Goal: Information Seeking & Learning: Learn about a topic

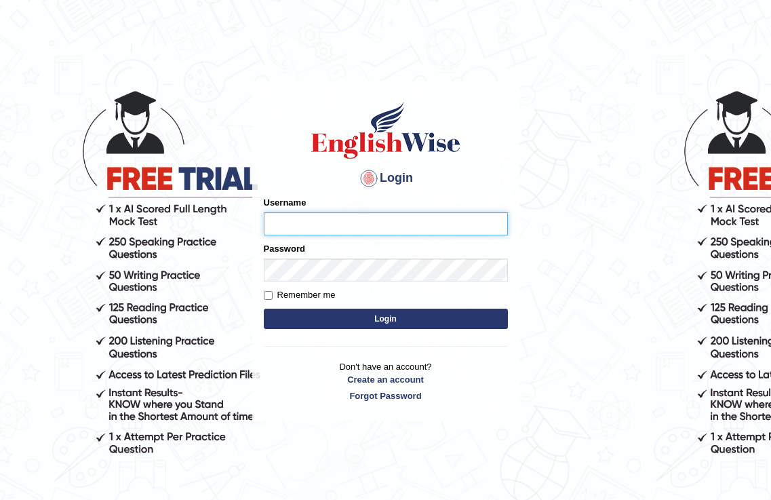
click at [325, 221] on input "Username" at bounding box center [386, 223] width 244 height 23
type input "[GEOGRAPHIC_DATA]"
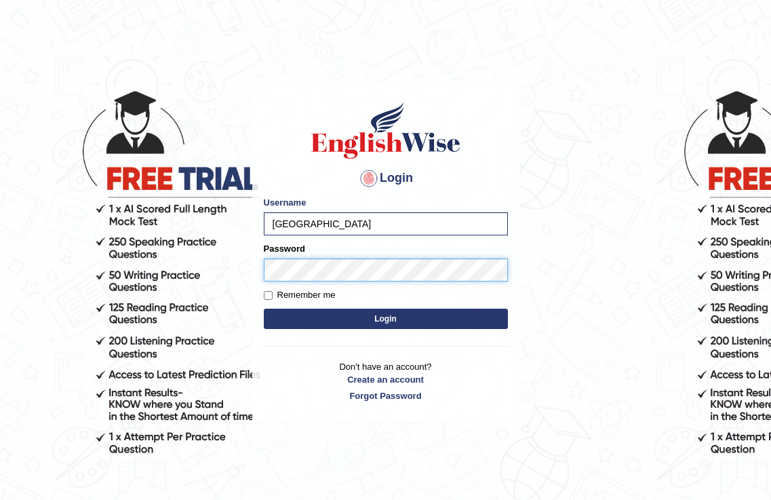
click at [264, 309] on button "Login" at bounding box center [386, 319] width 244 height 20
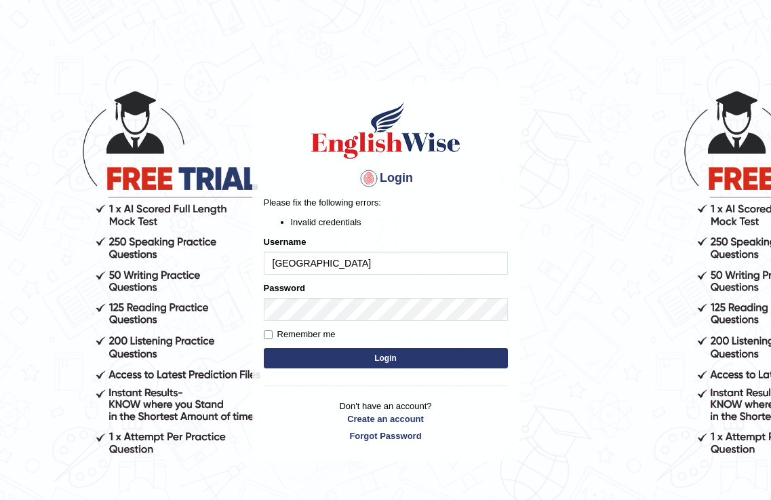
click at [379, 359] on button "Login" at bounding box center [386, 358] width 244 height 20
click at [346, 266] on input "leiyang" at bounding box center [386, 263] width 244 height 23
drag, startPoint x: 346, startPoint y: 266, endPoint x: 168, endPoint y: 265, distance: 177.6
click at [168, 265] on body "Login Please fix the following errors: Invalid credentials Username leiyang Pas…" at bounding box center [385, 289] width 771 height 500
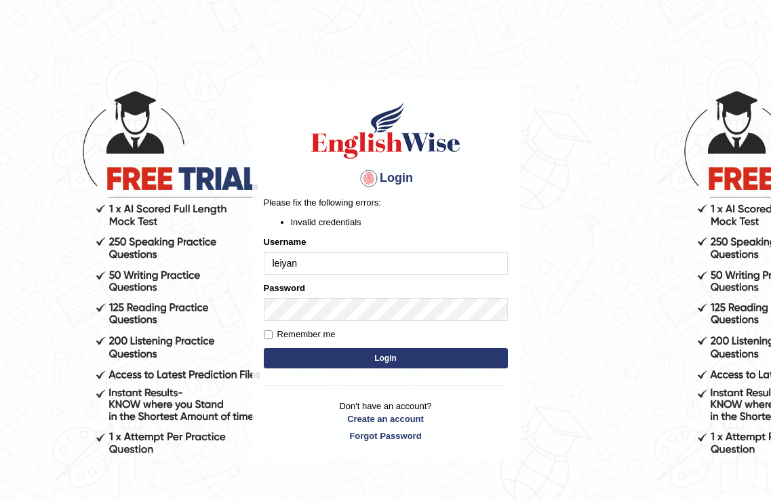
type input "leiyang"
click at [435, 358] on button "Login" at bounding box center [386, 358] width 244 height 20
click at [314, 257] on input "leiyang" at bounding box center [386, 263] width 244 height 23
type input "yanglei"
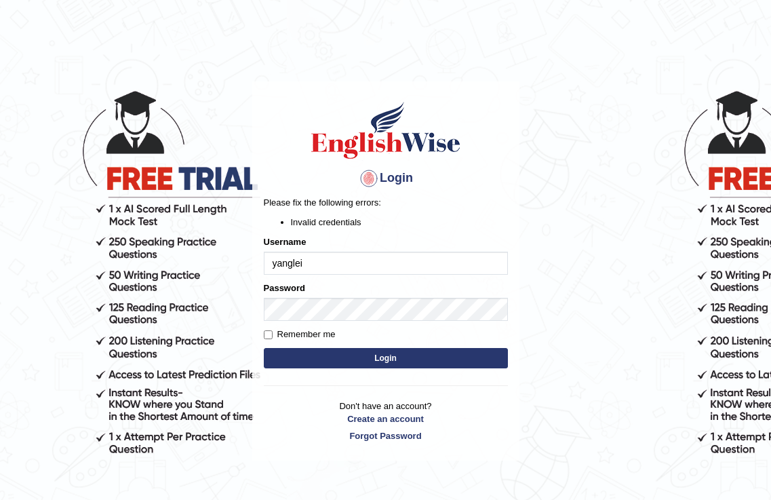
click at [264, 348] on button "Login" at bounding box center [386, 358] width 244 height 20
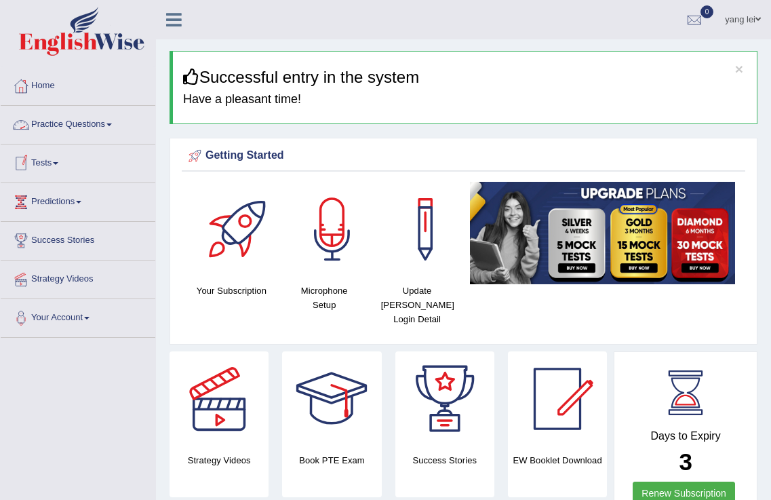
click at [82, 127] on link "Practice Questions" at bounding box center [78, 123] width 155 height 34
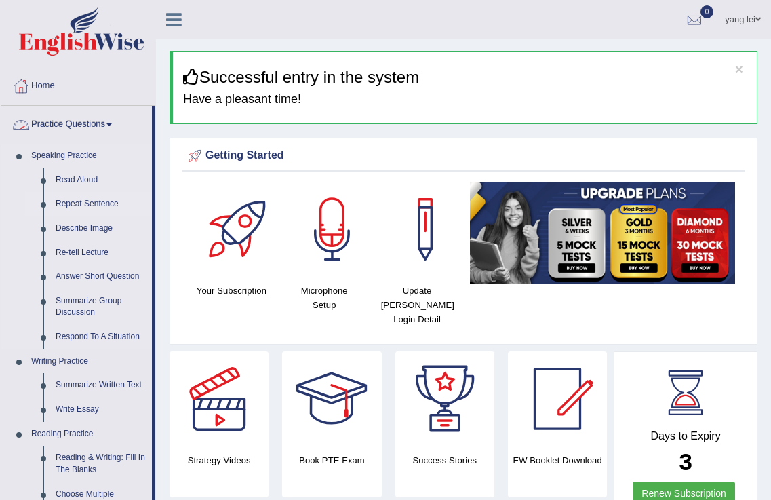
click at [113, 205] on link "Repeat Sentence" at bounding box center [100, 204] width 102 height 24
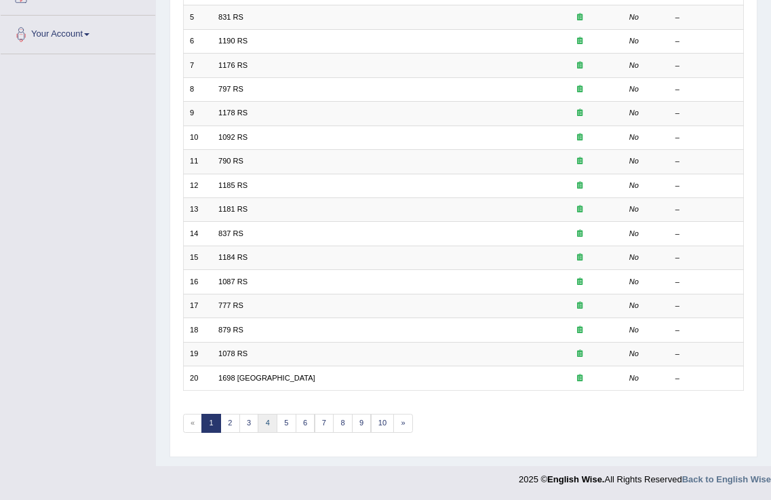
click at [269, 424] on link "4" at bounding box center [268, 423] width 20 height 19
click at [315, 422] on link "7" at bounding box center [325, 423] width 20 height 19
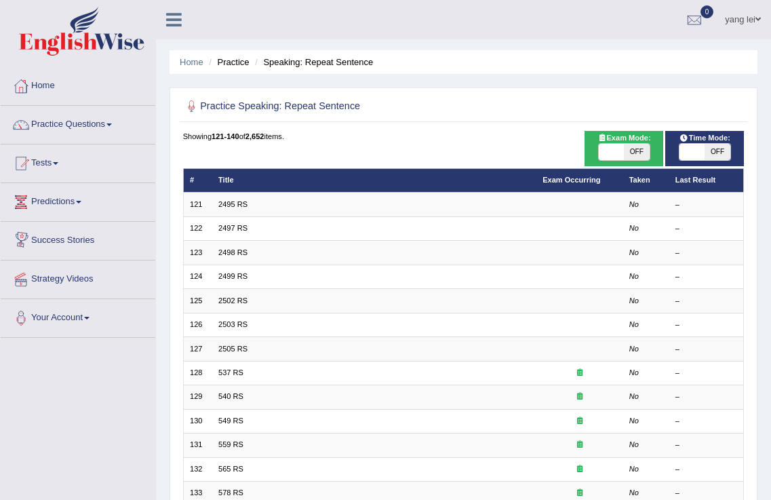
click at [87, 242] on link "Success Stories" at bounding box center [78, 239] width 155 height 34
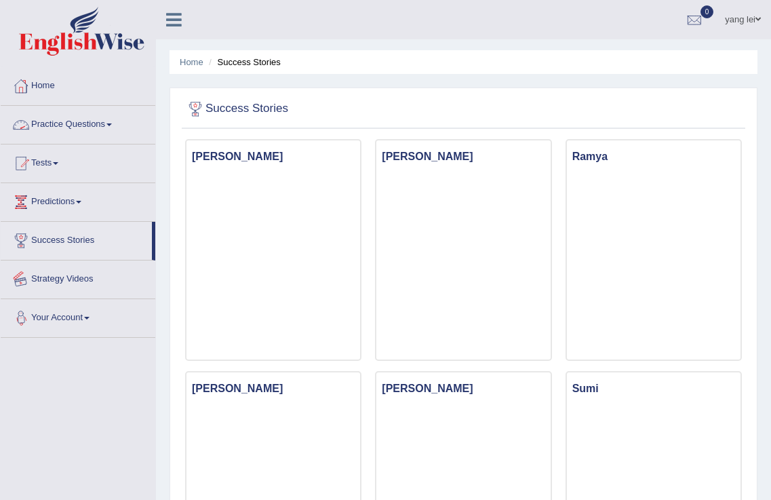
click at [64, 279] on link "Strategy Videos" at bounding box center [78, 277] width 155 height 34
click at [83, 121] on link "Practice Questions" at bounding box center [78, 123] width 155 height 34
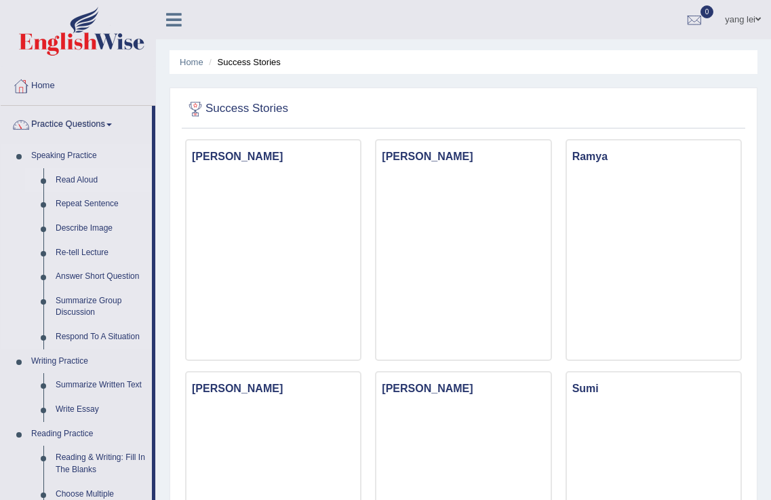
click at [87, 179] on link "Read Aloud" at bounding box center [100, 180] width 102 height 24
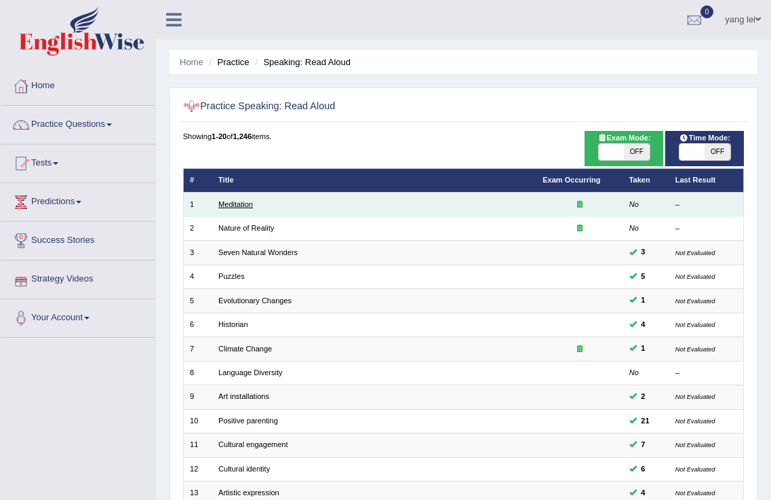
click at [233, 201] on link "Meditation" at bounding box center [235, 204] width 35 height 8
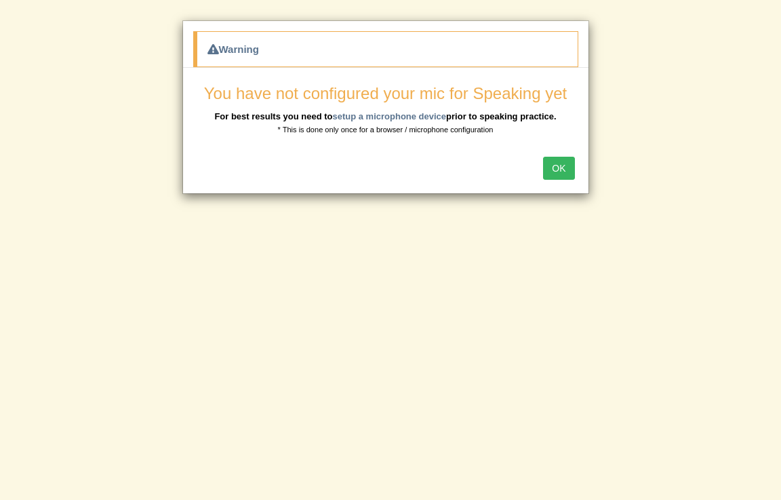
click at [559, 170] on button "OK" at bounding box center [558, 168] width 31 height 23
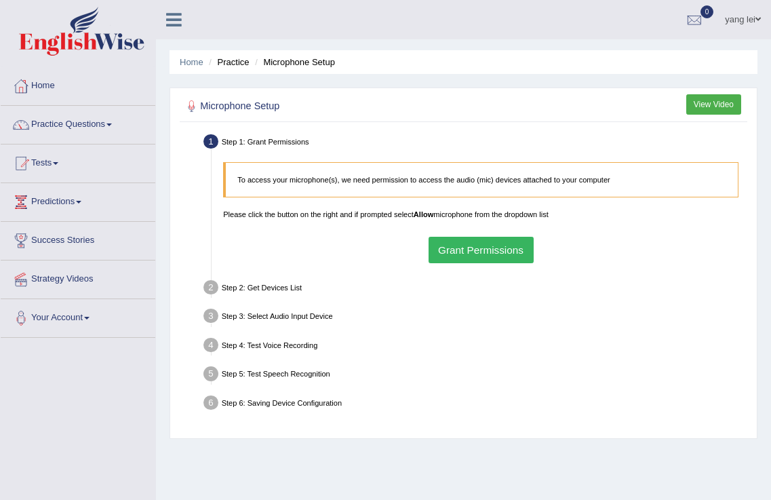
click at [500, 255] on button "Grant Permissions" at bounding box center [481, 250] width 105 height 26
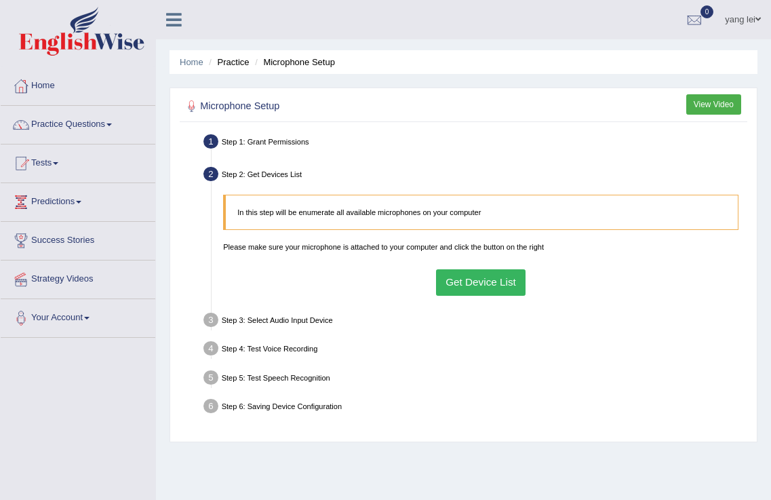
click at [473, 274] on button "Get Device List" at bounding box center [481, 282] width 90 height 26
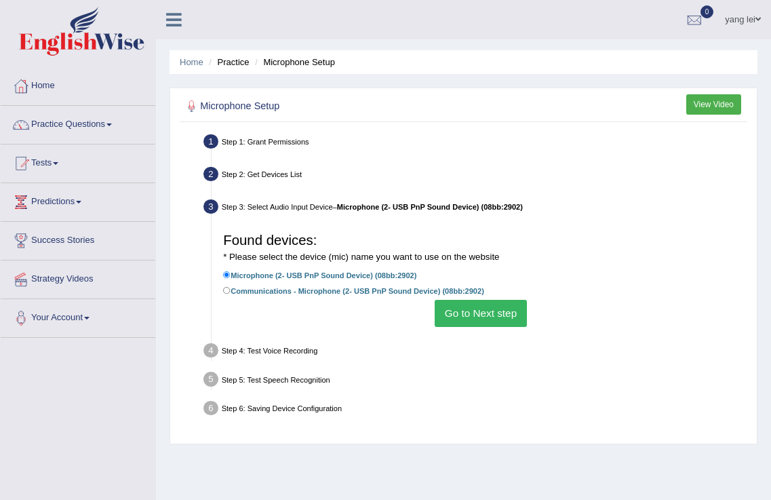
click at [472, 306] on button "Go to Next step" at bounding box center [481, 313] width 92 height 26
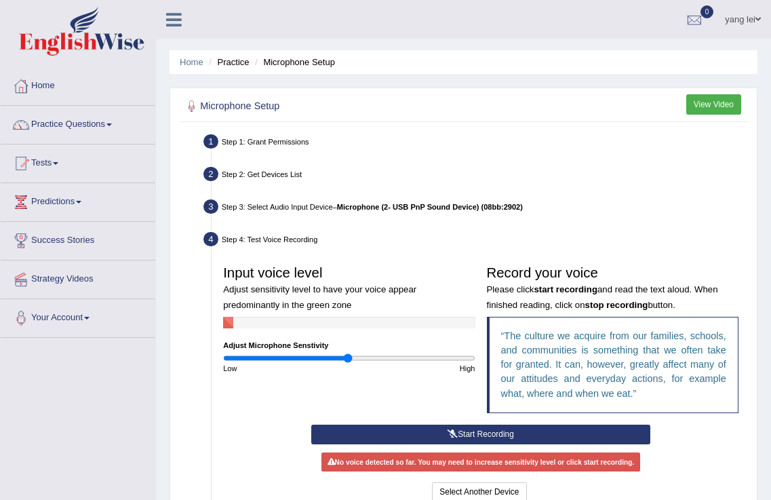
scroll to position [212, 0]
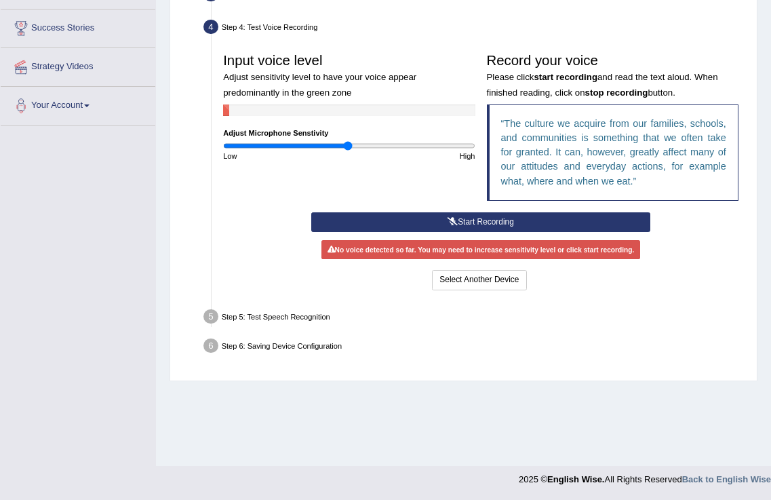
click at [454, 225] on icon at bounding box center [452, 222] width 10 height 8
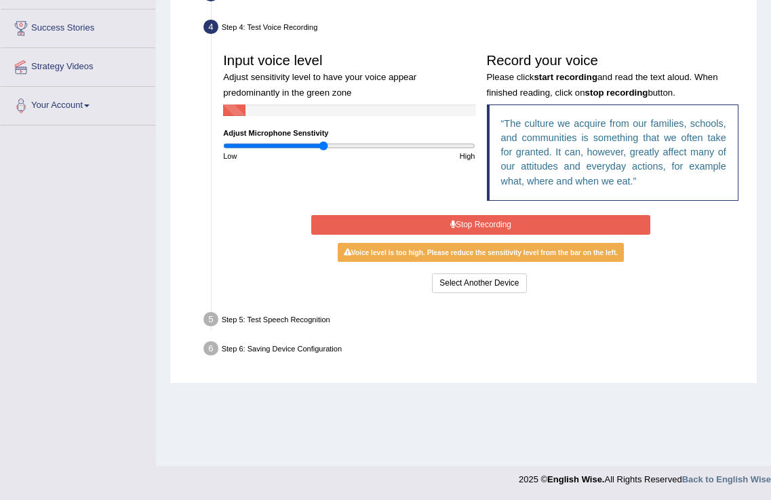
click at [324, 146] on input "range" at bounding box center [349, 145] width 252 height 9
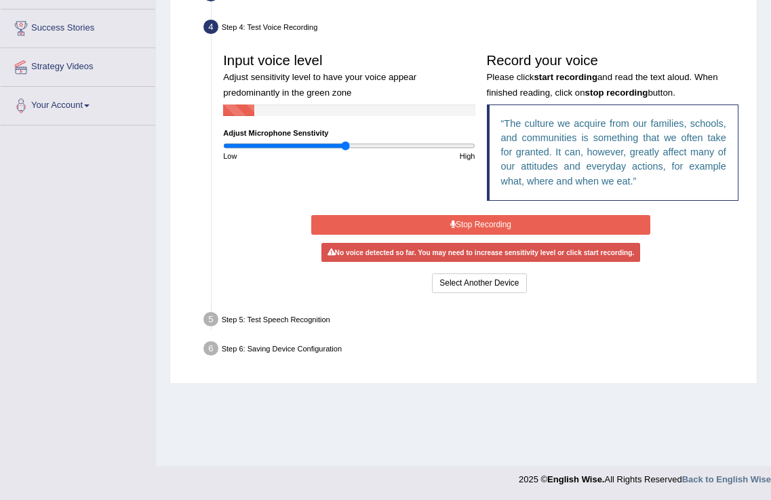
click at [346, 147] on input "range" at bounding box center [349, 145] width 252 height 9
click at [380, 147] on input "range" at bounding box center [349, 145] width 252 height 9
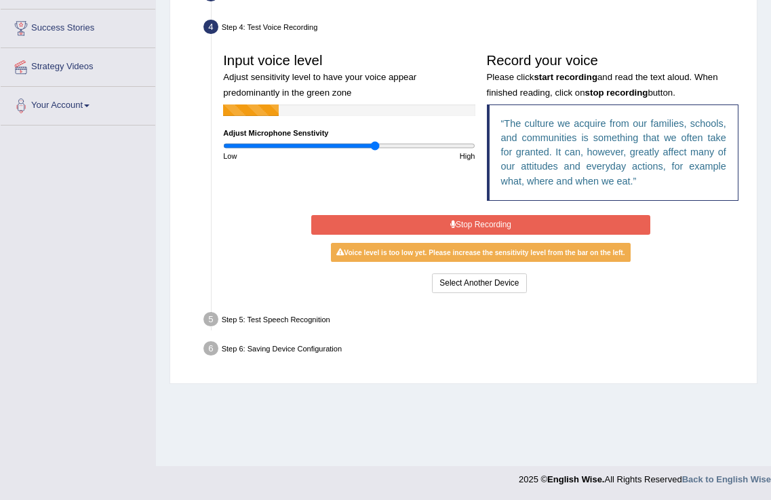
click at [374, 147] on input "range" at bounding box center [349, 145] width 252 height 9
click at [399, 144] on input "range" at bounding box center [349, 145] width 252 height 9
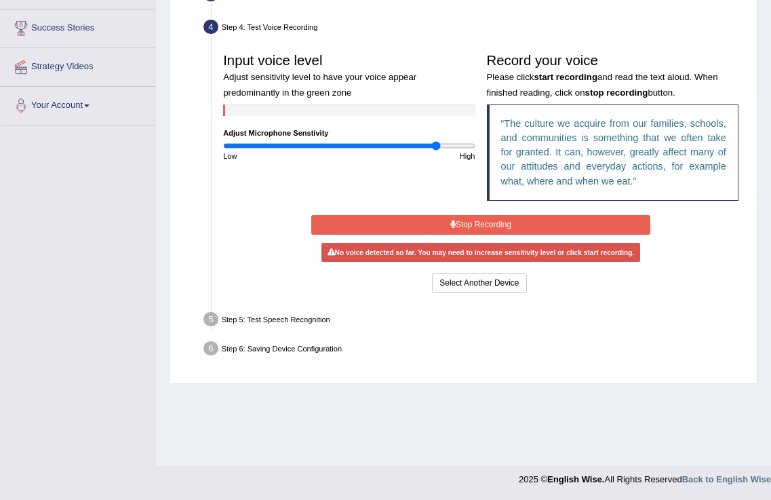
click at [435, 146] on input "range" at bounding box center [349, 145] width 252 height 9
drag, startPoint x: 432, startPoint y: 146, endPoint x: 351, endPoint y: 170, distance: 84.9
click at [351, 151] on input "range" at bounding box center [349, 145] width 252 height 9
click at [386, 144] on input "range" at bounding box center [349, 145] width 252 height 9
drag, startPoint x: 382, startPoint y: 145, endPoint x: 357, endPoint y: 153, distance: 26.4
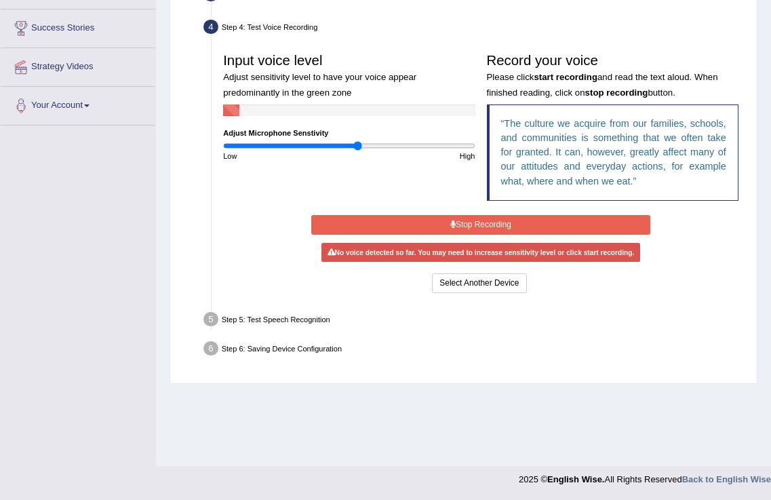
click at [357, 151] on input "range" at bounding box center [349, 145] width 252 height 9
click at [376, 148] on input "range" at bounding box center [349, 145] width 252 height 9
click at [397, 148] on input "range" at bounding box center [349, 145] width 252 height 9
type input "1.48"
click at [405, 144] on input "range" at bounding box center [349, 145] width 252 height 9
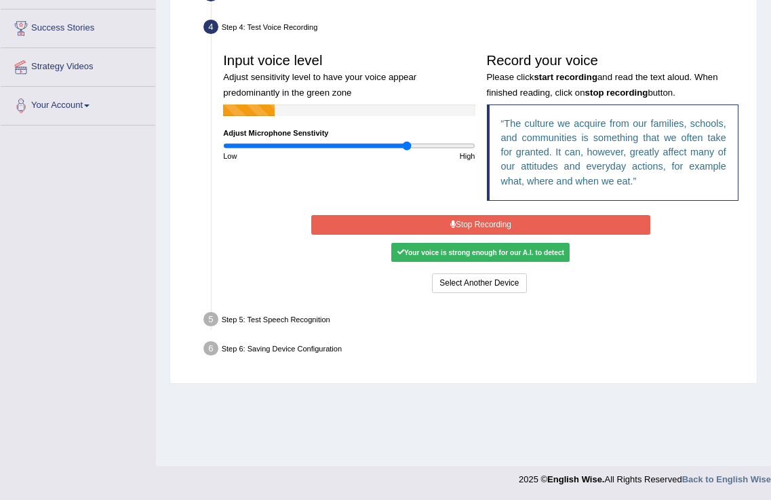
click at [462, 224] on button "Stop Recording" at bounding box center [481, 225] width 340 height 20
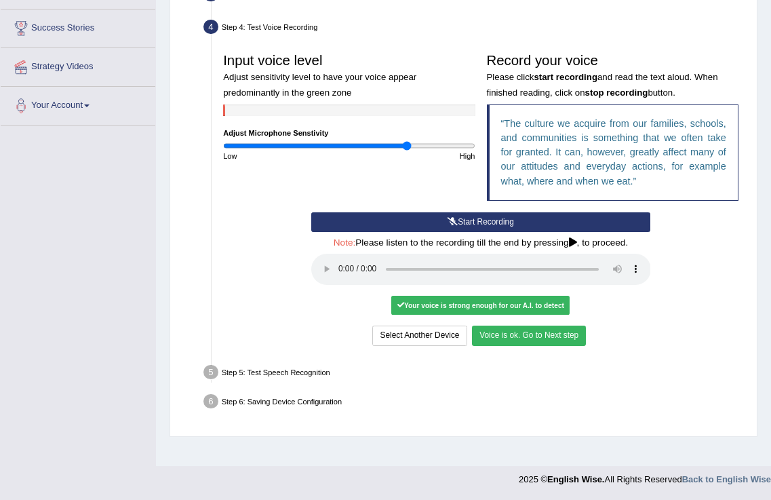
click at [529, 340] on button "Voice is ok. Go to Next step" at bounding box center [529, 335] width 114 height 20
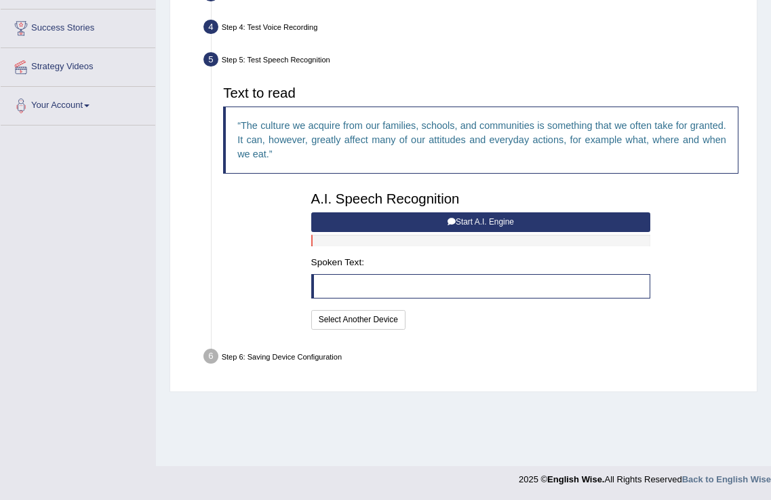
click at [471, 222] on button "Start A.I. Engine" at bounding box center [481, 222] width 340 height 20
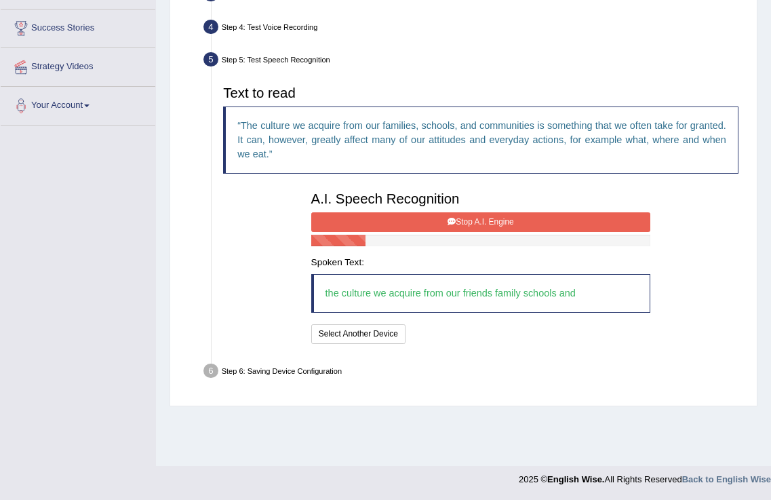
click at [471, 222] on button "Stop A.I. Engine" at bounding box center [481, 222] width 340 height 20
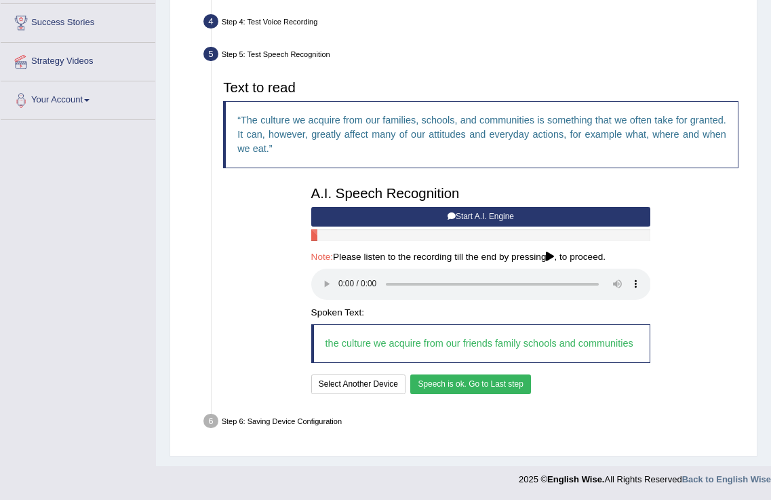
click at [499, 389] on button "Speech is ok. Go to Last step" at bounding box center [470, 384] width 121 height 20
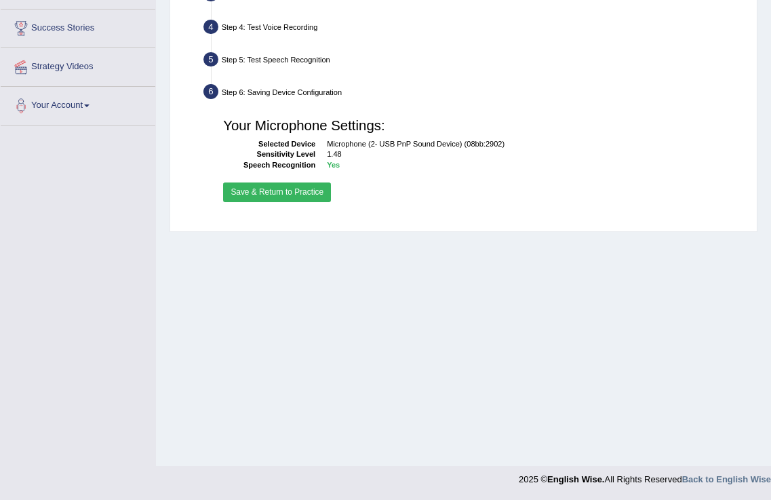
click at [279, 192] on button "Save & Return to Practice" at bounding box center [277, 192] width 108 height 20
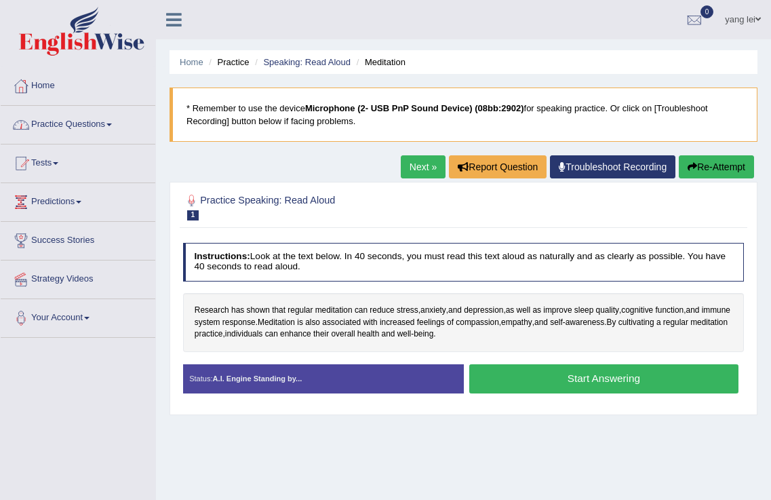
click at [104, 126] on link "Practice Questions" at bounding box center [78, 123] width 155 height 34
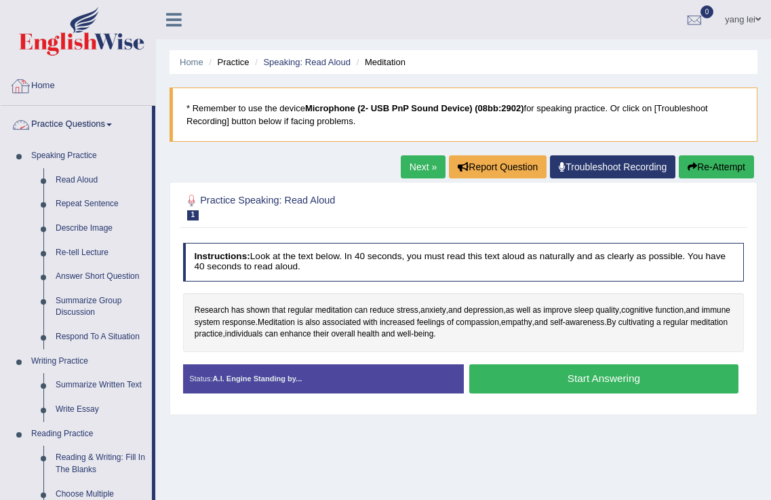
click at [41, 80] on link "Home" at bounding box center [78, 84] width 155 height 34
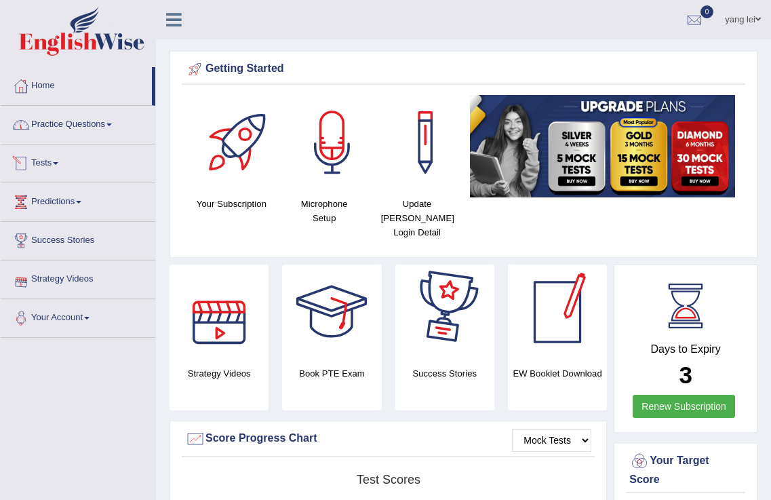
click at [51, 119] on link "Practice Questions" at bounding box center [78, 123] width 155 height 34
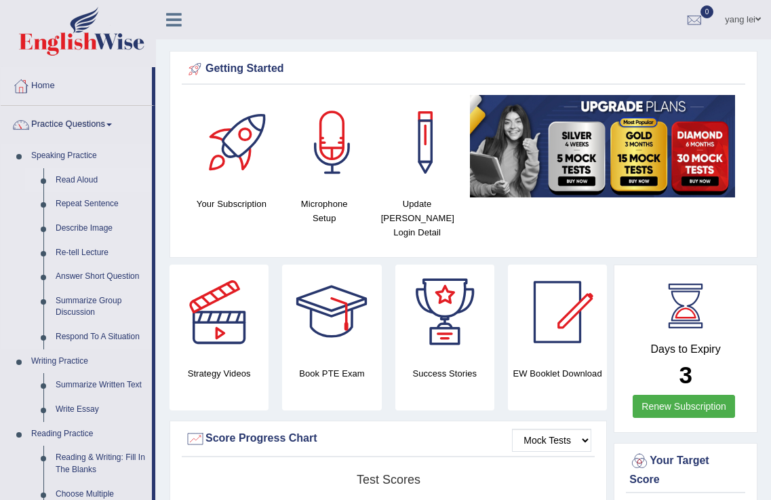
click at [82, 177] on link "Read Aloud" at bounding box center [100, 180] width 102 height 24
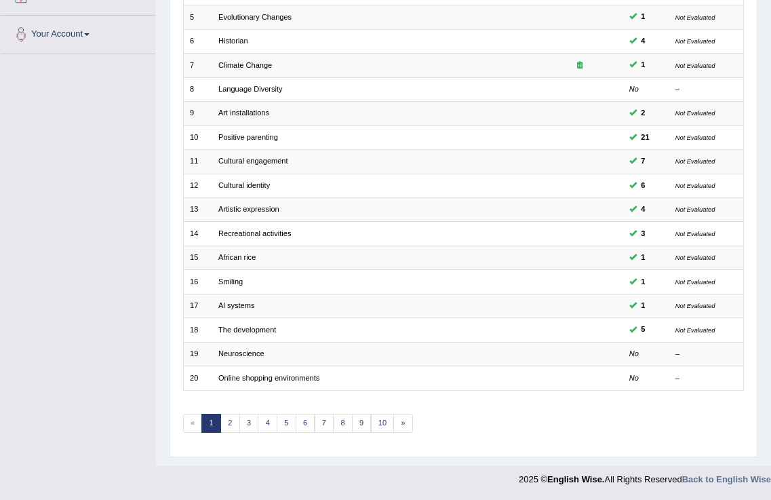
scroll to position [283, 0]
click at [292, 423] on link "5" at bounding box center [287, 423] width 20 height 19
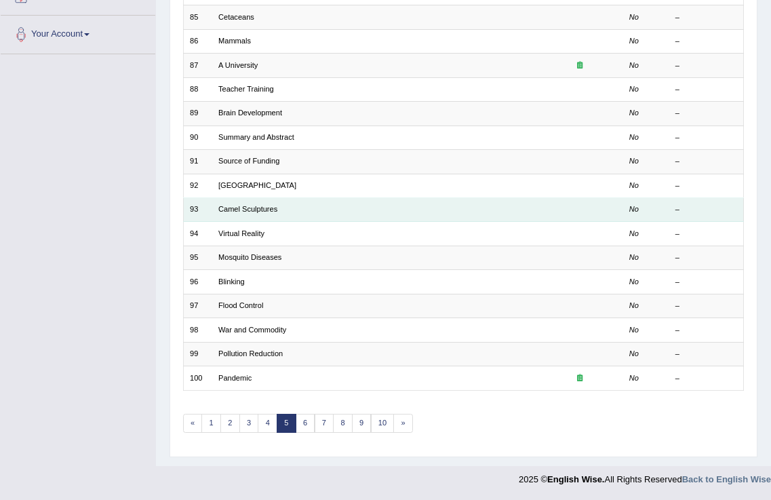
click at [407, 205] on td "Camel Sculptures" at bounding box center [374, 210] width 324 height 24
click at [250, 213] on link "Camel Sculptures" at bounding box center [247, 209] width 59 height 8
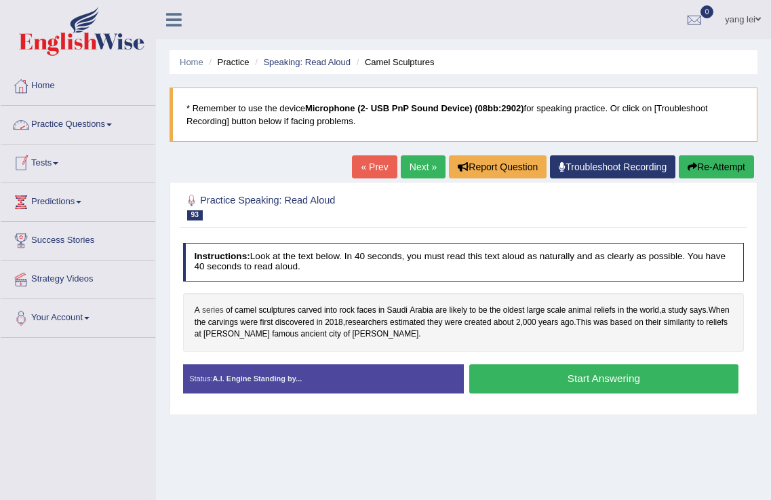
click at [217, 305] on span "series" at bounding box center [213, 310] width 22 height 12
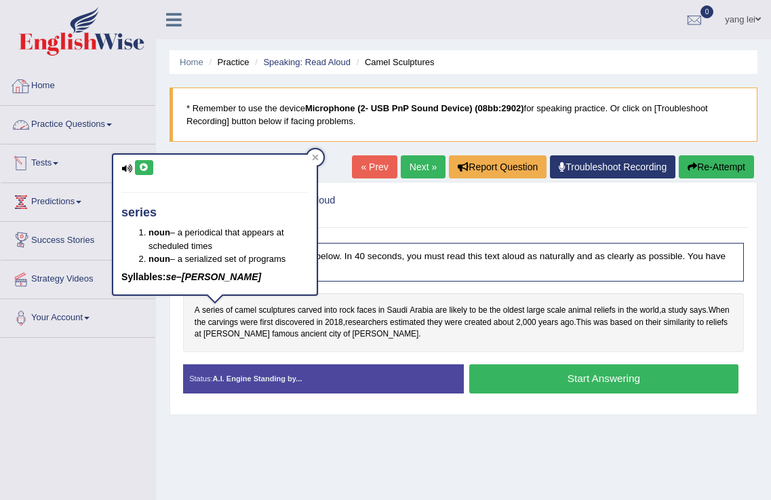
click at [144, 166] on icon at bounding box center [144, 167] width 10 height 8
click at [169, 332] on div "Home Practice Speaking: Read Aloud Camel Sculptures * Remember to use the devic…" at bounding box center [463, 339] width 615 height 678
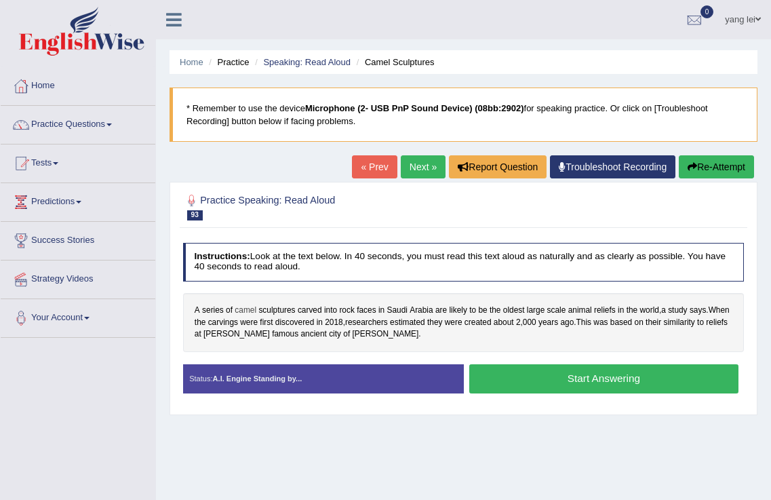
click at [254, 311] on span "camel" at bounding box center [246, 310] width 22 height 12
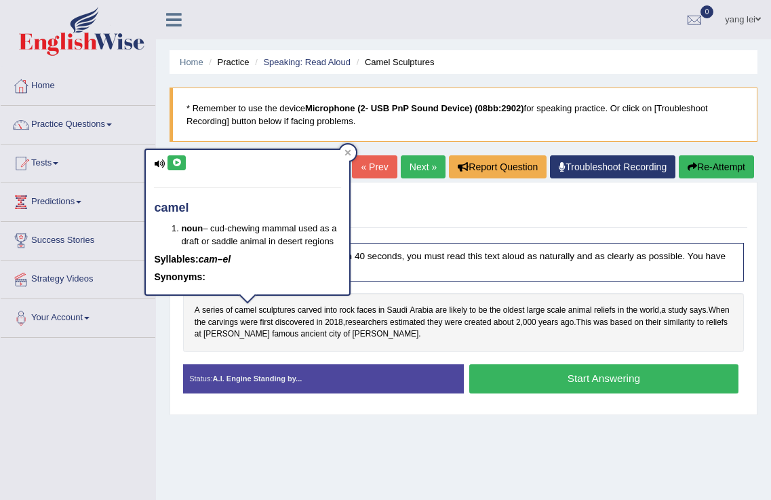
click at [176, 152] on div "camel noun – cud-chewing mammal used as a draft or saddle animal in desert regi…" at bounding box center [247, 222] width 203 height 144
click at [179, 163] on icon at bounding box center [177, 163] width 10 height 8
click at [284, 307] on span "sculptures" at bounding box center [276, 310] width 37 height 12
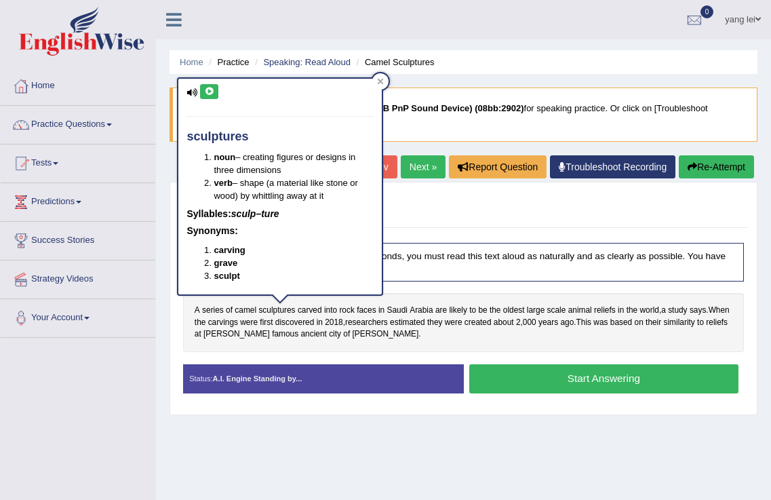
click at [207, 81] on div "sculptures noun – creating figures or designs in three dimensions verb – shape …" at bounding box center [279, 187] width 203 height 216
click at [207, 92] on icon at bounding box center [209, 91] width 10 height 8
click at [281, 311] on span "sculptures" at bounding box center [276, 310] width 37 height 12
click at [213, 92] on icon at bounding box center [209, 91] width 10 height 8
click at [307, 310] on span "carved" at bounding box center [310, 310] width 24 height 12
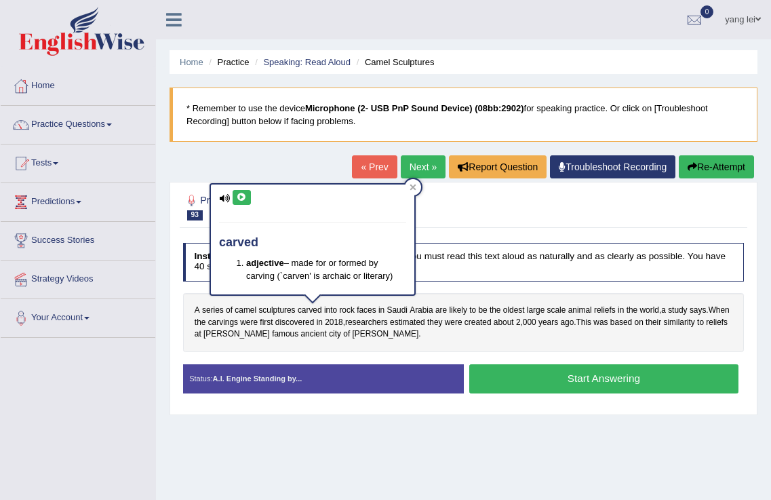
click at [239, 196] on icon at bounding box center [242, 197] width 10 height 8
click at [349, 308] on span "rock" at bounding box center [346, 310] width 15 height 12
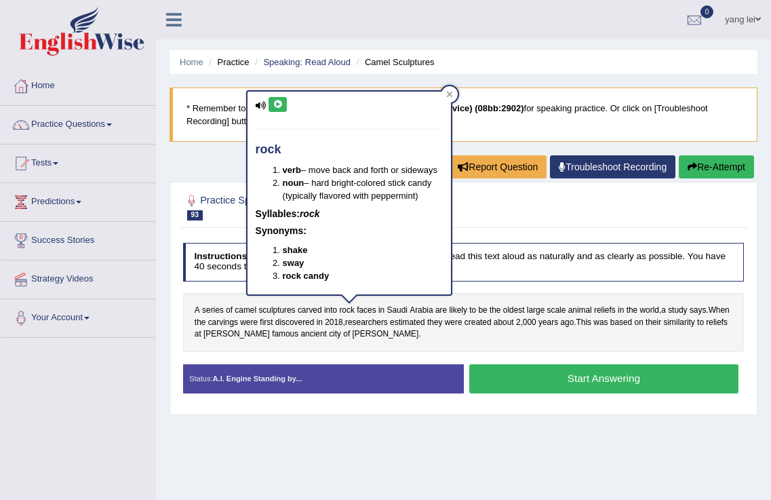
click at [281, 106] on icon at bounding box center [278, 104] width 10 height 8
click at [382, 344] on div "A series of camel sculptures carved into rock faces in Saudi Arabia are likely …" at bounding box center [463, 322] width 561 height 59
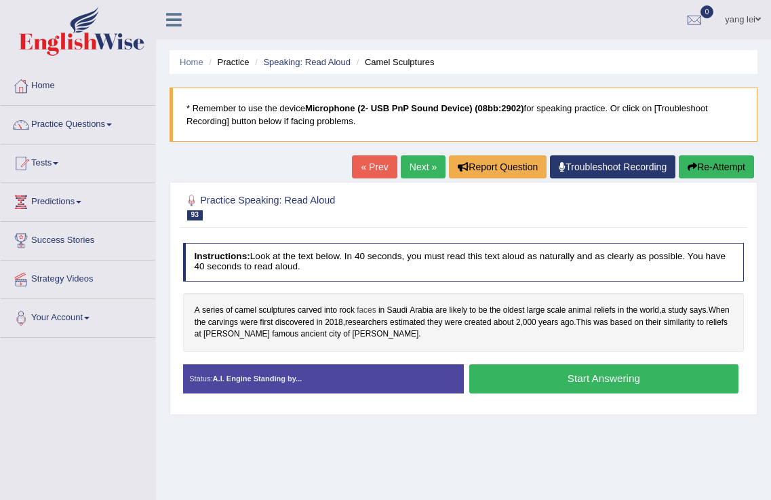
click at [363, 307] on span "faces" at bounding box center [366, 310] width 19 height 12
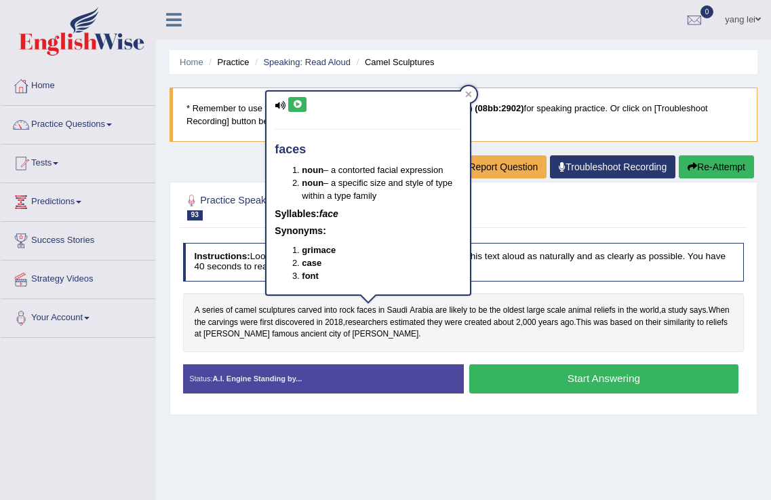
click at [294, 97] on button at bounding box center [297, 104] width 18 height 15
click at [395, 345] on div "A series of camel sculptures carved into rock faces in Saudi Arabia are likely …" at bounding box center [463, 322] width 561 height 59
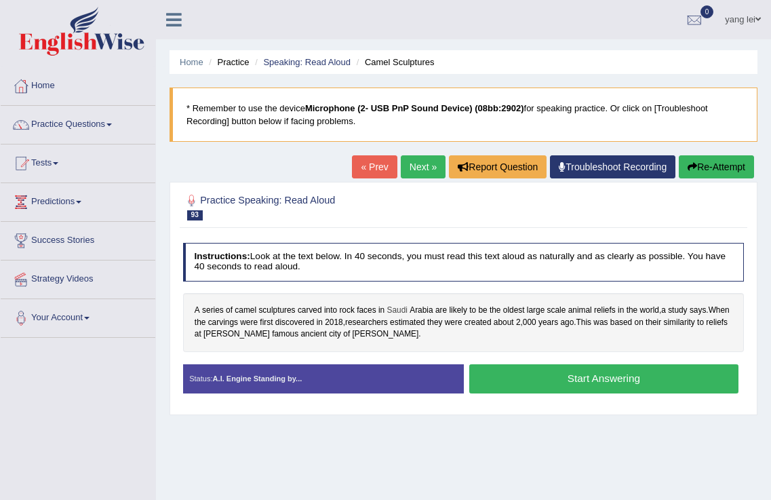
click at [399, 312] on span "Saudi" at bounding box center [396, 310] width 20 height 12
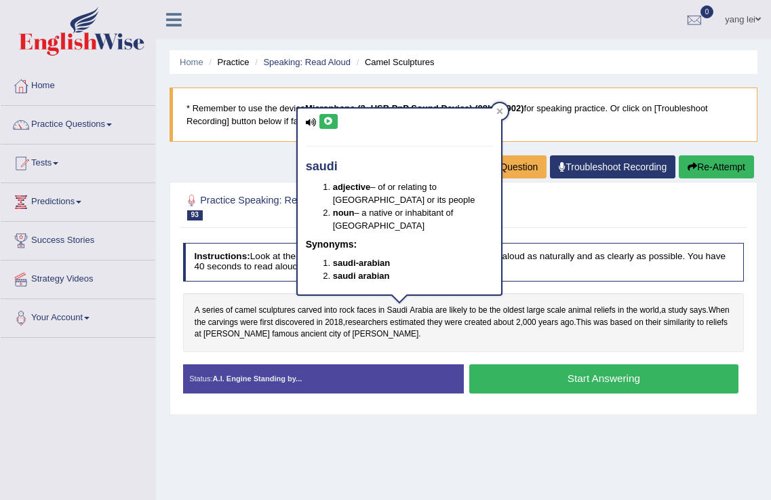
click at [330, 124] on icon at bounding box center [328, 121] width 10 height 8
click at [407, 346] on div "A series of camel sculptures carved into rock faces in Saudi Arabia are likely …" at bounding box center [463, 322] width 561 height 59
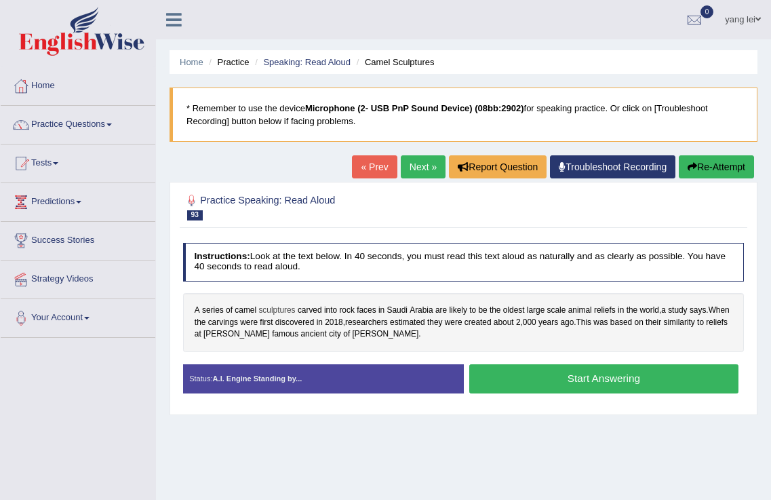
click at [290, 314] on span "sculptures" at bounding box center [276, 310] width 37 height 12
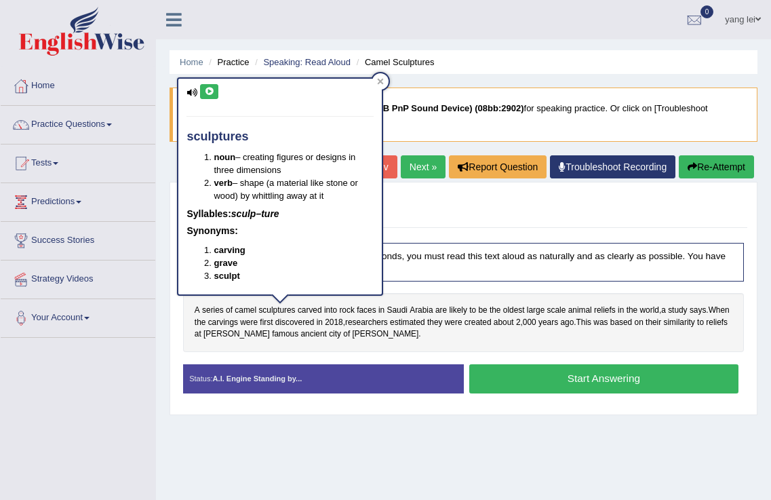
click at [212, 91] on icon at bounding box center [209, 91] width 10 height 8
click at [404, 312] on span "Saudi" at bounding box center [396, 310] width 20 height 12
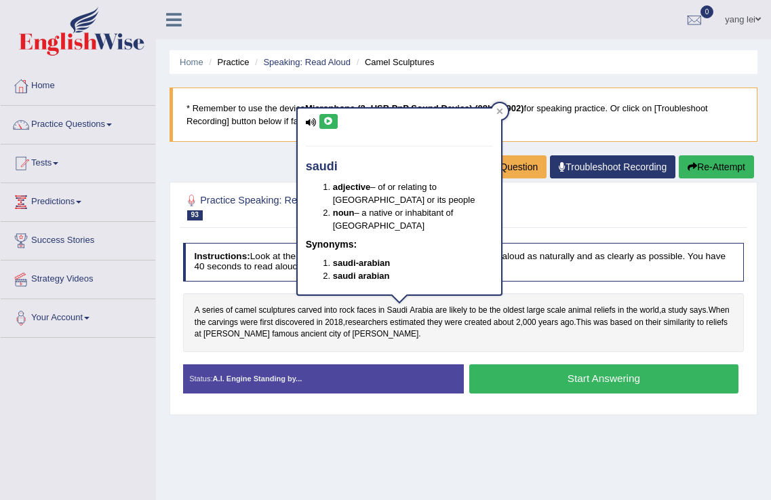
click at [330, 121] on icon at bounding box center [328, 121] width 10 height 8
click at [462, 476] on div "Home Practice Speaking: Read Aloud Camel Sculptures * Remember to use the devic…" at bounding box center [463, 339] width 615 height 678
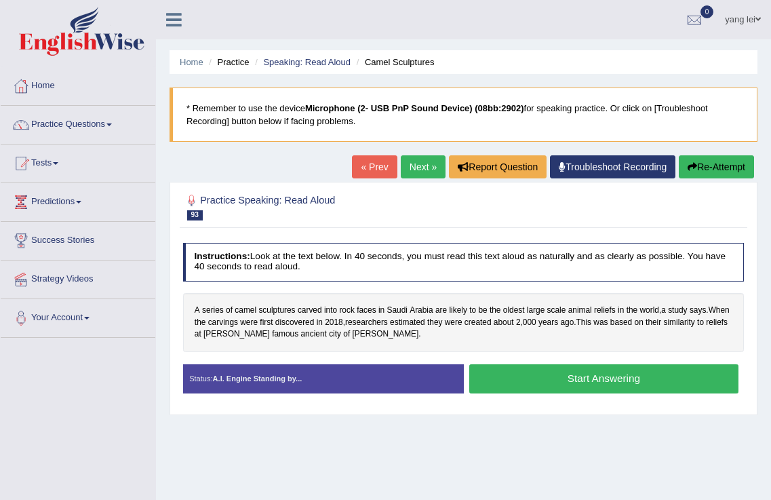
click at [568, 374] on button "Start Answering" at bounding box center [603, 378] width 269 height 29
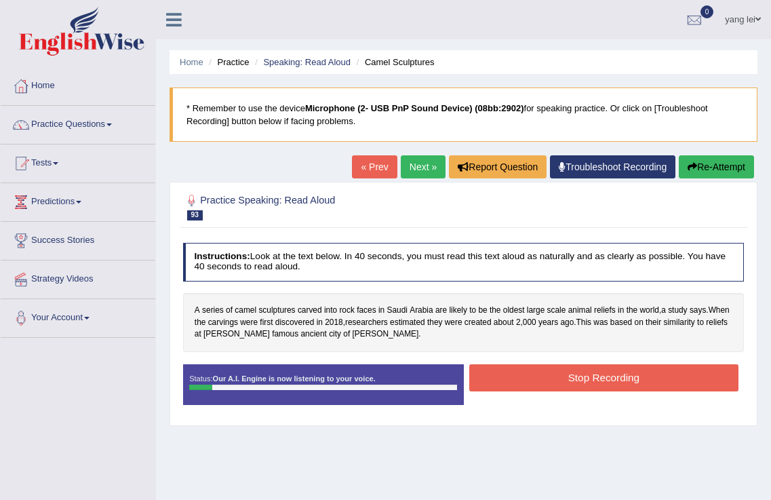
click at [563, 377] on button "Stop Recording" at bounding box center [603, 377] width 269 height 26
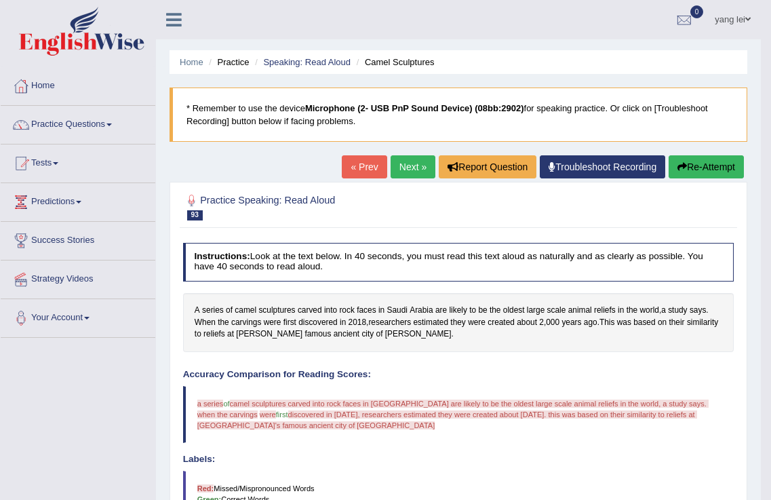
click at [721, 165] on body "Toggle navigation Home Practice Questions Speaking Practice Read Aloud Repeat S…" at bounding box center [385, 250] width 771 height 500
click at [398, 160] on link "Next »" at bounding box center [413, 166] width 45 height 23
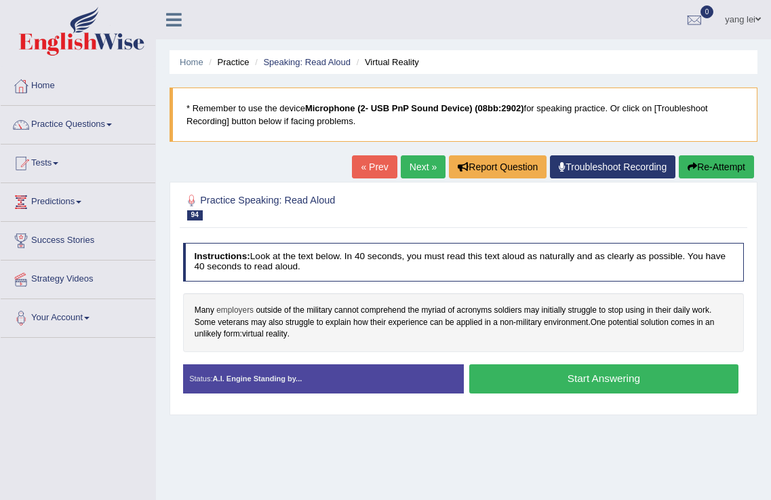
click at [231, 309] on span "employers" at bounding box center [234, 310] width 37 height 12
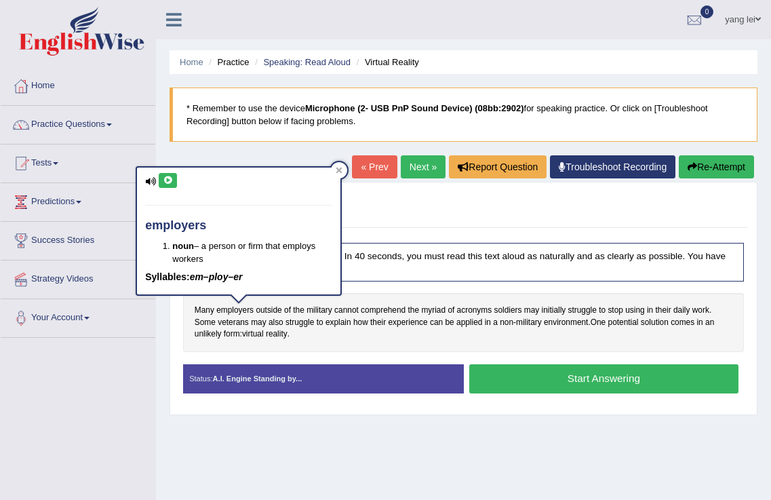
click at [172, 180] on icon at bounding box center [168, 180] width 10 height 8
click at [315, 312] on span "military" at bounding box center [319, 310] width 26 height 12
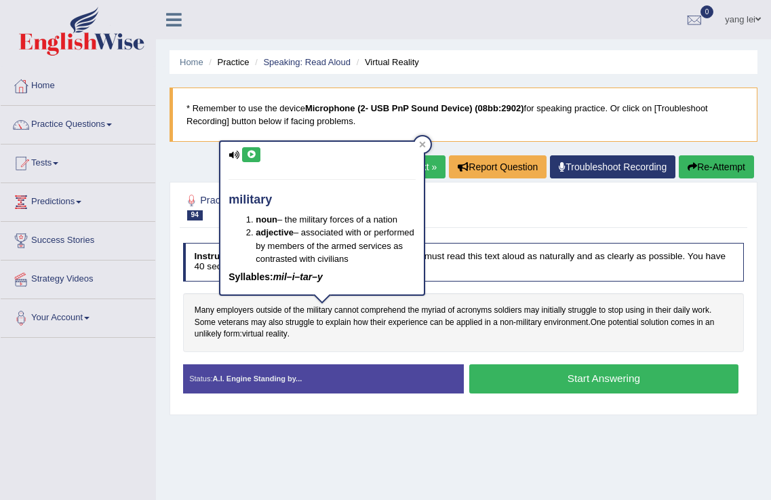
click at [250, 148] on button at bounding box center [251, 154] width 18 height 15
click at [236, 312] on span "employers" at bounding box center [234, 310] width 37 height 12
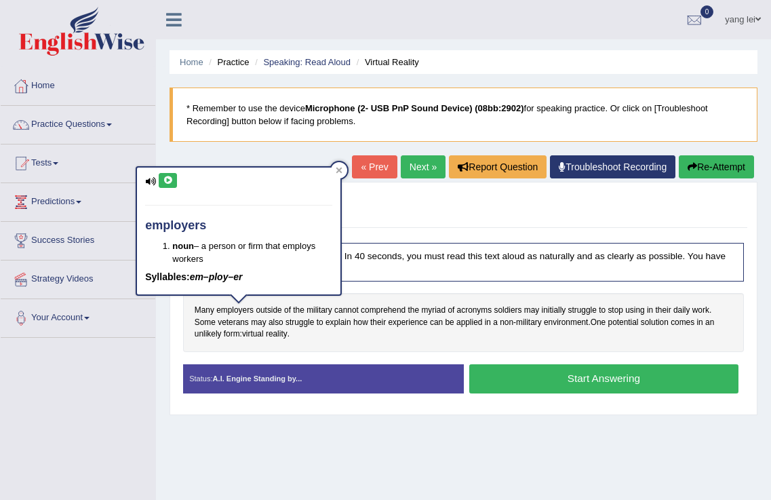
click at [182, 182] on div "employers noun – a person or firm that employs workers Syllables: em–ploy–er" at bounding box center [238, 230] width 203 height 127
click at [168, 178] on icon at bounding box center [168, 180] width 10 height 8
click at [375, 310] on span "comprehend" at bounding box center [383, 310] width 45 height 12
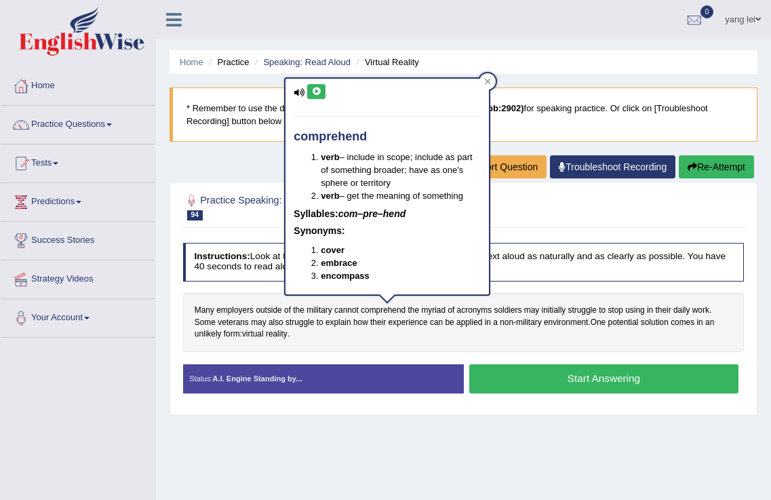
click at [319, 87] on icon at bounding box center [316, 91] width 10 height 8
click at [359, 346] on div "Many employers outside of the military cannot comprehend the myriad of acronyms…" at bounding box center [463, 322] width 561 height 59
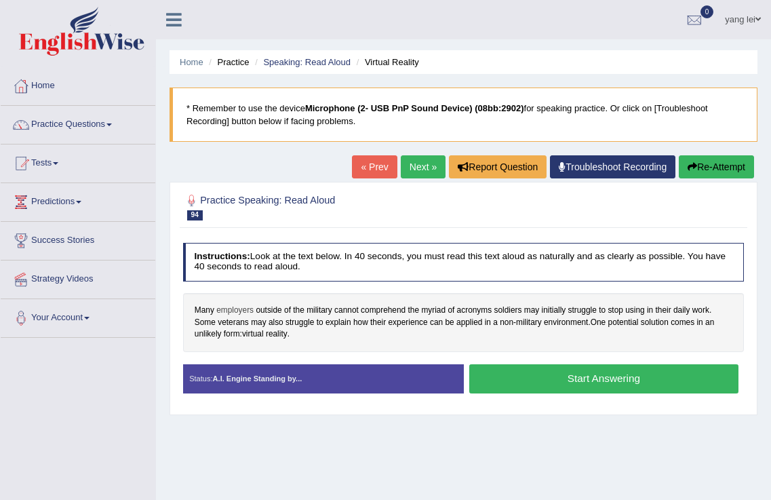
click at [235, 311] on span "employers" at bounding box center [234, 310] width 37 height 12
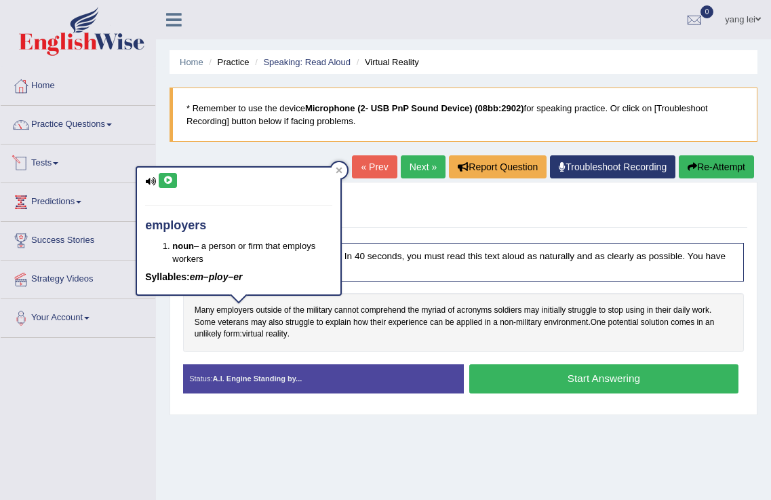
click at [170, 177] on icon at bounding box center [168, 180] width 10 height 8
click at [319, 308] on span "military" at bounding box center [319, 310] width 26 height 12
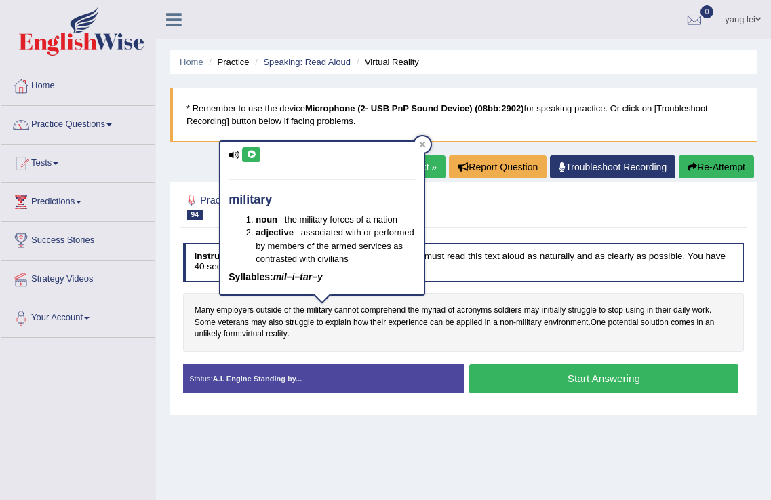
click at [254, 155] on icon at bounding box center [251, 155] width 10 height 8
click at [561, 229] on div "Practice Speaking: Read Aloud 94 Virtual Reality Instructions: Look at the text…" at bounding box center [464, 298] width 588 height 233
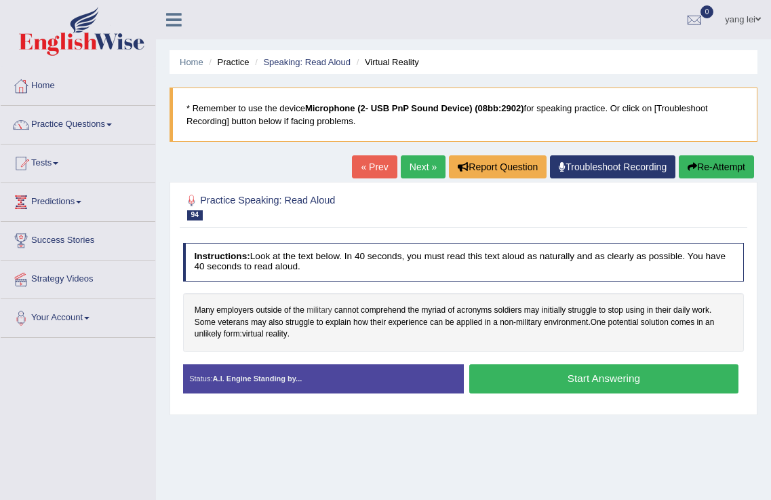
click at [328, 314] on span "military" at bounding box center [319, 310] width 26 height 12
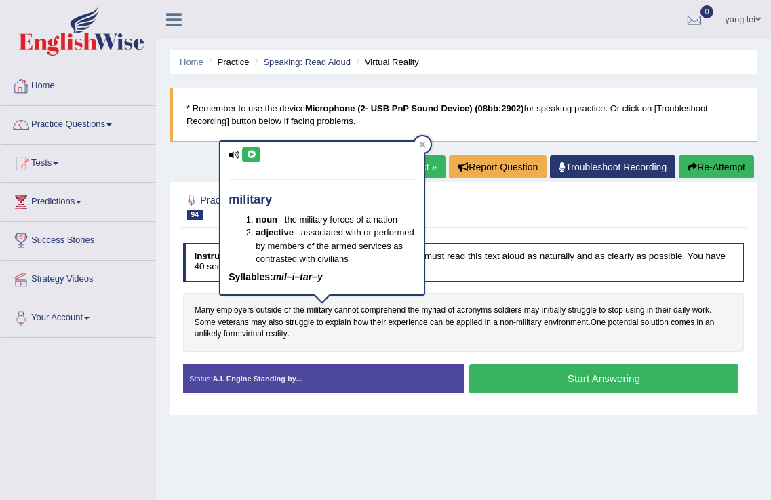
click at [256, 157] on icon at bounding box center [251, 155] width 10 height 8
click at [196, 228] on div "Practice Speaking: Read Aloud 94 Virtual Reality" at bounding box center [463, 208] width 567 height 40
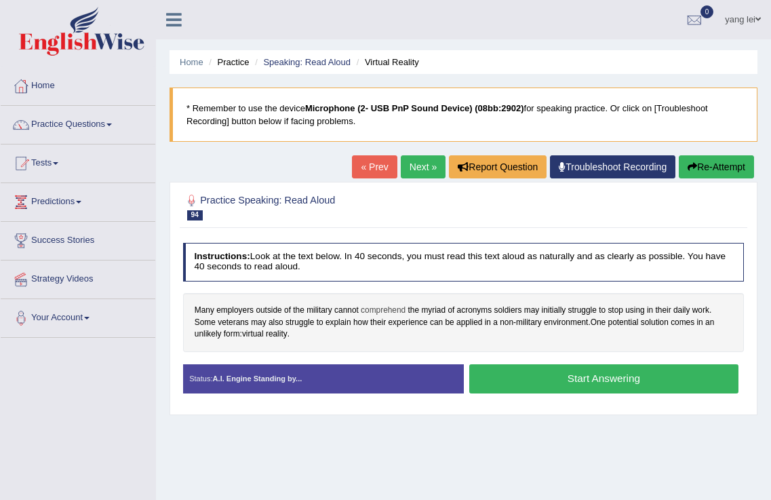
click at [389, 312] on span "comprehend" at bounding box center [383, 310] width 45 height 12
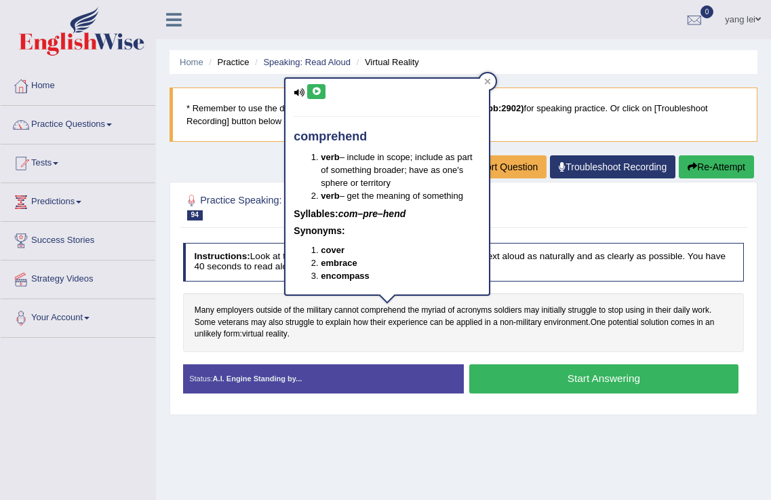
click at [314, 95] on icon at bounding box center [316, 91] width 10 height 8
click at [555, 209] on div at bounding box center [463, 206] width 561 height 35
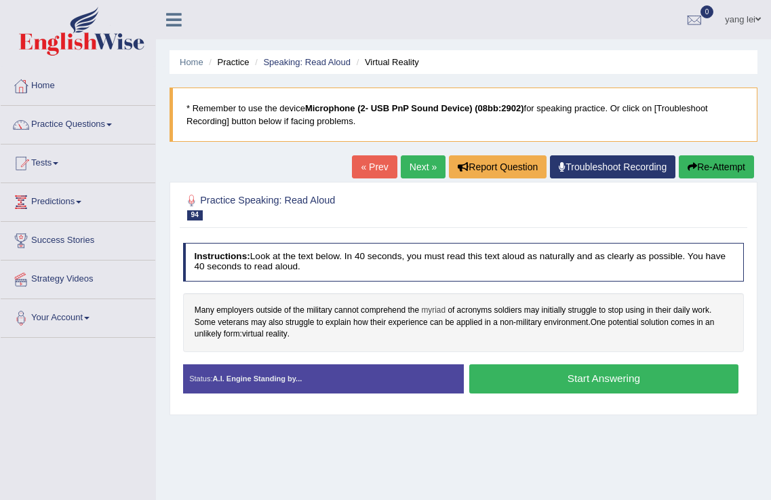
click at [435, 309] on span "myriad" at bounding box center [433, 310] width 24 height 12
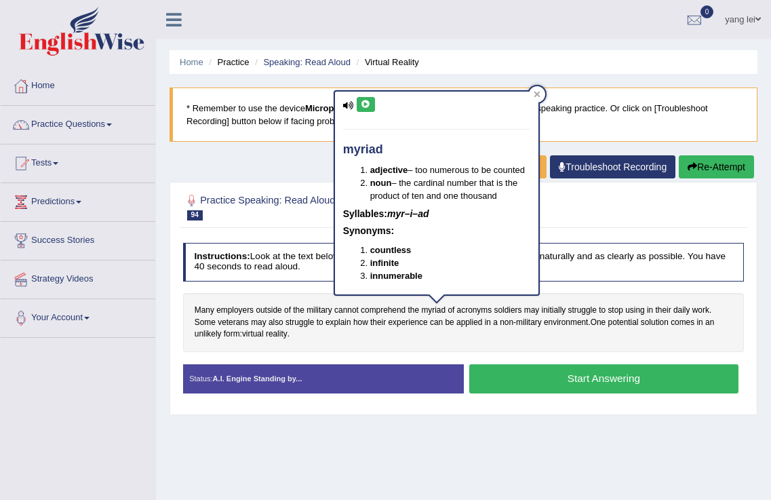
click at [369, 103] on icon at bounding box center [366, 104] width 10 height 8
click at [539, 88] on div at bounding box center [537, 94] width 16 height 16
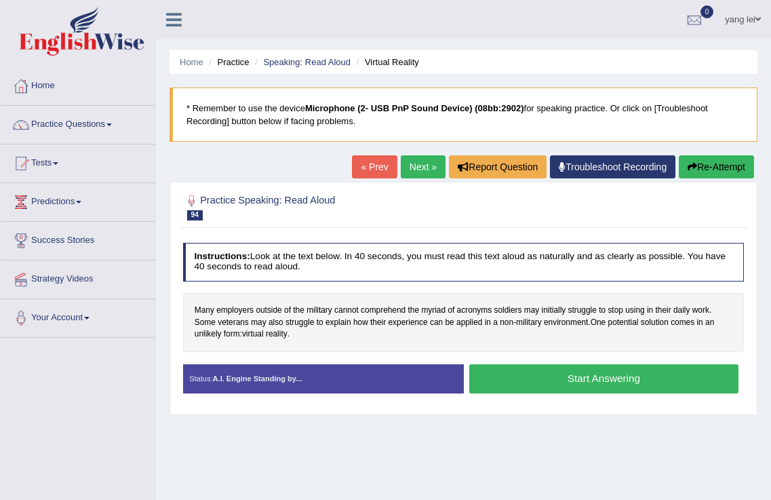
click at [411, 170] on link "Next »" at bounding box center [423, 166] width 45 height 23
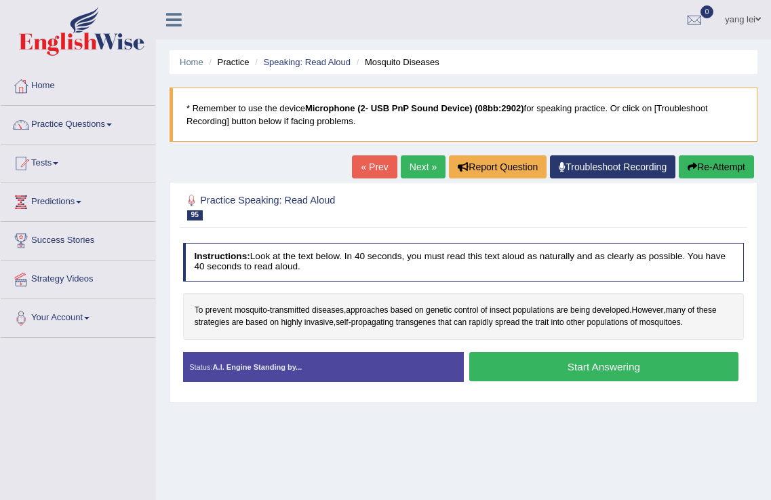
click at [210, 312] on span "prevent" at bounding box center [218, 310] width 27 height 12
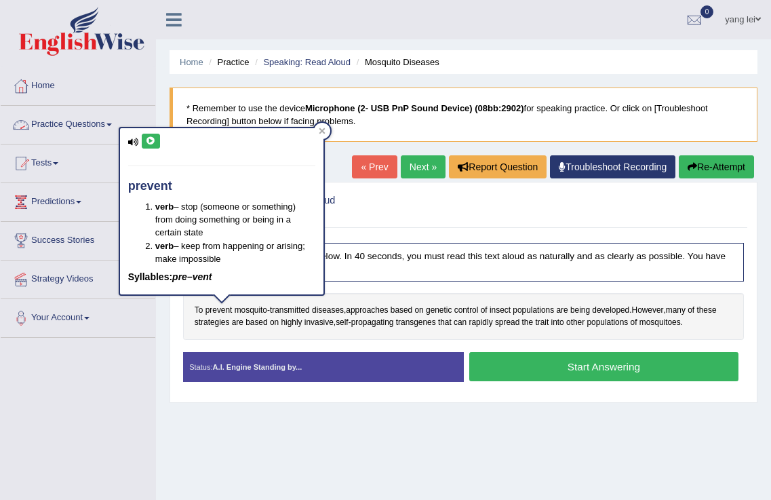
click at [150, 134] on div "prevent verb – stop (someone or something) from doing something or being in a c…" at bounding box center [221, 211] width 203 height 166
click at [150, 134] on button at bounding box center [151, 141] width 18 height 15
click at [238, 399] on div "Practice Speaking: Read Aloud 95 Mosquito Diseases Instructions: Look at the te…" at bounding box center [464, 292] width 588 height 221
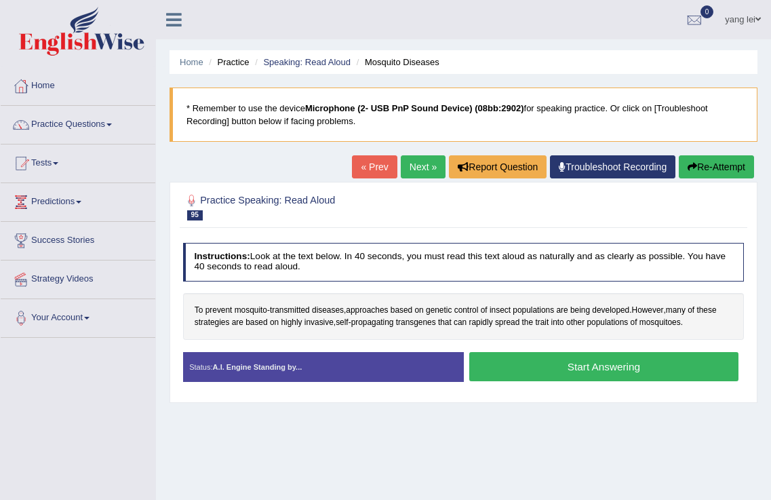
click at [424, 165] on link "Next »" at bounding box center [423, 166] width 45 height 23
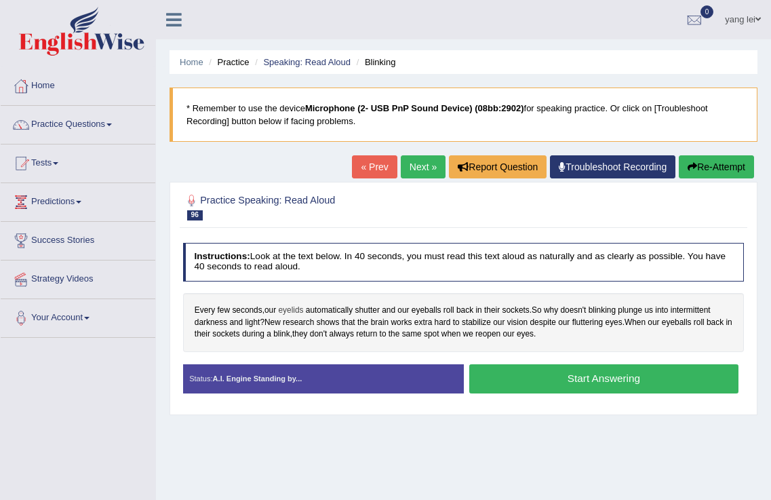
click at [294, 310] on span "eyelids" at bounding box center [290, 310] width 25 height 12
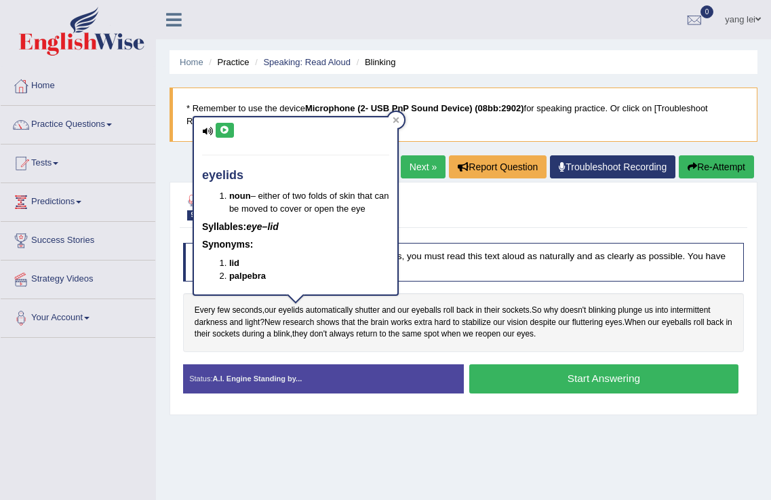
click at [216, 127] on button at bounding box center [225, 130] width 18 height 15
click at [178, 332] on div "Practice Speaking: Read Aloud 96 Blinking Instructions: Look at the text below.…" at bounding box center [464, 298] width 588 height 233
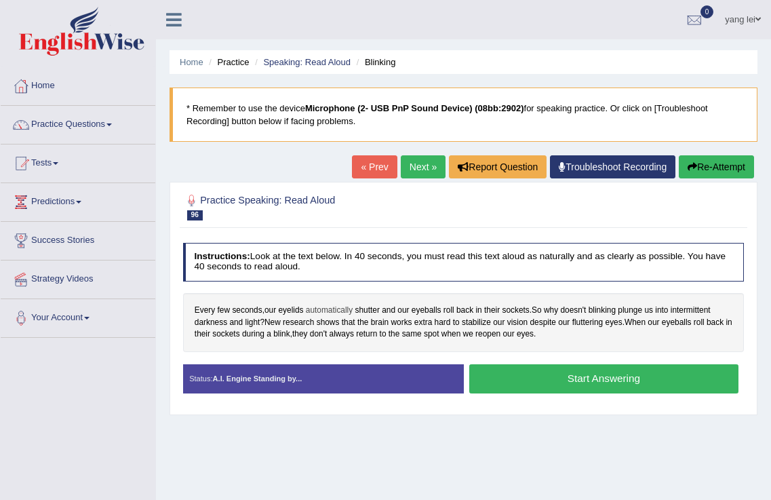
click at [323, 313] on span "automatically" at bounding box center [329, 310] width 47 height 12
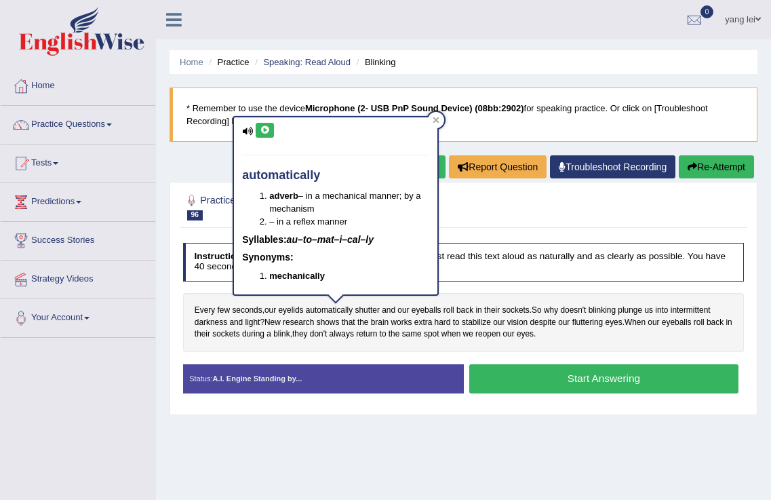
click at [265, 138] on button at bounding box center [265, 130] width 18 height 15
click at [492, 214] on h2 "Practice Speaking: Read Aloud 96 Blinking" at bounding box center [357, 206] width 348 height 28
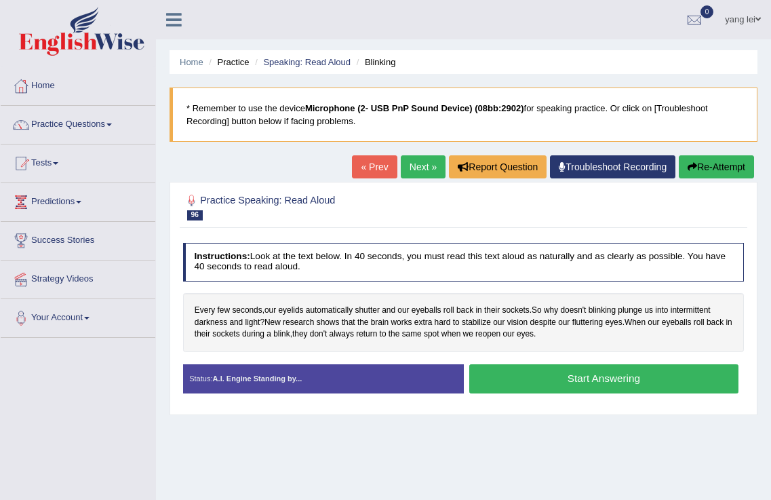
click at [410, 162] on link "Next »" at bounding box center [423, 166] width 45 height 23
click at [359, 311] on span "seventy" at bounding box center [354, 310] width 28 height 12
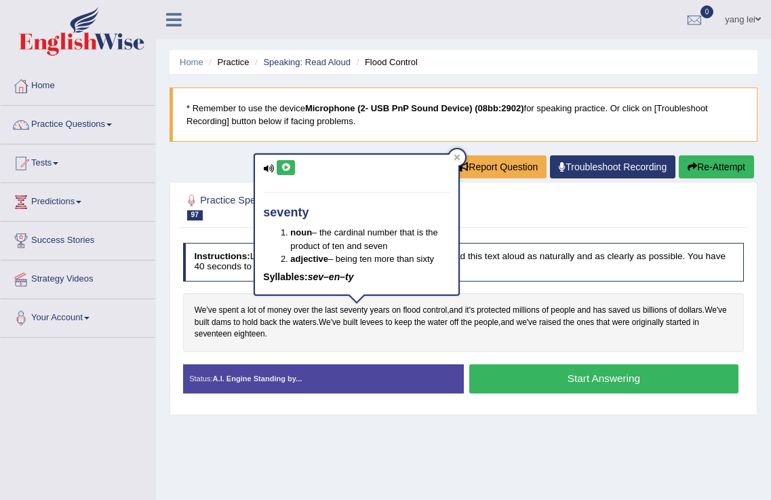
click at [287, 163] on icon at bounding box center [286, 167] width 10 height 8
click at [353, 337] on div "We've spent a lot of money over the last seventy years on flood control , and i…" at bounding box center [463, 322] width 561 height 59
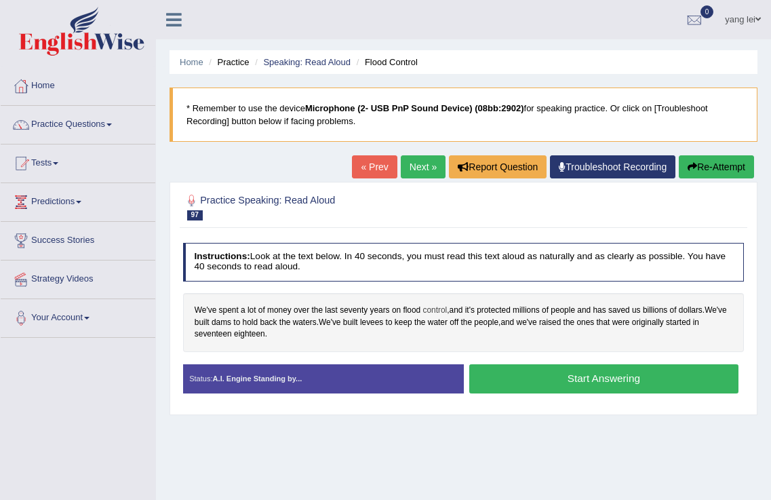
click at [428, 311] on span "control" at bounding box center [435, 310] width 24 height 12
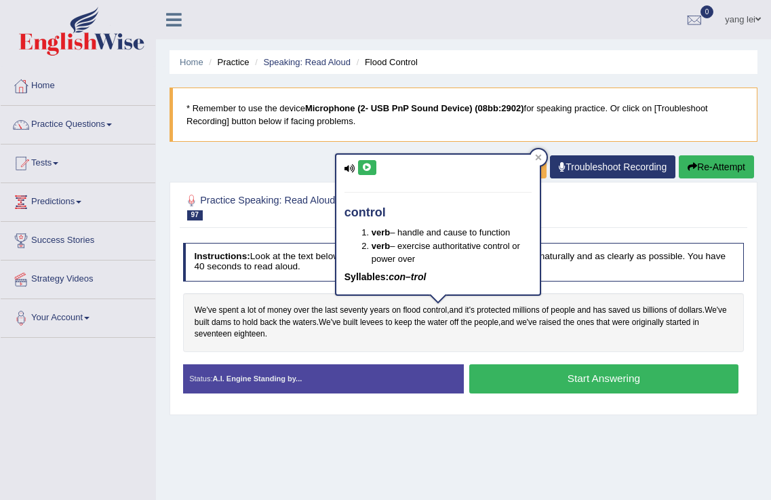
click at [367, 168] on icon at bounding box center [367, 167] width 10 height 8
click at [330, 349] on div "We've spent a lot of money over the last seventy years on flood control , and i…" at bounding box center [463, 322] width 561 height 59
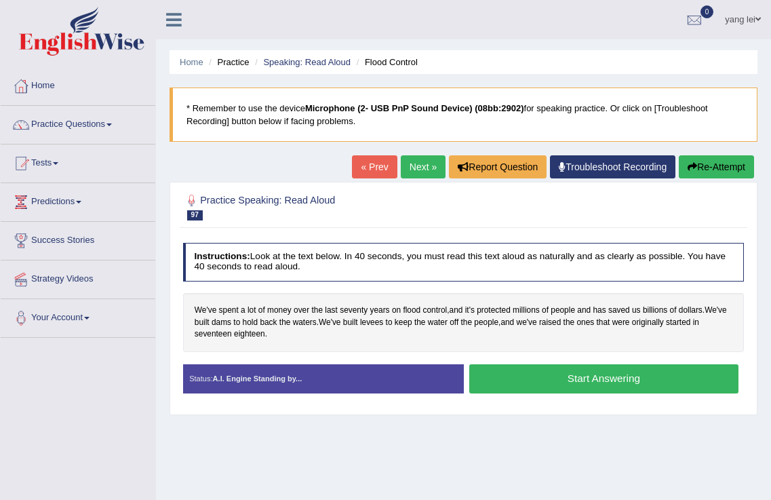
click at [622, 386] on button "Start Answering" at bounding box center [603, 378] width 269 height 29
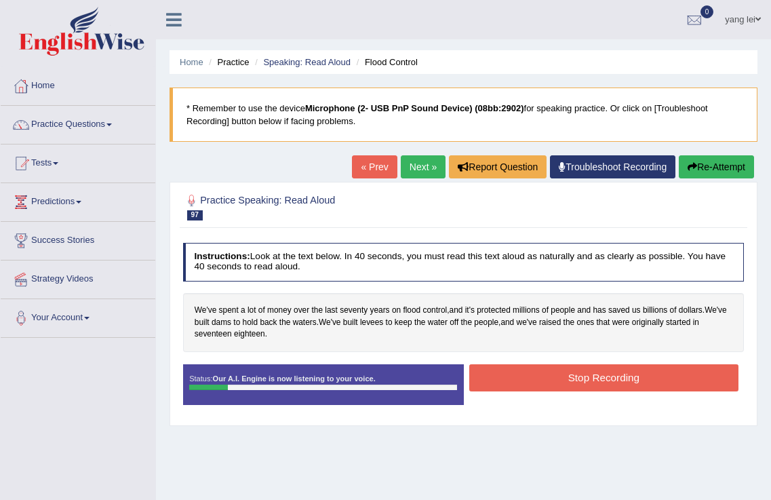
click at [571, 370] on button "Stop Recording" at bounding box center [603, 377] width 269 height 26
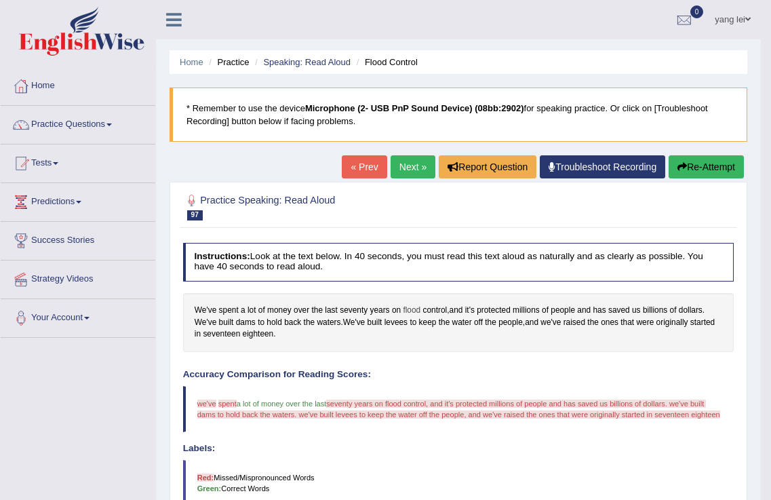
click at [416, 307] on span "flood" at bounding box center [412, 310] width 18 height 12
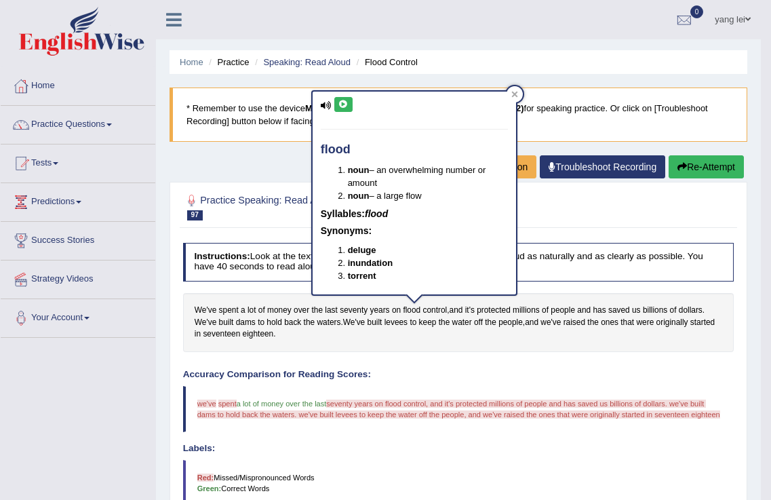
click at [345, 99] on button at bounding box center [343, 104] width 18 height 15
click at [439, 343] on div "We've spent a lot of money over the last seventy years on flood control , and i…" at bounding box center [458, 322] width 551 height 59
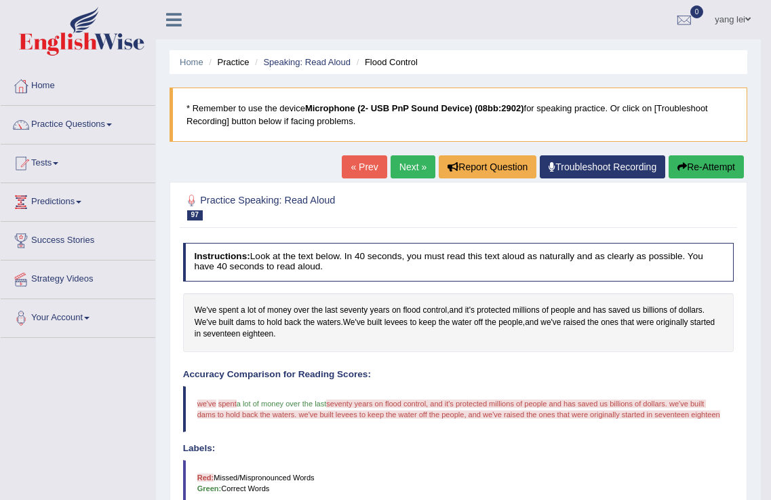
click at [718, 165] on button "Re-Attempt" at bounding box center [706, 166] width 75 height 23
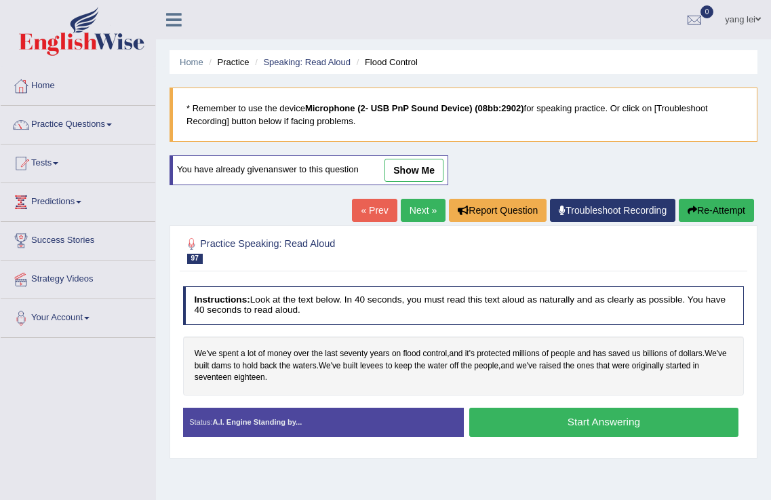
click at [589, 426] on button "Start Answering" at bounding box center [603, 421] width 269 height 29
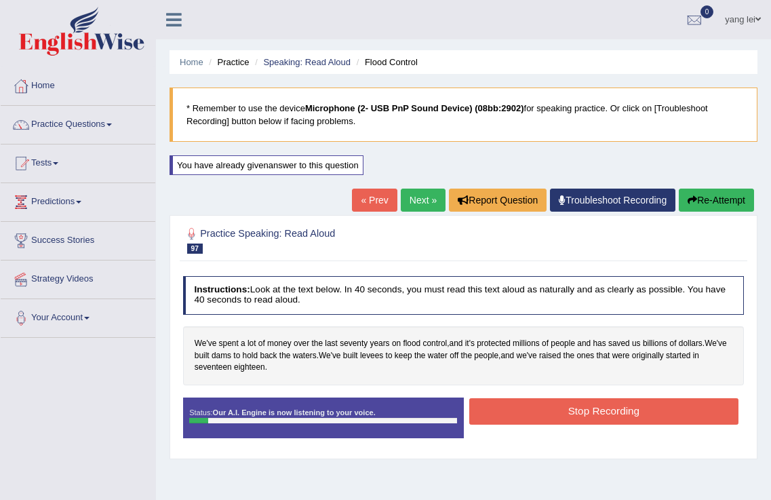
click at [703, 189] on button "Re-Attempt" at bounding box center [716, 199] width 75 height 23
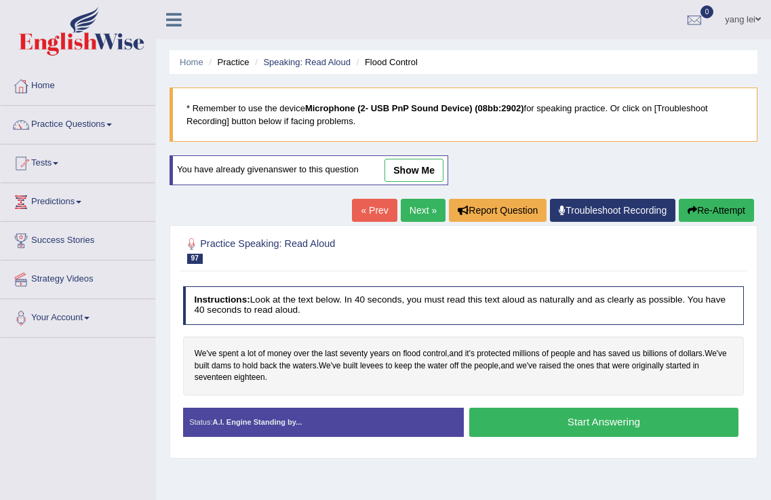
click at [609, 418] on button "Start Answering" at bounding box center [603, 421] width 269 height 29
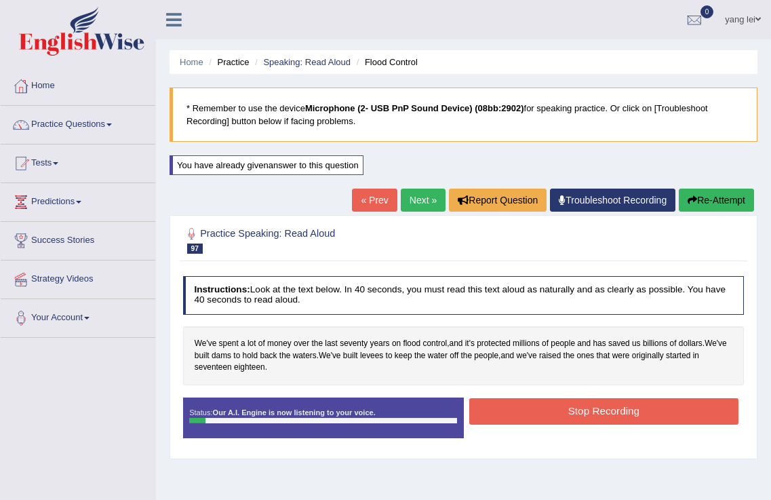
click at [703, 197] on button "Re-Attempt" at bounding box center [716, 199] width 75 height 23
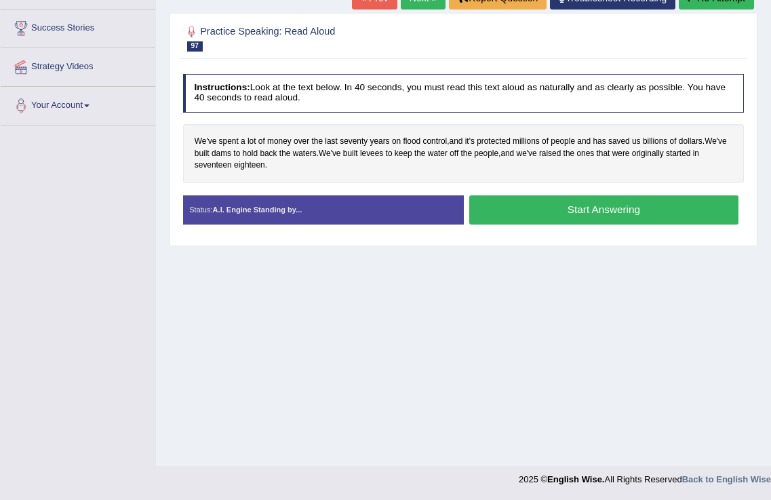
click at [635, 214] on button "Start Answering" at bounding box center [603, 209] width 269 height 29
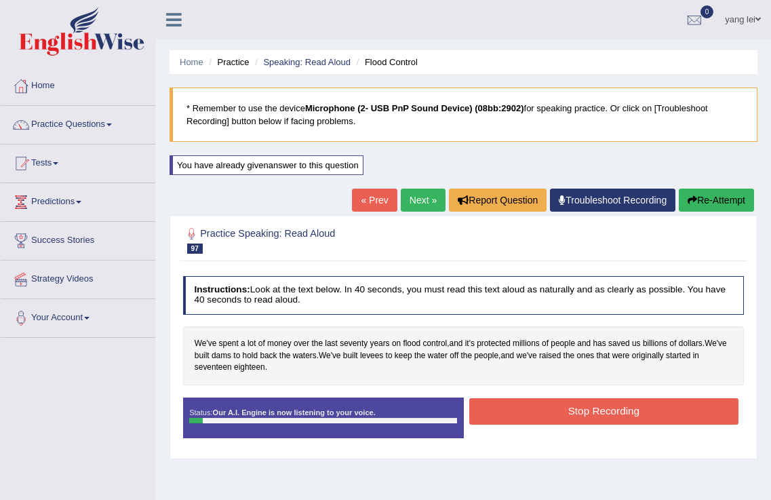
click at [729, 195] on button "Re-Attempt" at bounding box center [716, 199] width 75 height 23
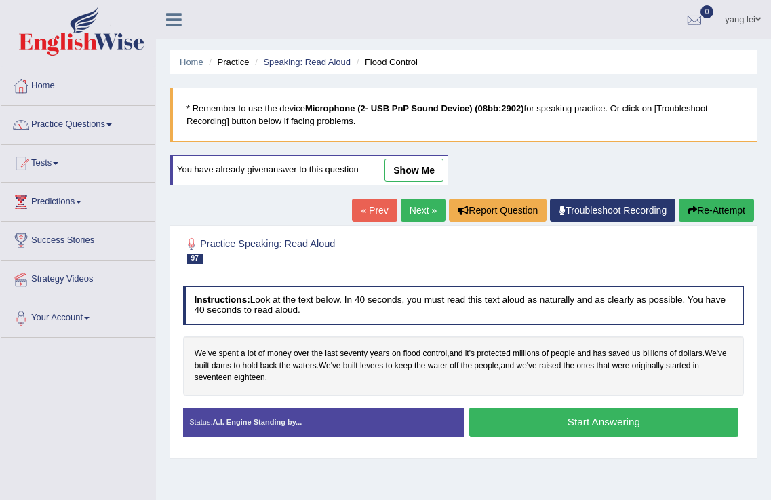
click at [621, 420] on button "Start Answering" at bounding box center [603, 421] width 269 height 29
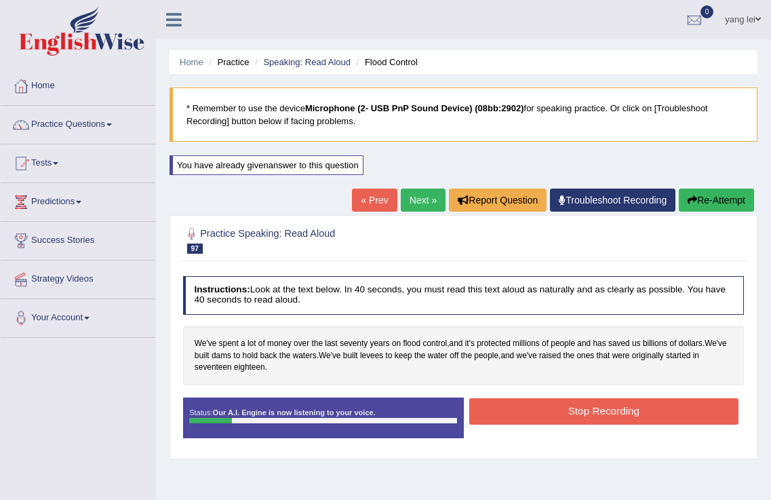
click at [741, 191] on button "Re-Attempt" at bounding box center [716, 199] width 75 height 23
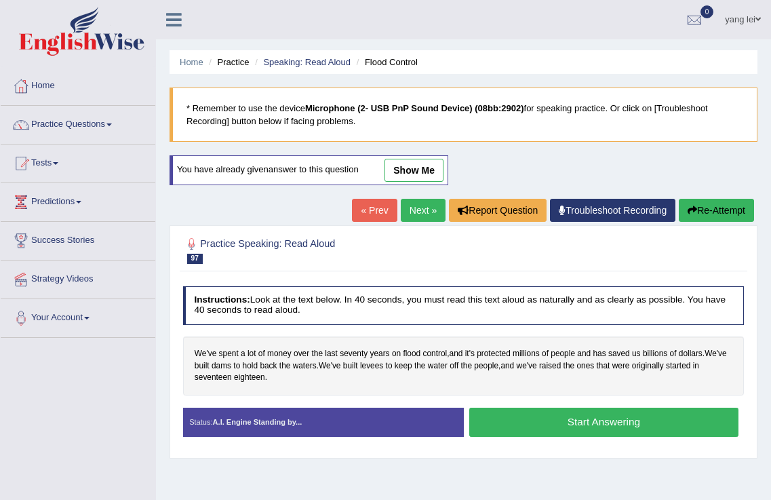
click at [560, 424] on button "Start Answering" at bounding box center [603, 421] width 269 height 29
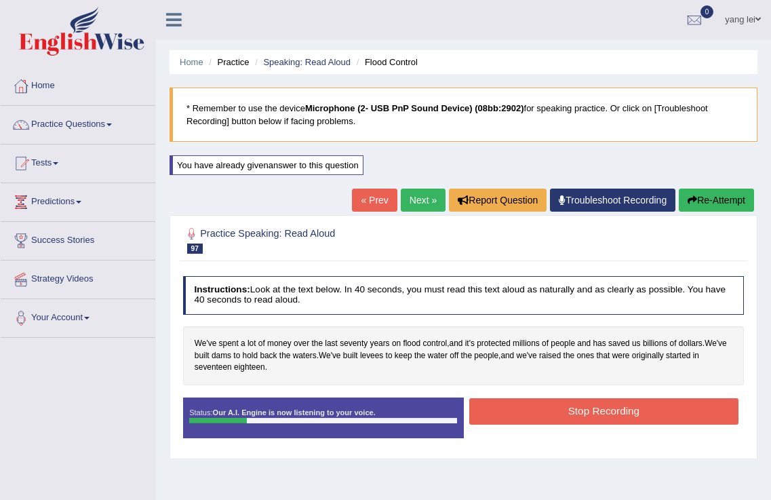
click at [568, 407] on button "Stop Recording" at bounding box center [603, 411] width 269 height 26
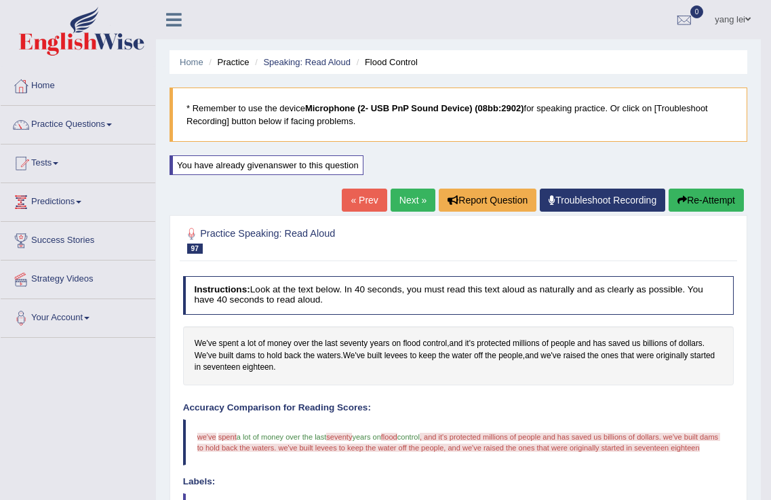
click at [693, 194] on button "Re-Attempt" at bounding box center [706, 199] width 75 height 23
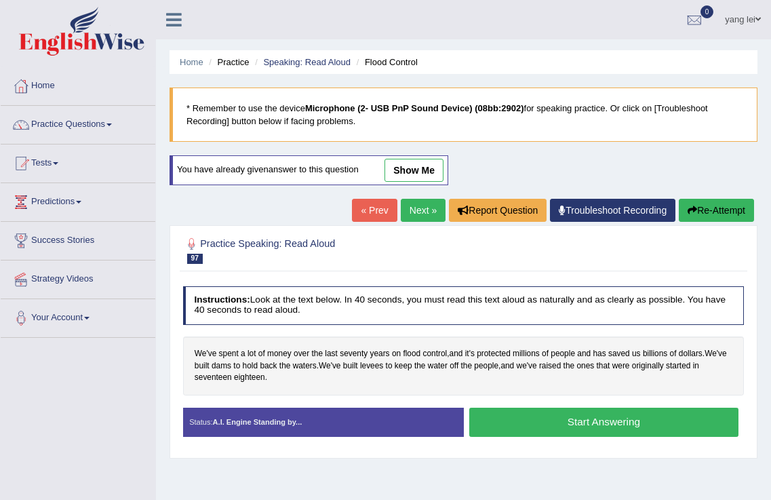
click at [682, 420] on button "Start Answering" at bounding box center [603, 421] width 269 height 29
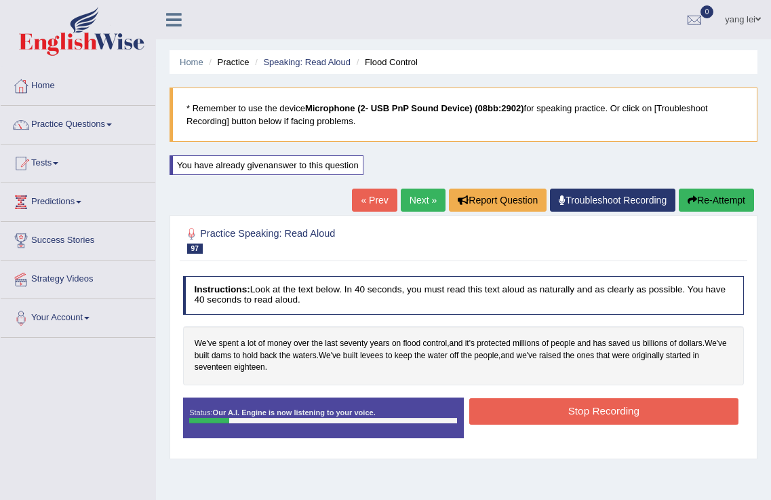
click at [673, 403] on button "Stop Recording" at bounding box center [603, 411] width 269 height 26
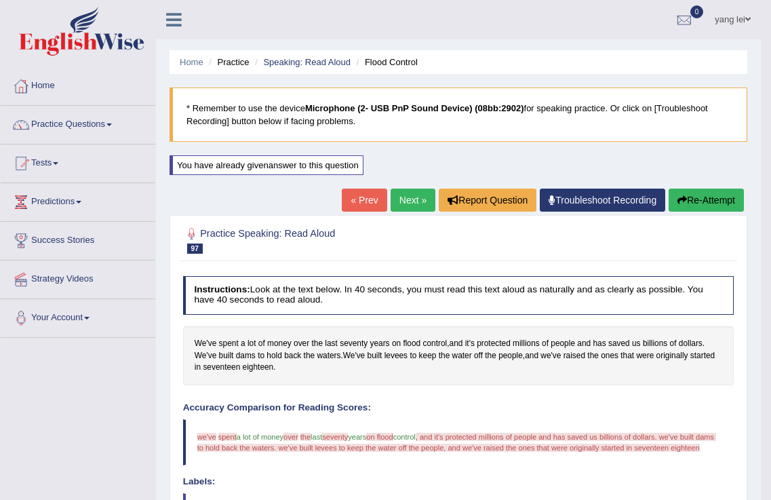
click at [710, 198] on button "Re-Attempt" at bounding box center [706, 199] width 75 height 23
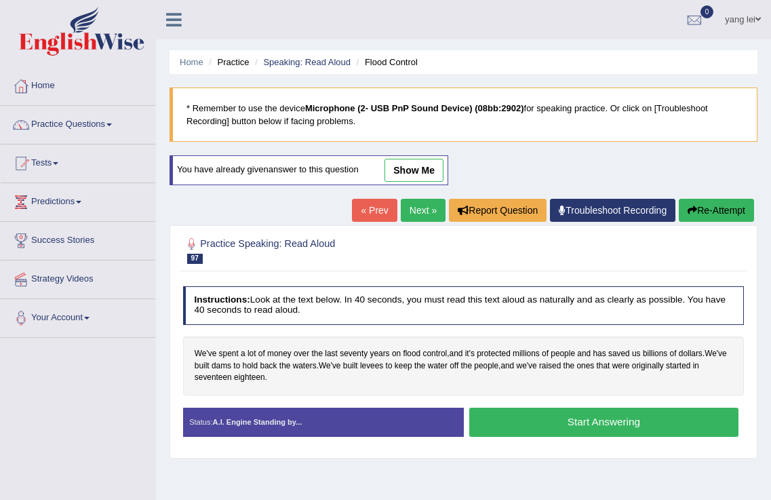
click at [627, 412] on button "Start Answering" at bounding box center [603, 421] width 269 height 29
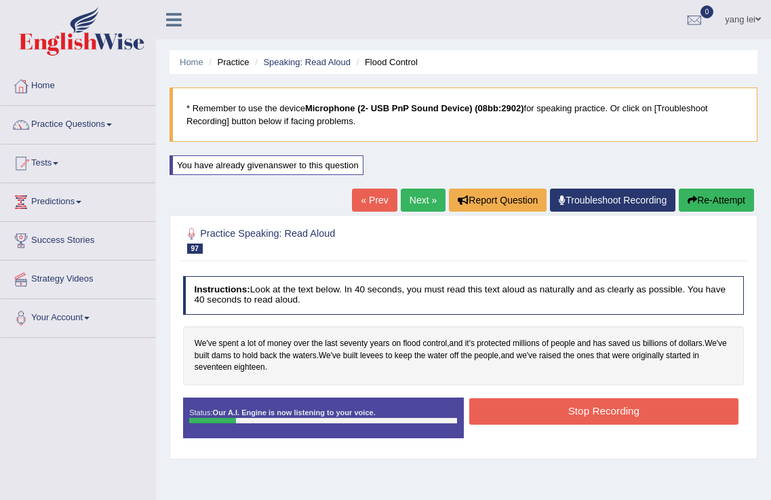
click at [564, 410] on button "Stop Recording" at bounding box center [603, 411] width 269 height 26
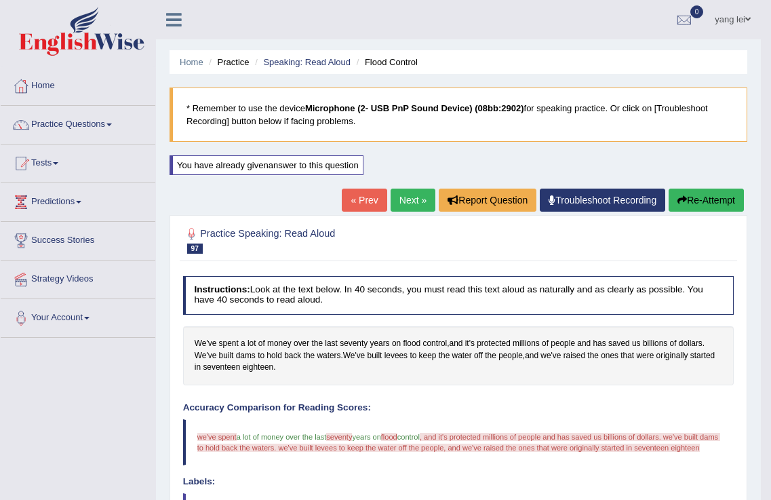
click at [400, 197] on link "Next »" at bounding box center [413, 199] width 45 height 23
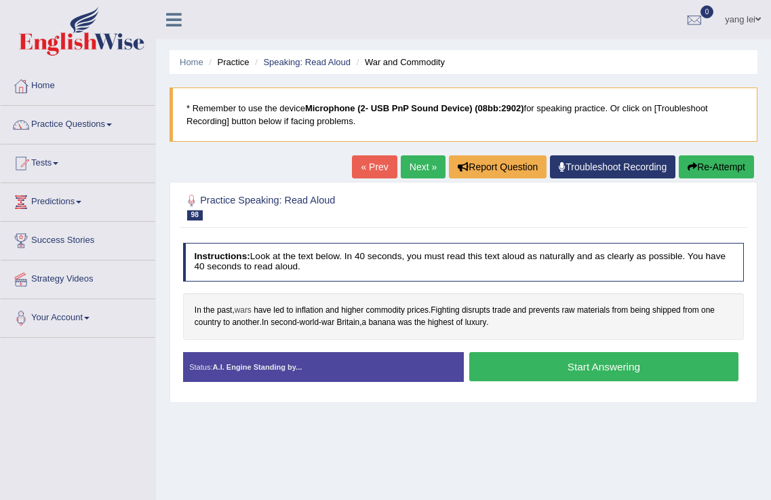
click at [248, 304] on span "wars" at bounding box center [243, 310] width 17 height 12
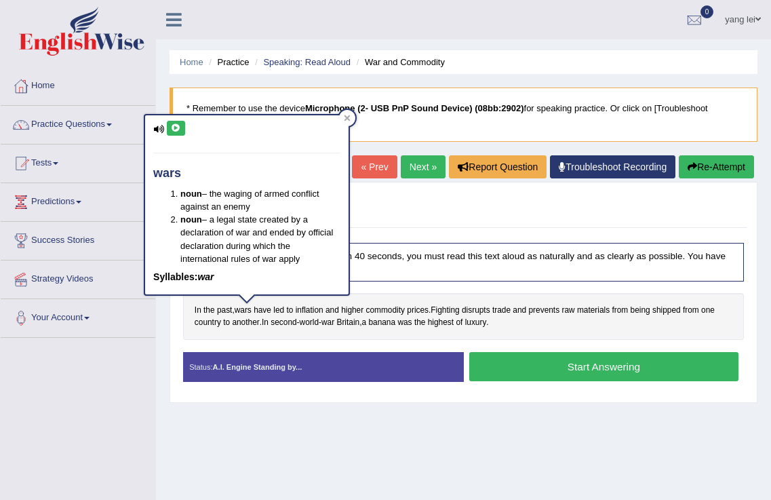
click at [177, 132] on icon at bounding box center [176, 128] width 10 height 8
click at [148, 385] on div "Toggle navigation Home Practice Questions Speaking Practice Read Aloud Repeat S…" at bounding box center [385, 352] width 771 height 705
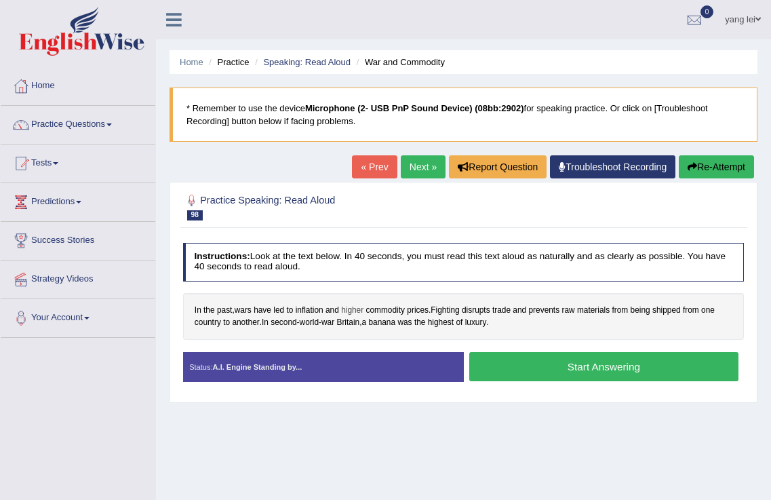
click at [357, 309] on span "higher" at bounding box center [352, 310] width 22 height 12
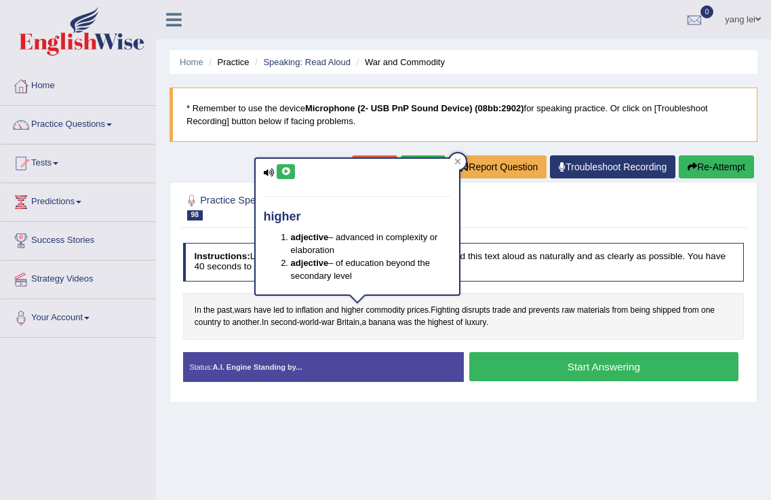
click at [280, 166] on button at bounding box center [286, 171] width 18 height 15
click at [279, 309] on span "led" at bounding box center [278, 310] width 11 height 12
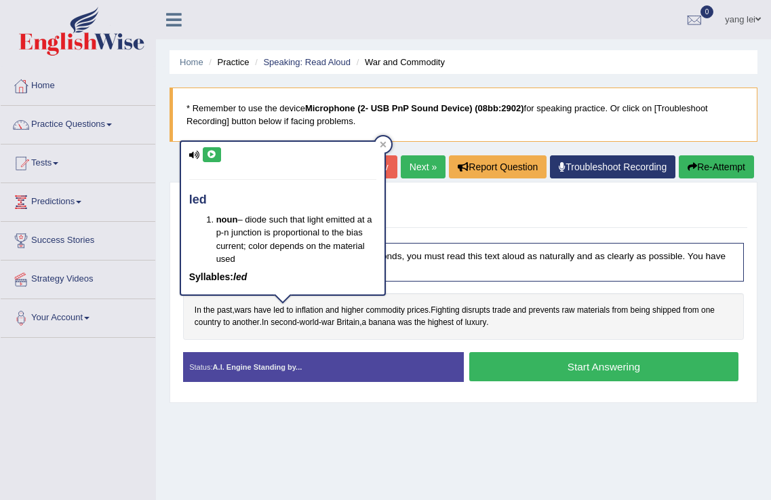
click at [214, 154] on icon at bounding box center [212, 155] width 10 height 8
click at [572, 333] on div "In the past , wars have led to inflation and higher commodity prices . Fighting…" at bounding box center [463, 316] width 561 height 47
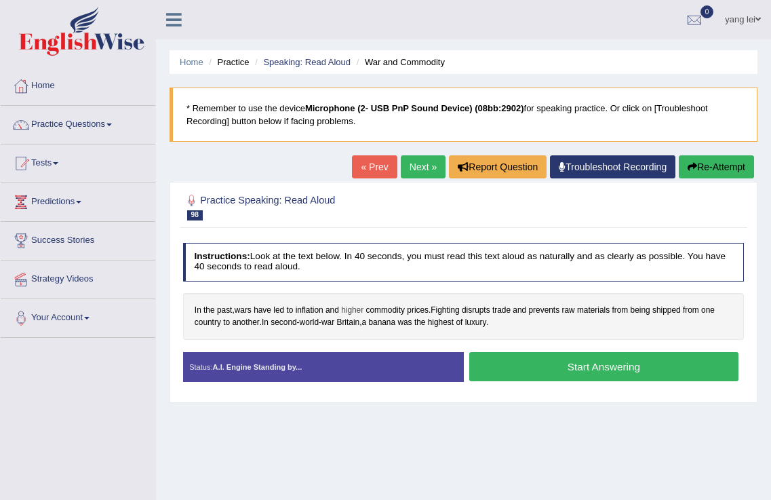
click at [357, 309] on span "higher" at bounding box center [352, 310] width 22 height 12
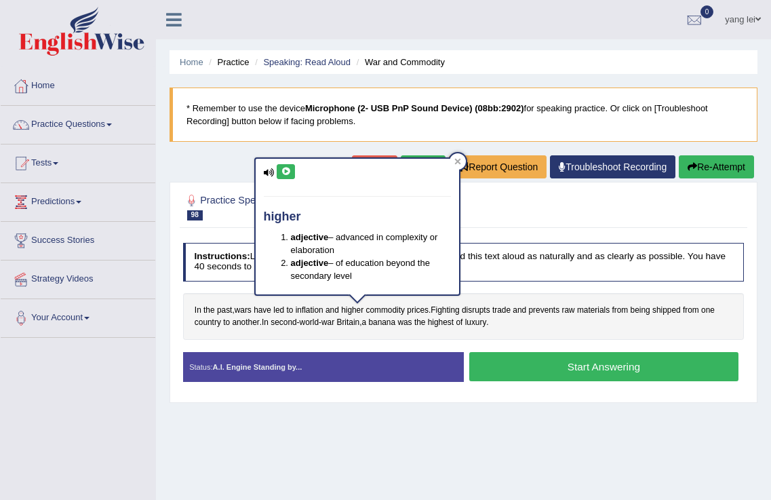
click at [269, 170] on icon at bounding box center [269, 172] width 11 height 9
click at [284, 170] on icon at bounding box center [286, 171] width 10 height 8
click at [566, 329] on div "In the past , wars have led to inflation and higher commodity prices . Fighting…" at bounding box center [463, 316] width 561 height 47
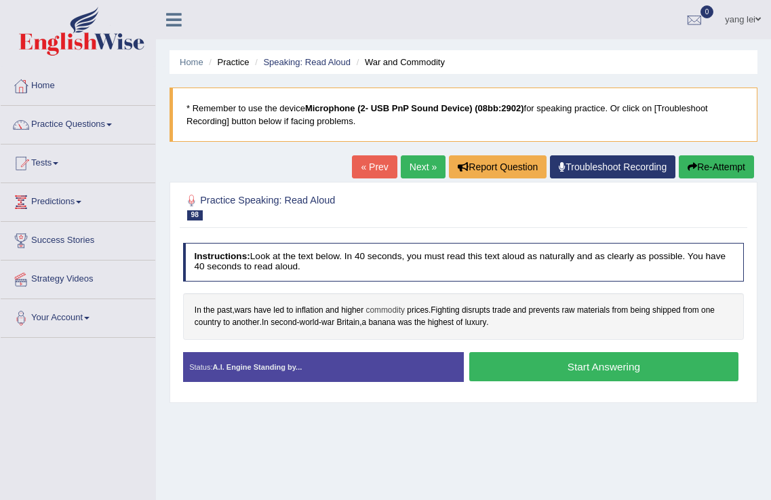
click at [391, 311] on span "commodity" at bounding box center [385, 310] width 39 height 12
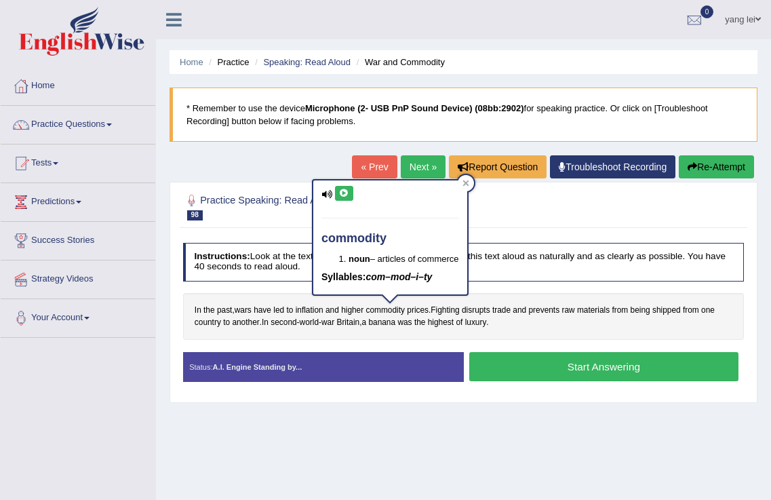
click at [343, 189] on icon at bounding box center [344, 193] width 10 height 8
click at [378, 332] on div "In the past , wars have led to inflation and higher commodity prices . Fighting…" at bounding box center [463, 316] width 561 height 47
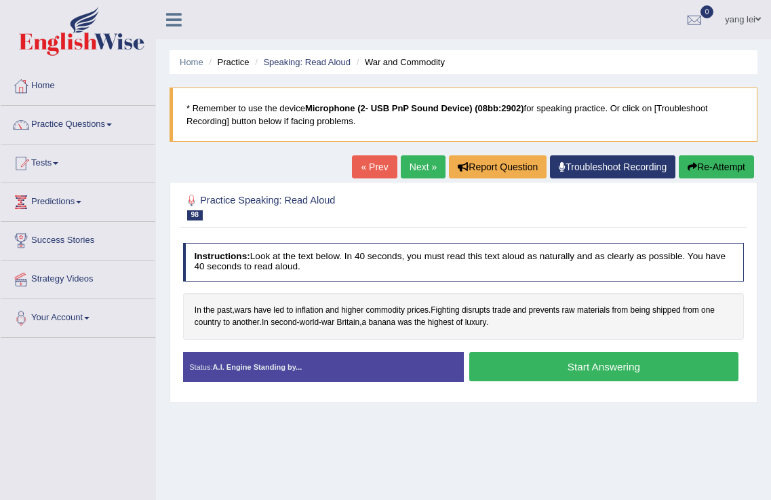
click at [578, 363] on button "Start Answering" at bounding box center [603, 366] width 269 height 29
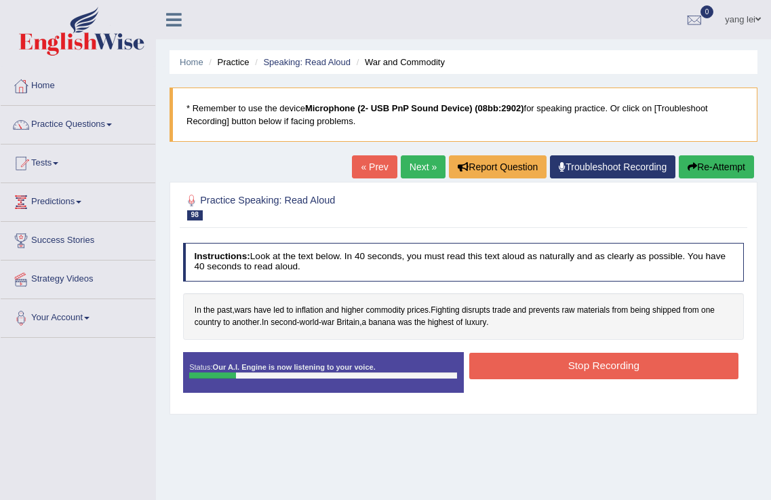
click at [730, 166] on button "Re-Attempt" at bounding box center [716, 166] width 75 height 23
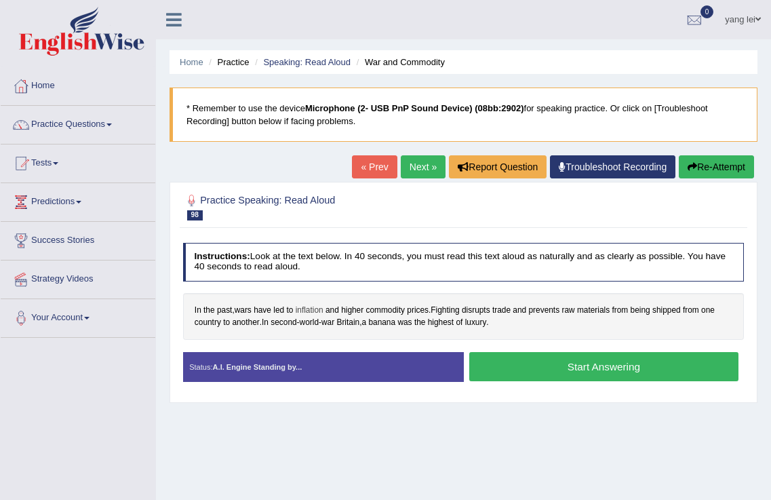
click at [311, 309] on span "inflation" at bounding box center [310, 310] width 28 height 12
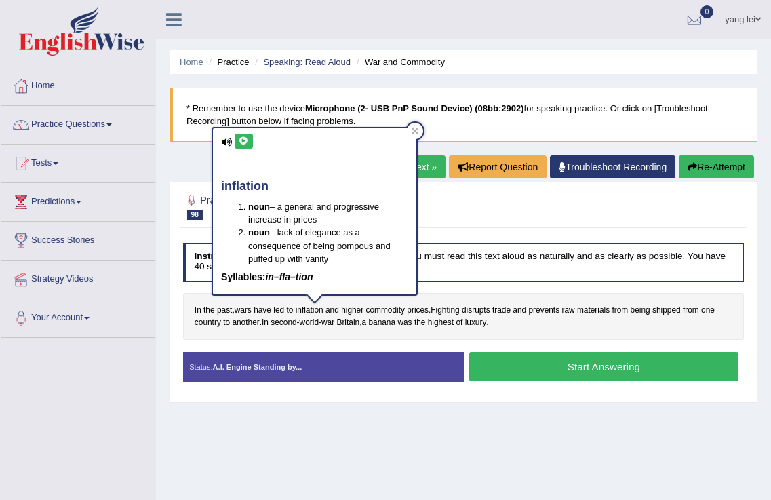
click at [247, 141] on icon at bounding box center [244, 141] width 10 height 8
click at [613, 325] on div "In the past , wars have led to inflation and higher commodity prices . Fighting…" at bounding box center [463, 316] width 561 height 47
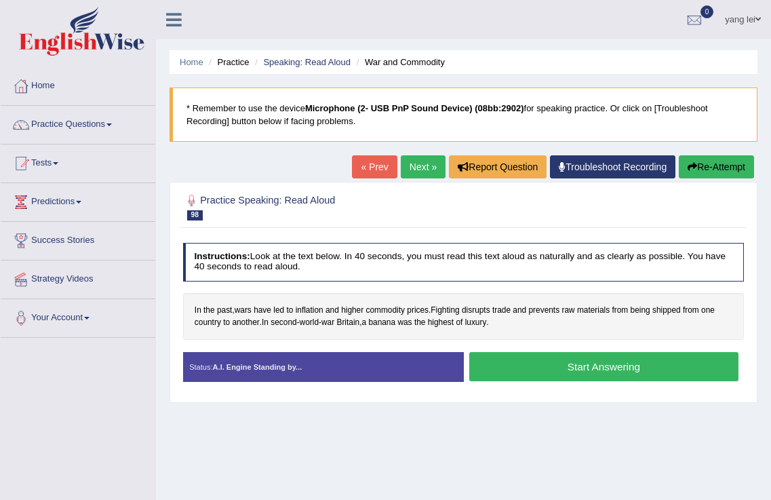
click at [610, 366] on button "Start Answering" at bounding box center [603, 366] width 269 height 29
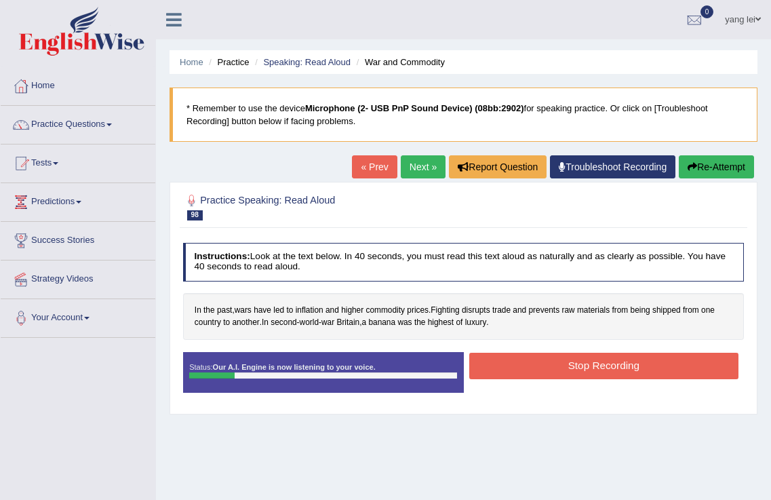
click at [725, 165] on button "Re-Attempt" at bounding box center [716, 166] width 75 height 23
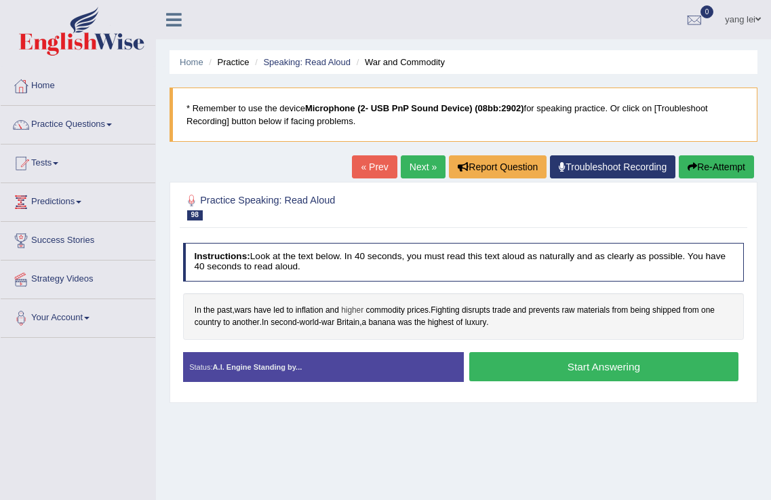
click at [349, 306] on span "higher" at bounding box center [352, 310] width 22 height 12
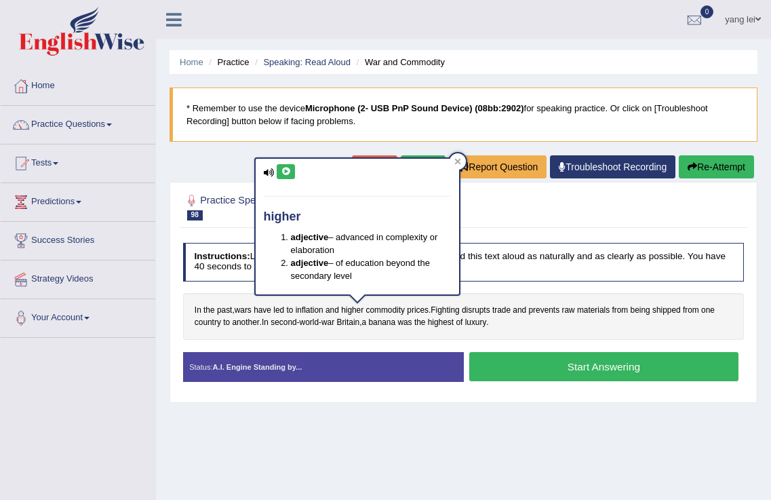
click at [292, 171] on button at bounding box center [286, 171] width 18 height 15
click at [471, 407] on div "Home Practice Speaking: Read Aloud War and Commodity * Remember to use the devi…" at bounding box center [463, 339] width 615 height 678
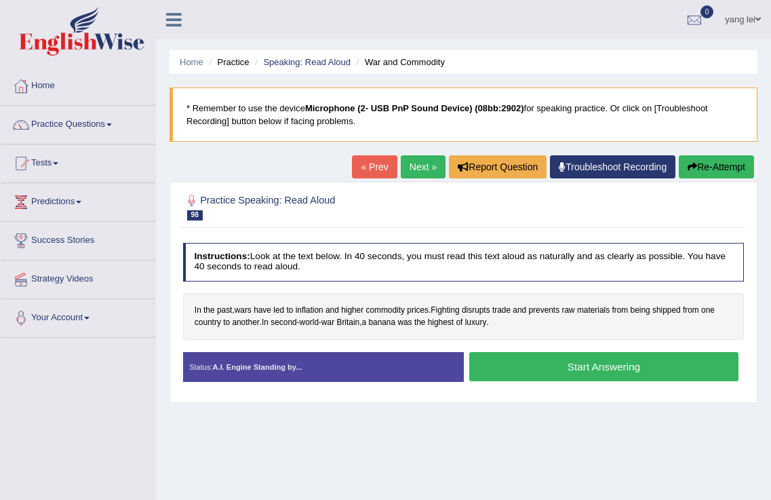
click at [618, 364] on button "Start Answering" at bounding box center [603, 366] width 269 height 29
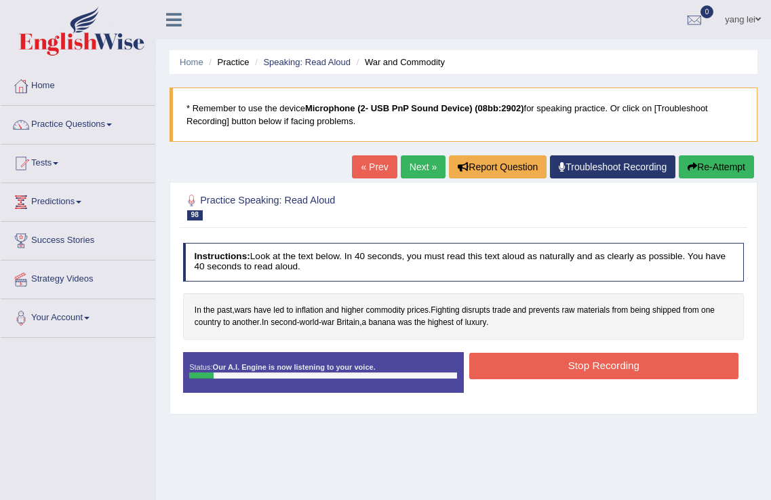
click at [736, 169] on button "Re-Attempt" at bounding box center [716, 166] width 75 height 23
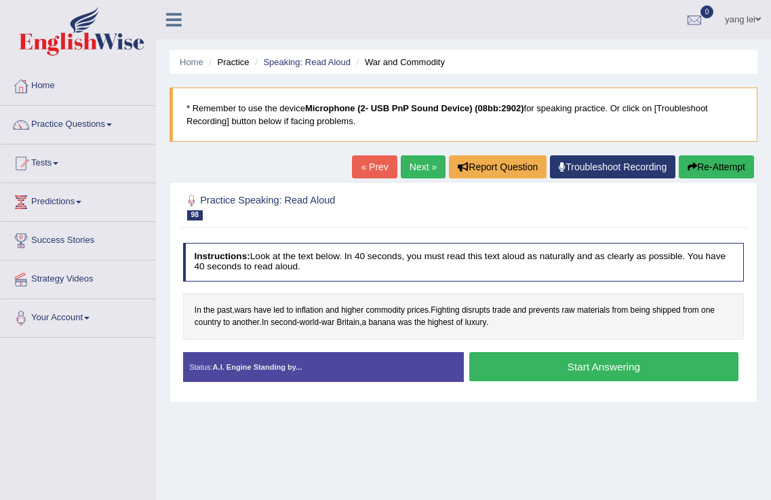
click at [605, 368] on button "Start Answering" at bounding box center [603, 366] width 269 height 29
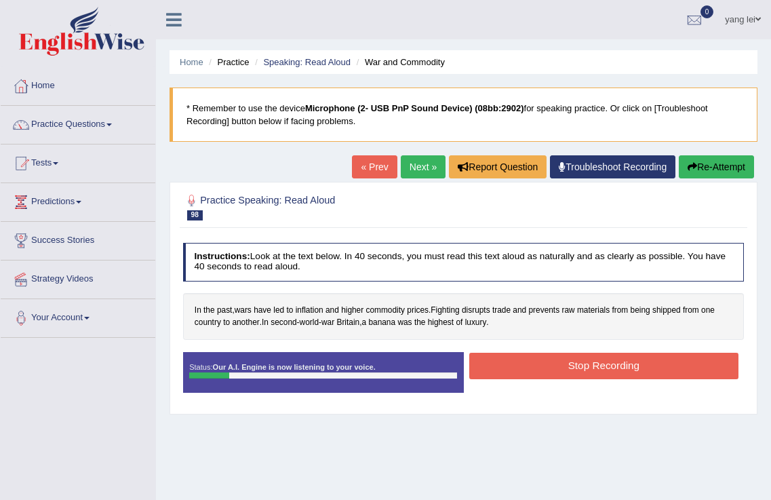
click at [610, 361] on button "Stop Recording" at bounding box center [603, 366] width 269 height 26
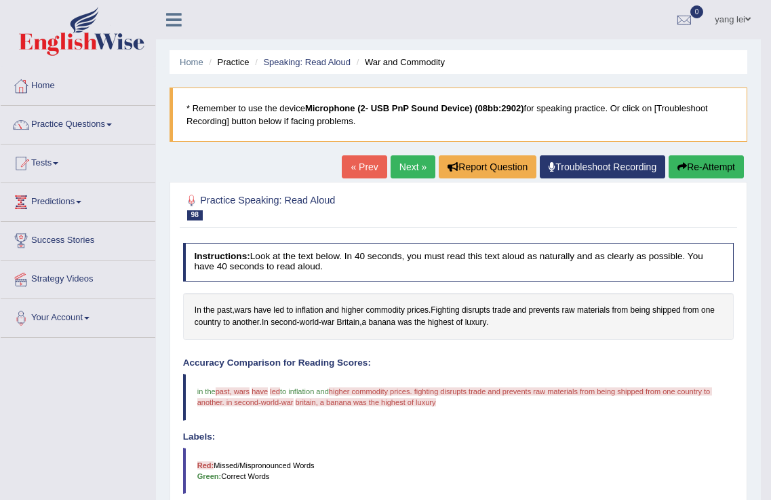
click at [699, 162] on button "Re-Attempt" at bounding box center [706, 166] width 75 height 23
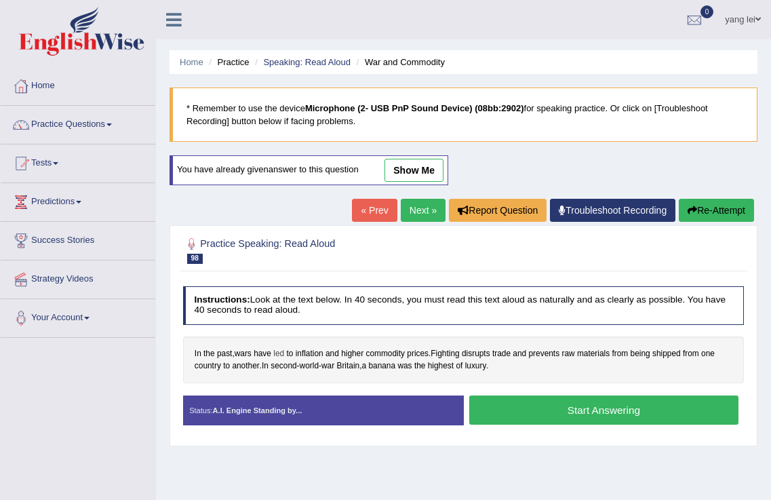
click at [283, 349] on span "led" at bounding box center [278, 354] width 11 height 12
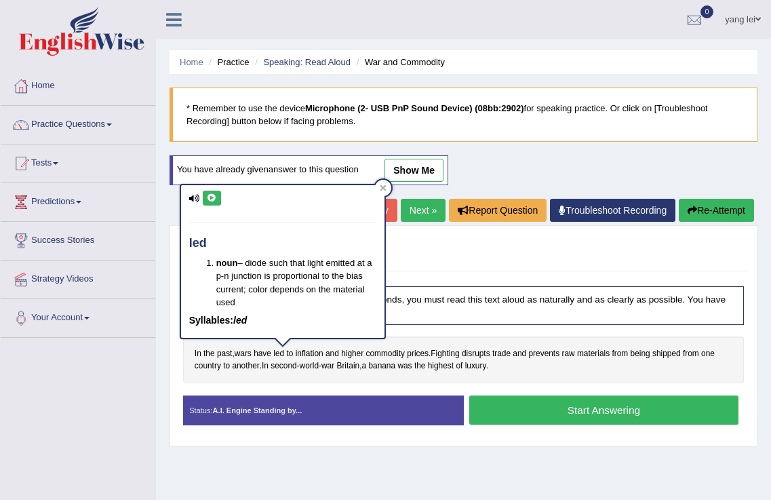
click at [211, 199] on icon at bounding box center [212, 198] width 10 height 8
click at [620, 384] on div "Instructions: Look at the text below. In 40 seconds, you must read this text al…" at bounding box center [463, 360] width 567 height 160
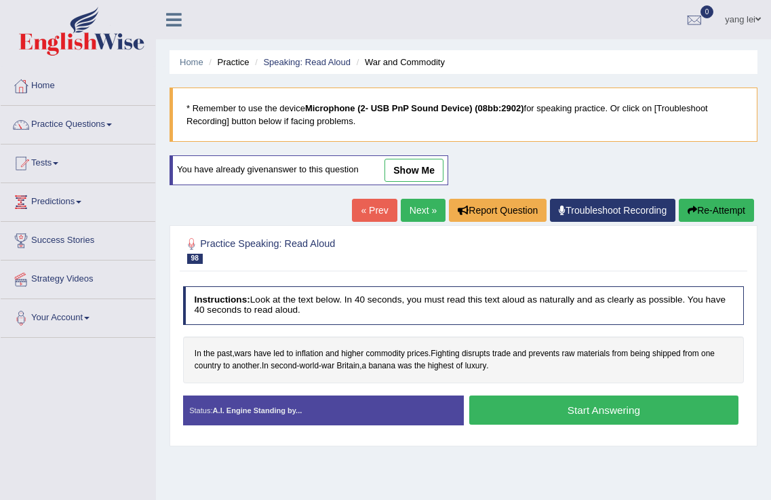
click at [624, 404] on button "Start Answering" at bounding box center [603, 409] width 269 height 29
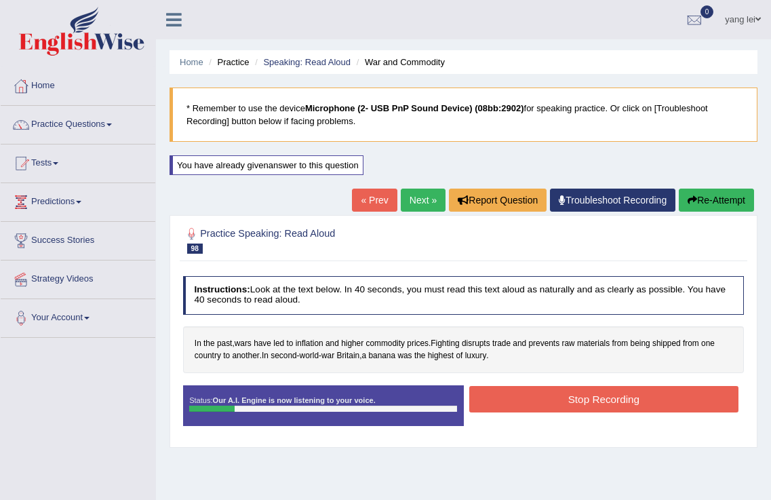
click at [641, 401] on button "Stop Recording" at bounding box center [603, 399] width 269 height 26
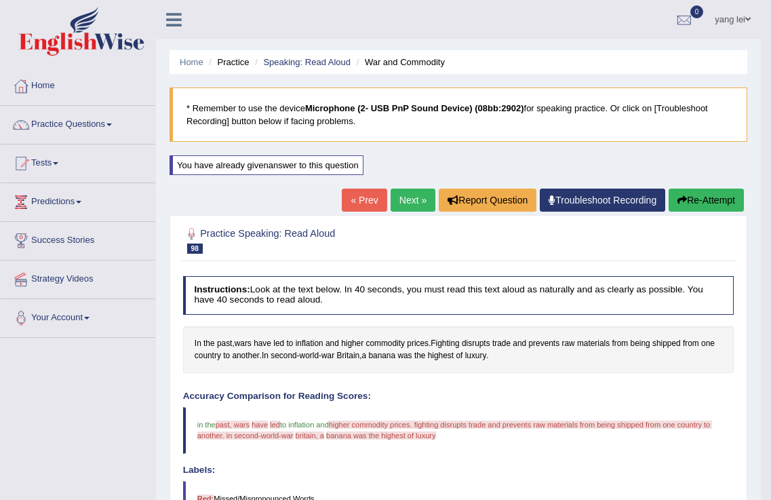
click at [709, 185] on div "Home Practice Speaking: Read Aloud War and Commodity * Remember to use the devi…" at bounding box center [458, 404] width 605 height 808
click at [711, 201] on button "Re-Attempt" at bounding box center [706, 199] width 75 height 23
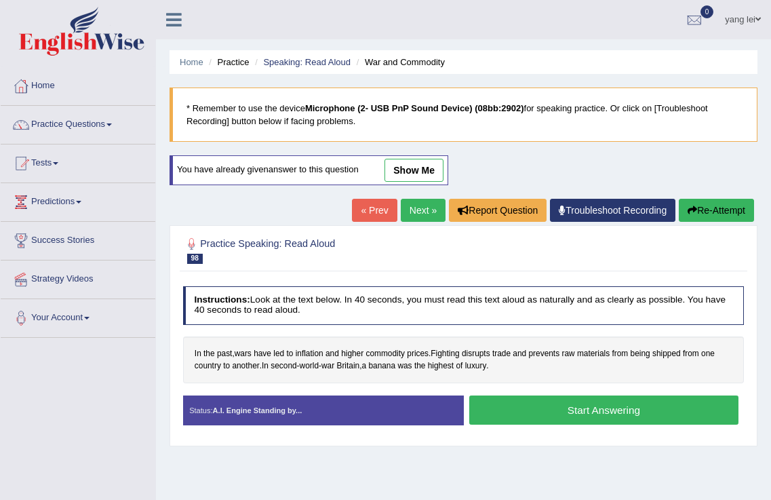
click at [598, 407] on button "Start Answering" at bounding box center [603, 409] width 269 height 29
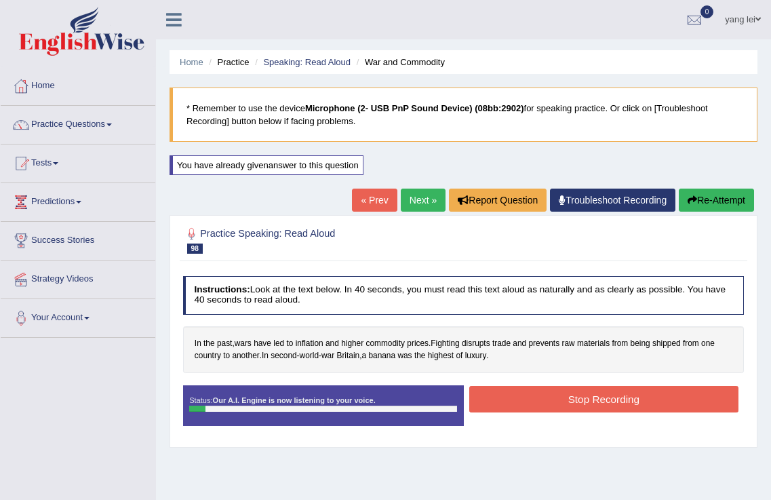
click at [709, 202] on button "Re-Attempt" at bounding box center [716, 199] width 75 height 23
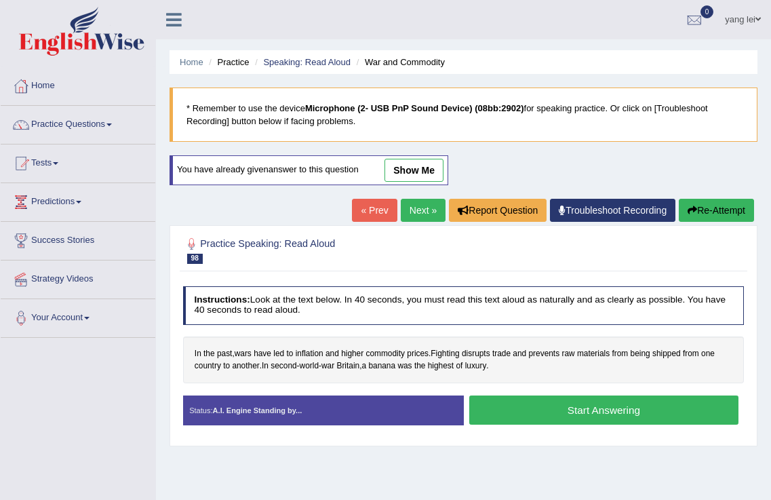
click at [245, 357] on span "wars" at bounding box center [243, 354] width 17 height 12
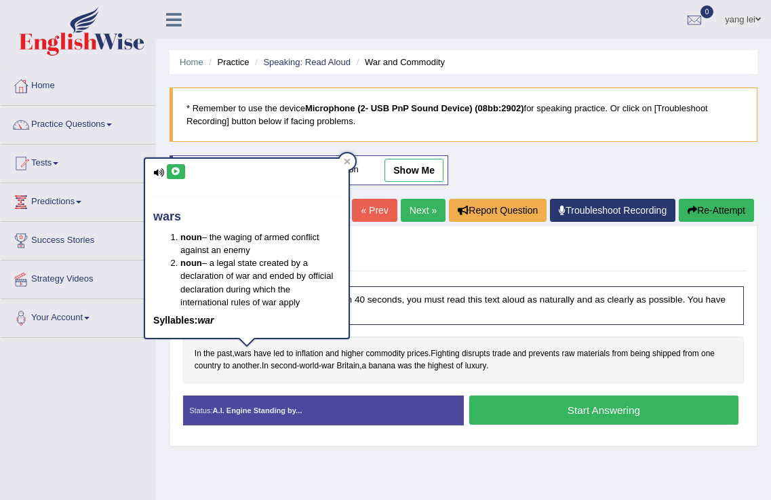
click at [174, 168] on icon at bounding box center [176, 171] width 10 height 8
click at [642, 378] on div "In the past , wars have led to inflation and higher commodity prices . Fighting…" at bounding box center [463, 359] width 561 height 47
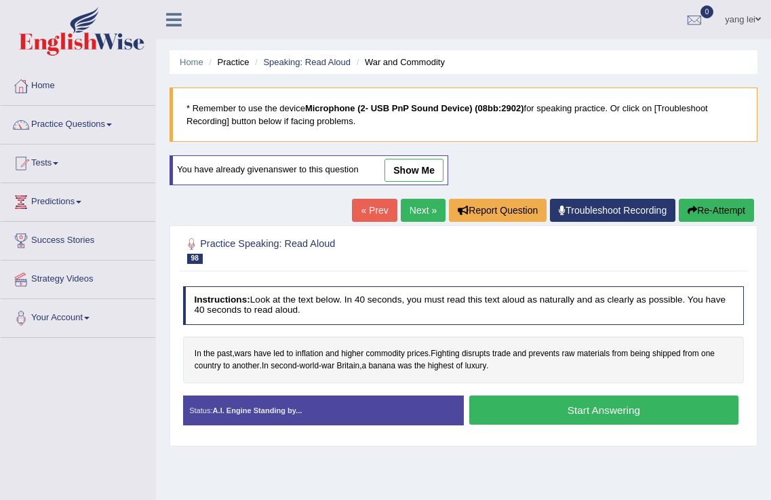
click at [632, 407] on button "Start Answering" at bounding box center [603, 409] width 269 height 29
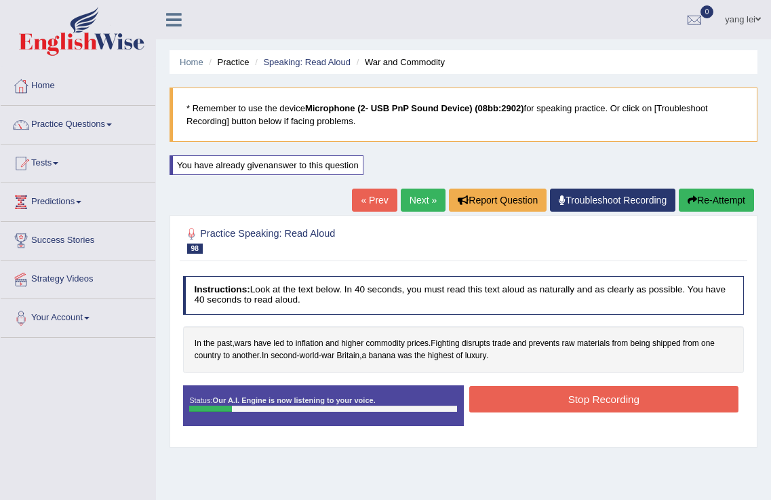
click at [654, 396] on button "Stop Recording" at bounding box center [603, 399] width 269 height 26
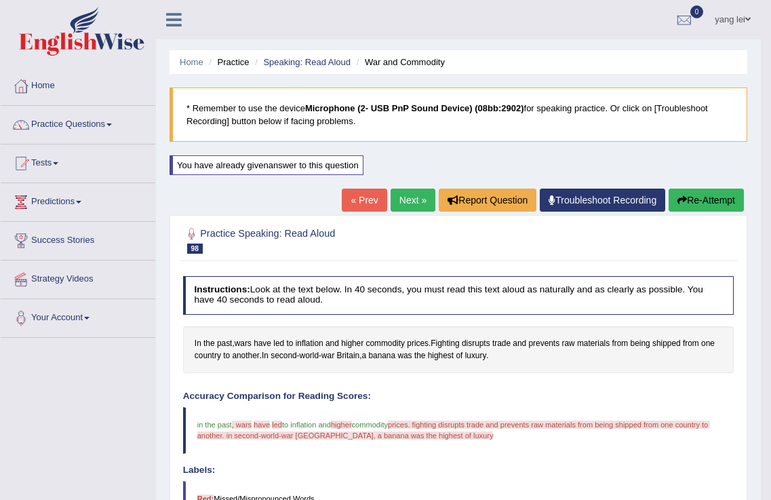
click at [417, 194] on link "Next »" at bounding box center [413, 199] width 45 height 23
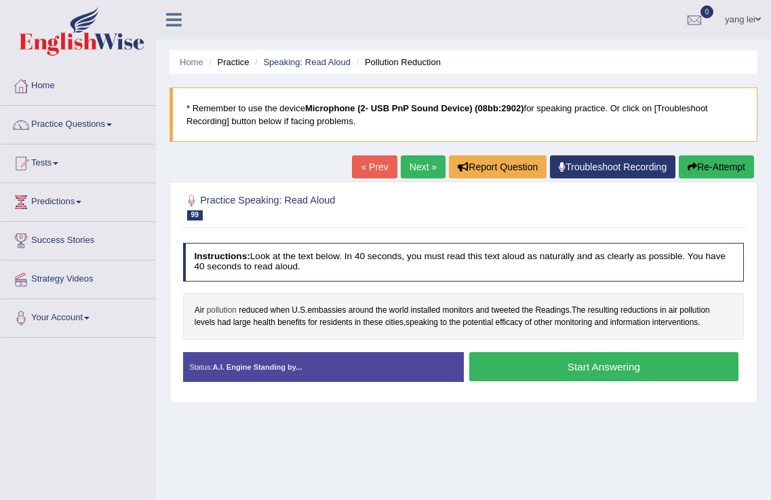
click at [216, 309] on span "pollution" at bounding box center [222, 310] width 30 height 12
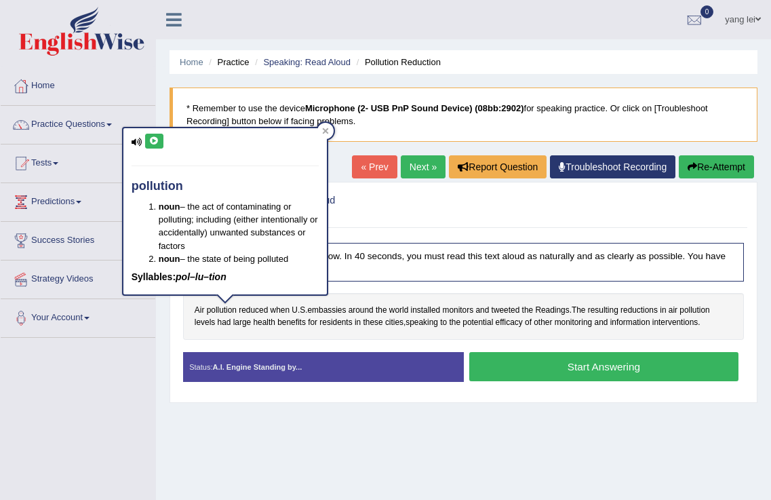
click at [151, 138] on icon at bounding box center [154, 141] width 10 height 8
click at [224, 423] on div "Home Practice Speaking: Read Aloud Pollution Reduction * Remember to use the de…" at bounding box center [463, 339] width 615 height 678
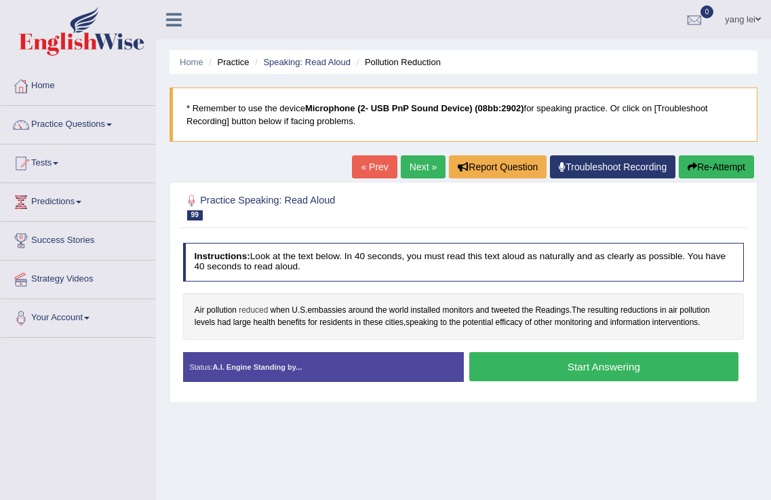
click at [250, 310] on span "reduced" at bounding box center [253, 310] width 29 height 12
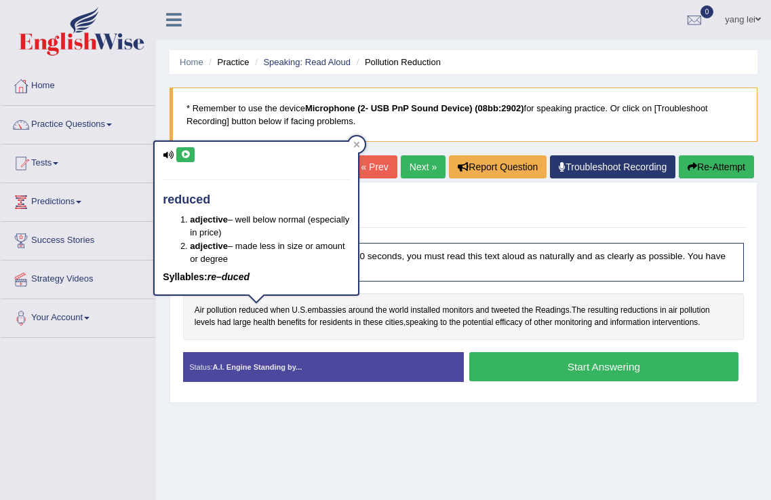
click at [179, 150] on button at bounding box center [185, 154] width 18 height 15
click at [317, 418] on div "Home Practice Speaking: Read Aloud Pollution Reduction * Remember to use the de…" at bounding box center [463, 339] width 615 height 678
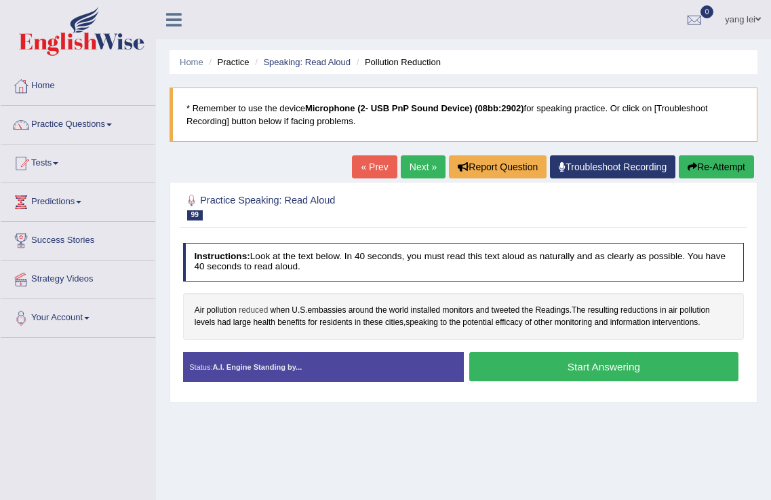
click at [258, 311] on span "reduced" at bounding box center [253, 310] width 29 height 12
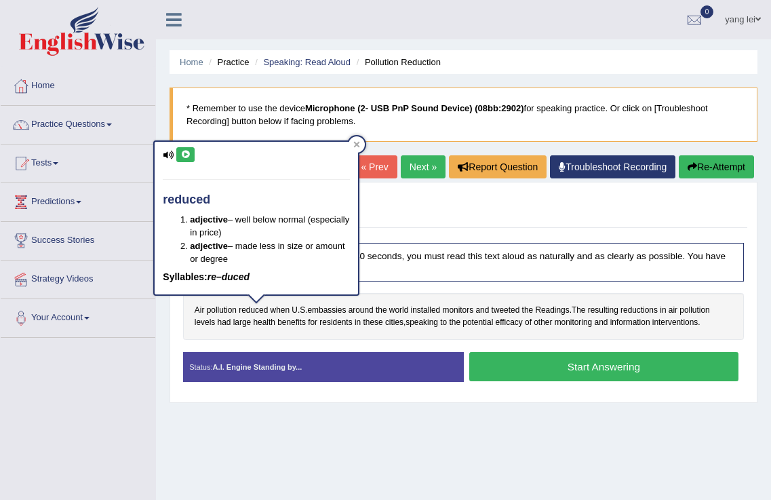
click at [191, 155] on icon at bounding box center [185, 155] width 10 height 8
click at [323, 313] on span "embassies" at bounding box center [327, 310] width 39 height 12
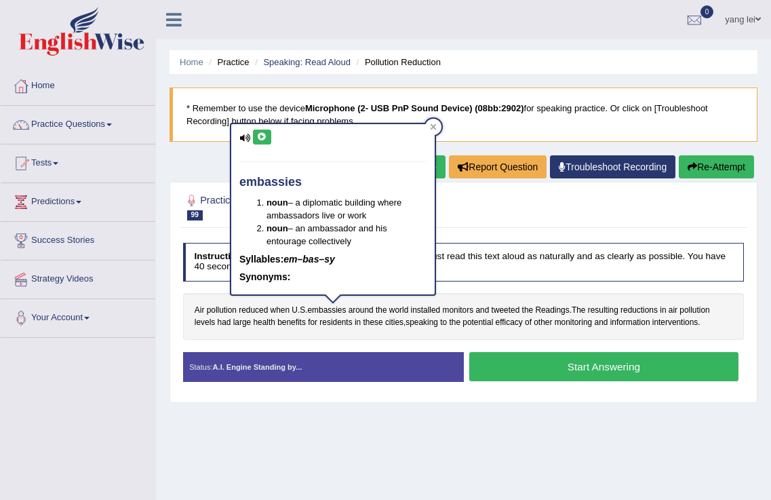
click at [261, 138] on icon at bounding box center [262, 137] width 10 height 8
click at [257, 133] on icon at bounding box center [262, 137] width 10 height 8
click at [256, 311] on span "reduced" at bounding box center [253, 310] width 29 height 12
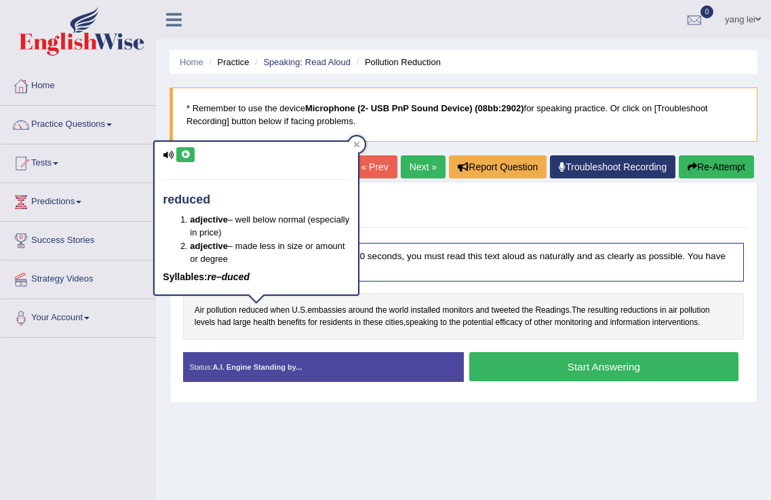
click at [192, 155] on button at bounding box center [185, 154] width 18 height 15
click at [345, 313] on span "embassies" at bounding box center [327, 310] width 39 height 12
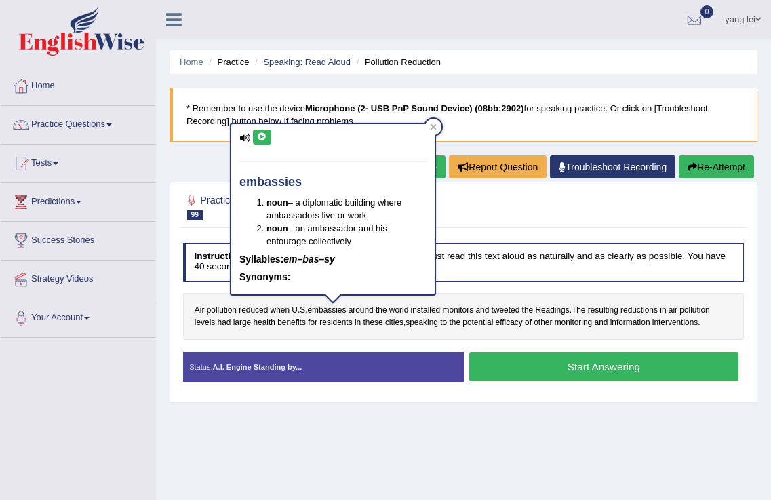
click at [271, 127] on div "embassies noun – a diplomatic building where ambassadors live or work noun – an…" at bounding box center [332, 209] width 203 height 170
click at [267, 138] on button at bounding box center [262, 137] width 18 height 15
click at [267, 140] on button at bounding box center [262, 137] width 18 height 15
click at [430, 313] on span "installed" at bounding box center [426, 310] width 30 height 12
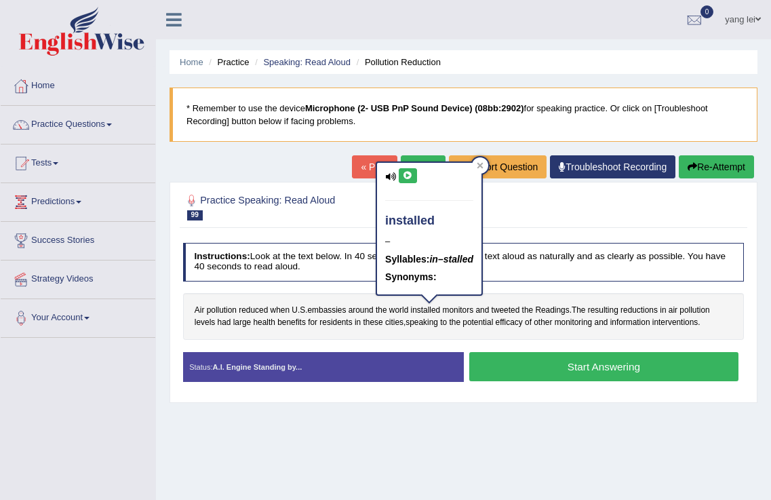
click at [407, 176] on icon at bounding box center [408, 176] width 10 height 8
click at [577, 412] on div "Home Practice Speaking: Read Aloud Pollution Reduction * Remember to use the de…" at bounding box center [463, 339] width 615 height 678
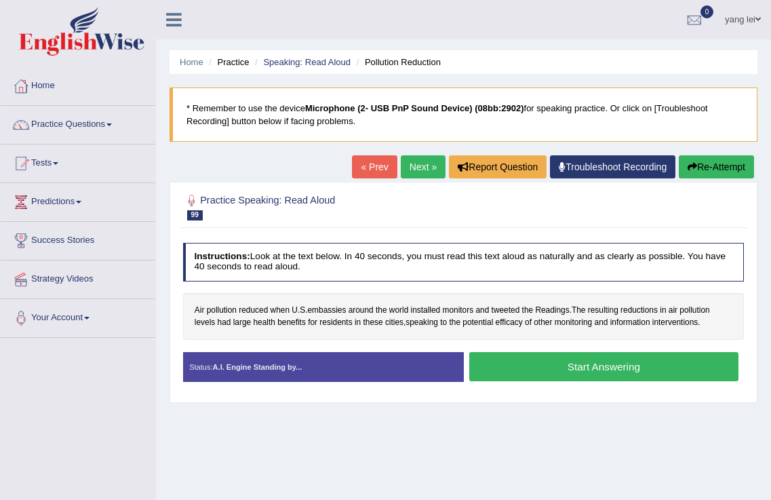
click at [419, 157] on link "Next »" at bounding box center [423, 166] width 45 height 23
click at [213, 305] on span "Belief" at bounding box center [205, 310] width 20 height 12
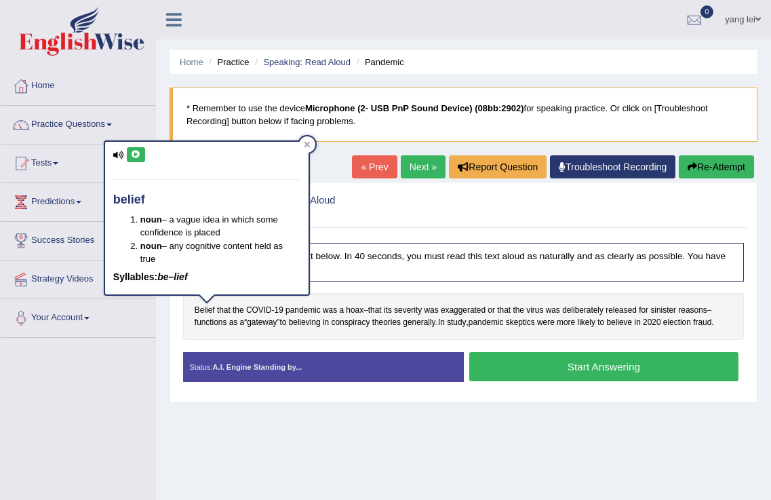
click at [142, 156] on button at bounding box center [136, 154] width 18 height 15
click at [133, 366] on div "Toggle navigation Home Practice Questions Speaking Practice Read Aloud Repeat S…" at bounding box center [385, 352] width 771 height 705
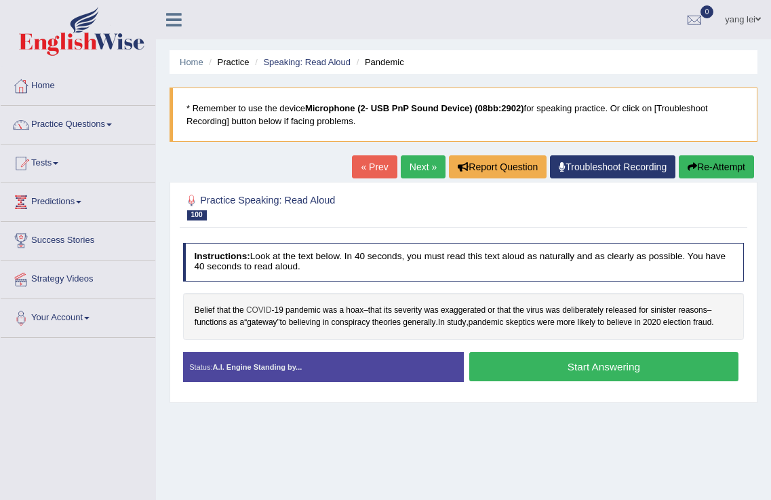
click at [261, 305] on span "COVID" at bounding box center [259, 310] width 26 height 12
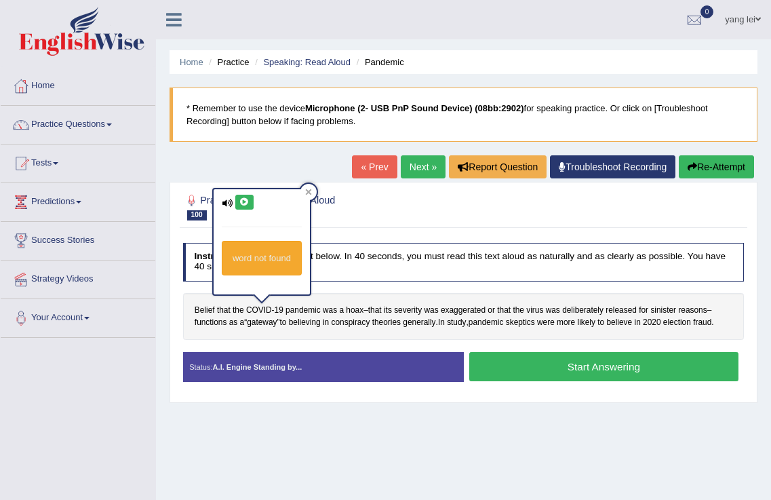
click at [247, 201] on icon at bounding box center [244, 202] width 10 height 8
click at [306, 306] on span "pandemic" at bounding box center [302, 310] width 35 height 12
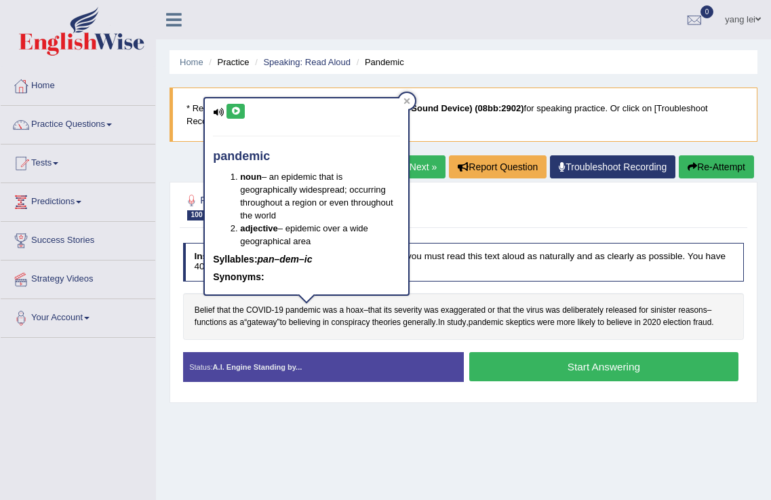
click at [241, 112] on button at bounding box center [235, 111] width 18 height 15
click at [406, 102] on icon at bounding box center [407, 101] width 6 height 6
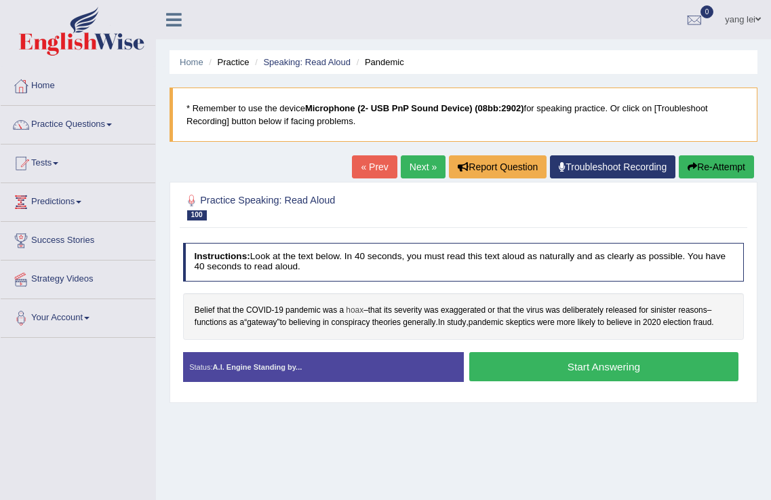
click at [359, 313] on span "hoax" at bounding box center [355, 310] width 18 height 12
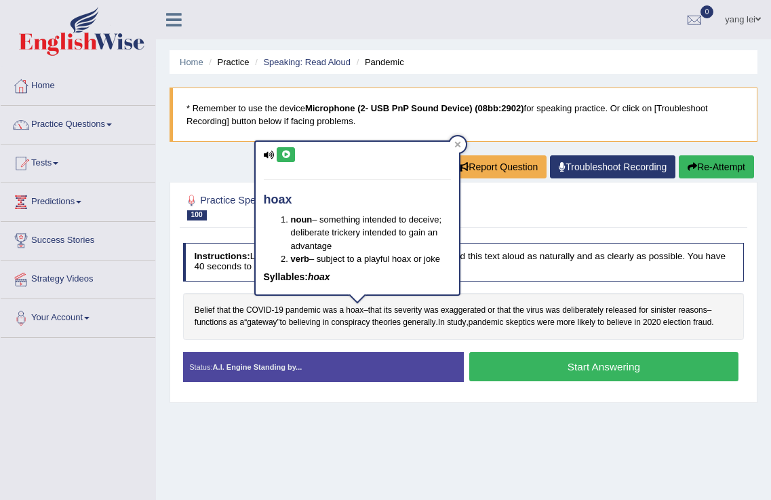
click at [280, 154] on button at bounding box center [286, 154] width 18 height 15
click at [462, 146] on div at bounding box center [458, 144] width 16 height 16
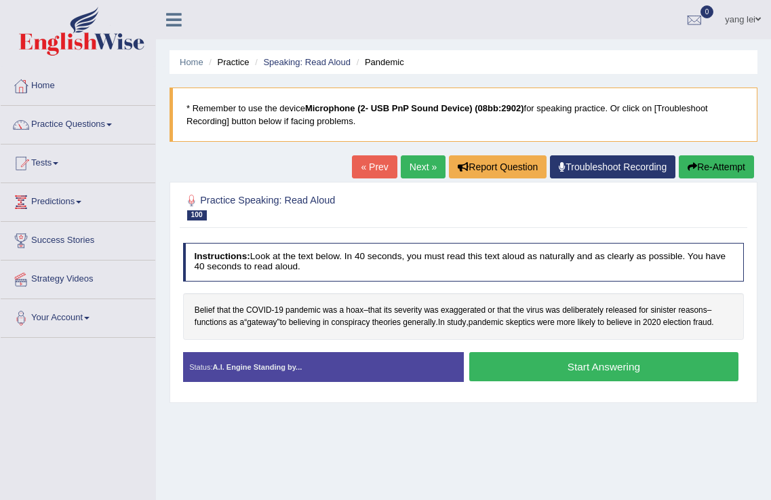
click at [414, 170] on link "Next »" at bounding box center [423, 166] width 45 height 23
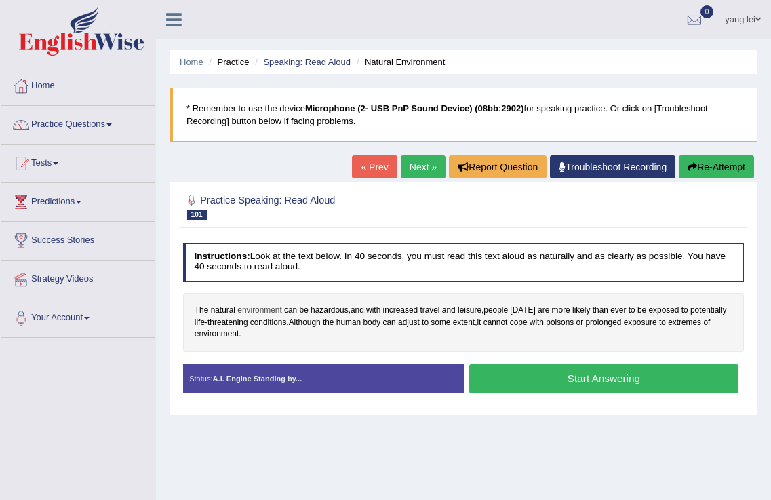
click at [251, 311] on span "environment" at bounding box center [259, 310] width 44 height 12
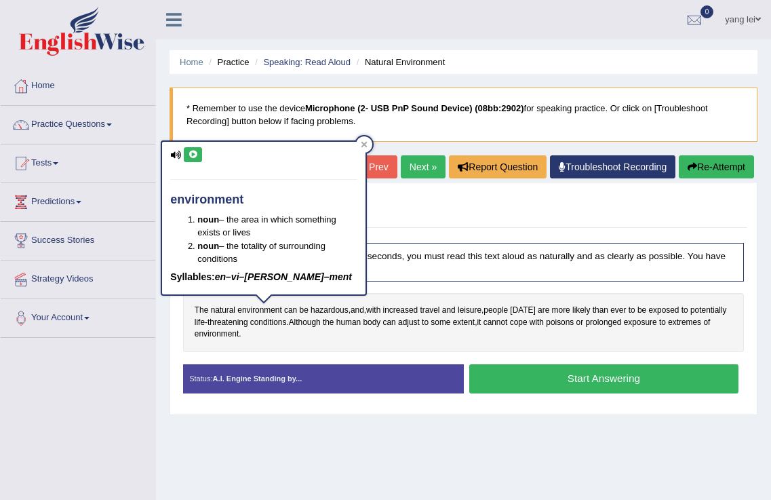
click at [196, 155] on icon at bounding box center [193, 155] width 10 height 8
click at [334, 313] on span "hazardous" at bounding box center [330, 310] width 38 height 12
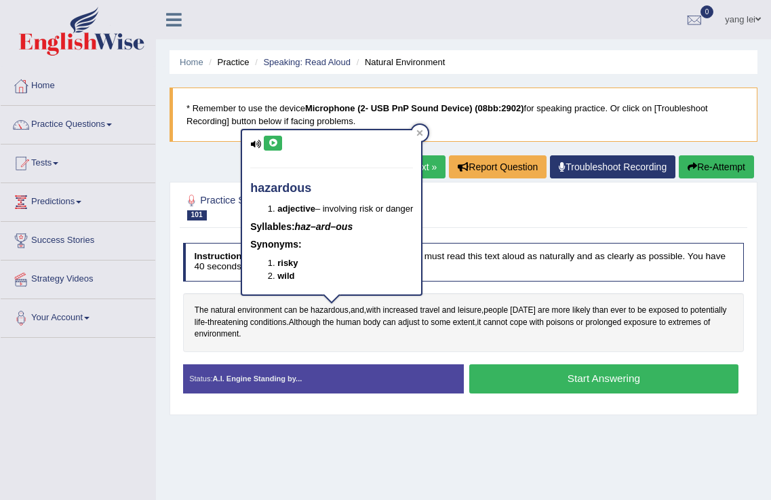
click at [271, 142] on icon at bounding box center [273, 143] width 10 height 8
click at [275, 141] on icon at bounding box center [273, 143] width 10 height 8
click at [403, 312] on span "increased" at bounding box center [400, 310] width 35 height 12
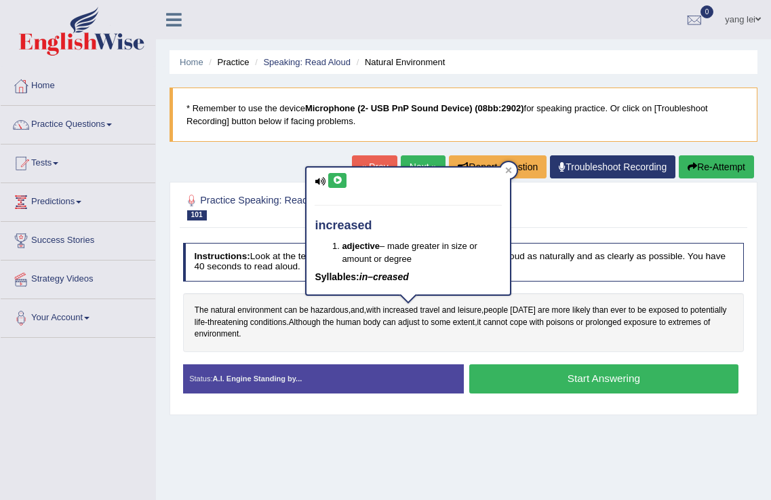
click at [340, 176] on icon at bounding box center [337, 180] width 10 height 8
click at [475, 311] on span "leisure" at bounding box center [470, 310] width 24 height 12
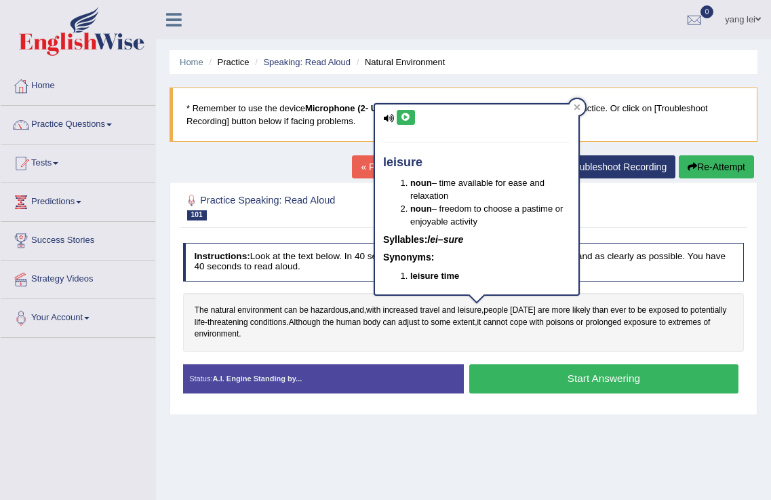
click at [412, 116] on button at bounding box center [406, 117] width 18 height 15
click at [469, 349] on div "The natural environment can be hazardous , and , with increased travel and leis…" at bounding box center [463, 322] width 561 height 59
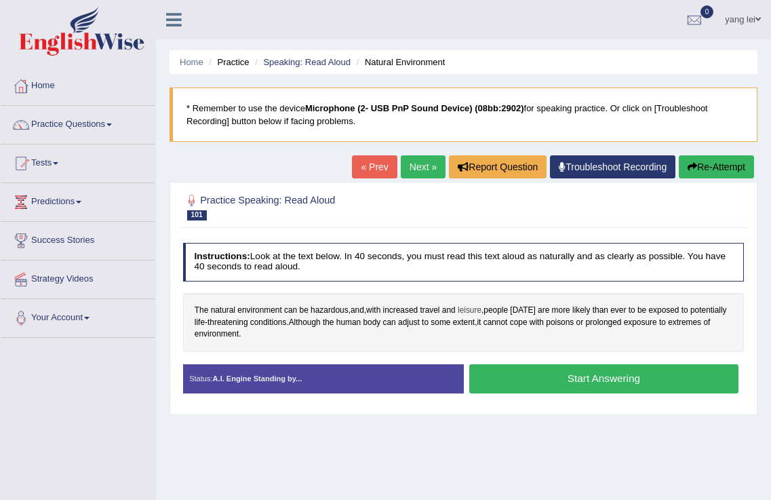
click at [481, 308] on span "leisure" at bounding box center [470, 310] width 24 height 12
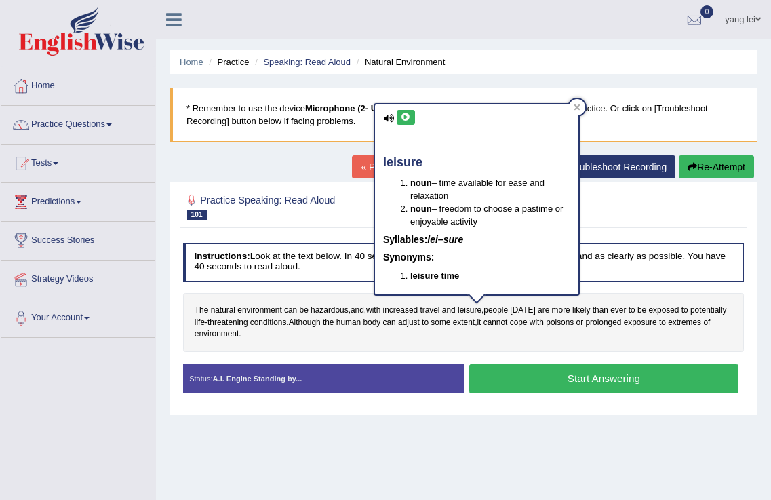
click at [411, 113] on button at bounding box center [406, 117] width 18 height 15
click at [398, 347] on div "The natural environment can be hazardous , and , with increased travel and leis…" at bounding box center [463, 322] width 561 height 59
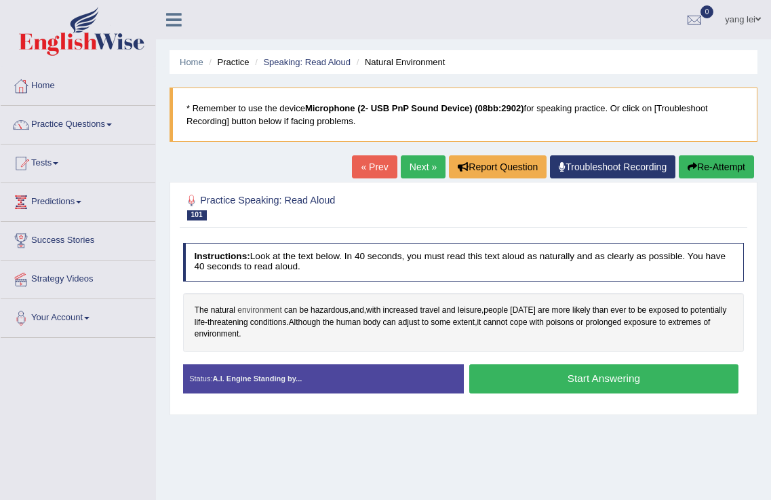
click at [264, 311] on span "environment" at bounding box center [259, 310] width 44 height 12
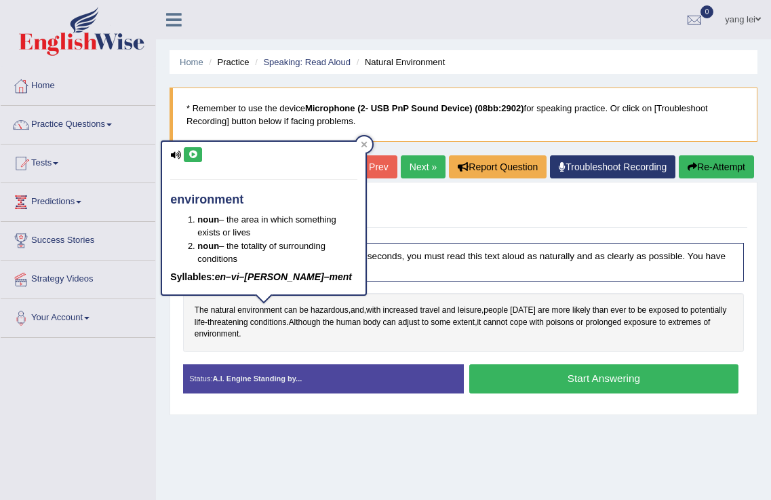
click at [197, 151] on icon at bounding box center [193, 155] width 10 height 8
click at [334, 341] on div "The natural environment can be hazardous , and , with increased travel and leis…" at bounding box center [463, 322] width 561 height 59
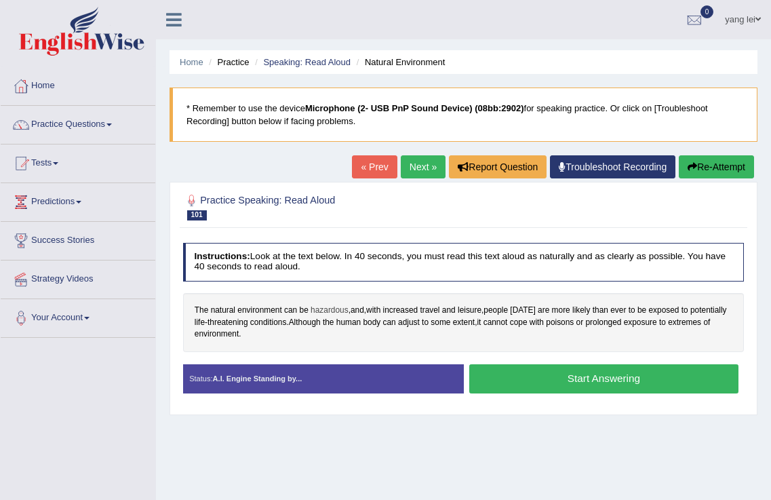
click at [332, 308] on span "hazardous" at bounding box center [330, 310] width 38 height 12
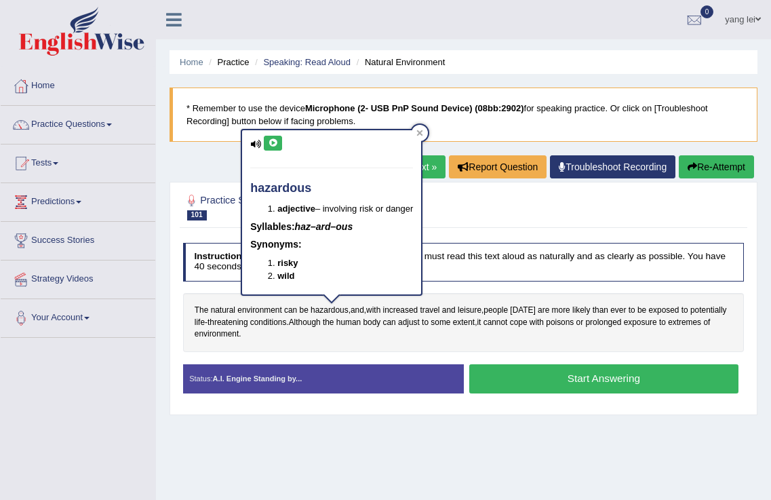
click at [271, 132] on div "hazardous adjective – involving risk or danger Syllables: haz–ard–ous Synonyms:…" at bounding box center [331, 212] width 179 height 164
click at [267, 138] on button at bounding box center [273, 143] width 18 height 15
click at [420, 130] on icon at bounding box center [419, 133] width 7 height 7
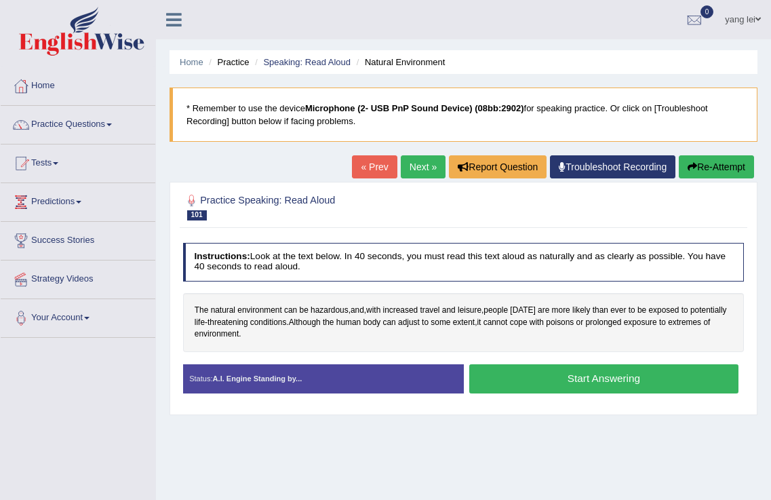
click at [681, 370] on button "Start Answering" at bounding box center [603, 378] width 269 height 29
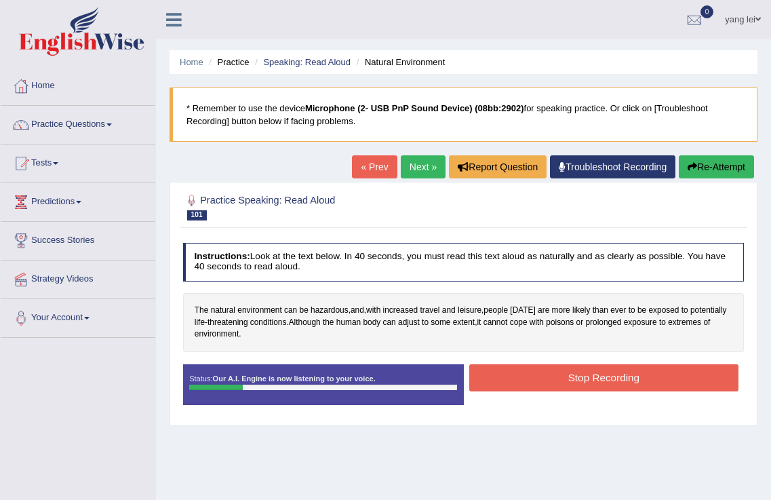
click at [553, 379] on button "Stop Recording" at bounding box center [603, 377] width 269 height 26
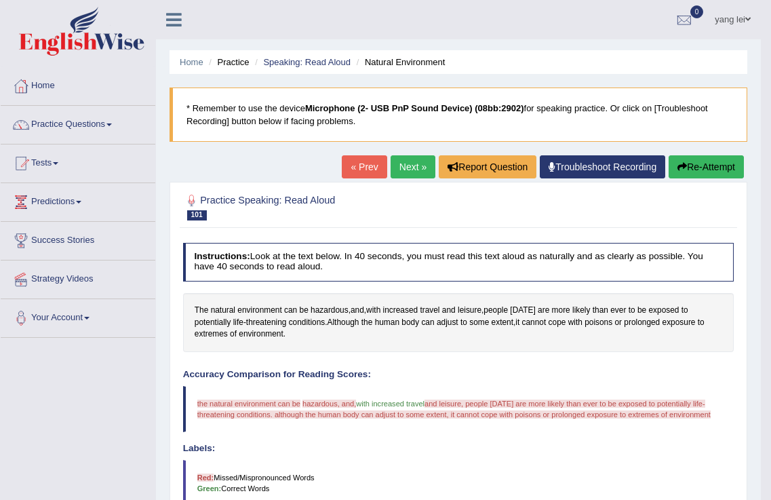
click at [692, 160] on button "Re-Attempt" at bounding box center [706, 166] width 75 height 23
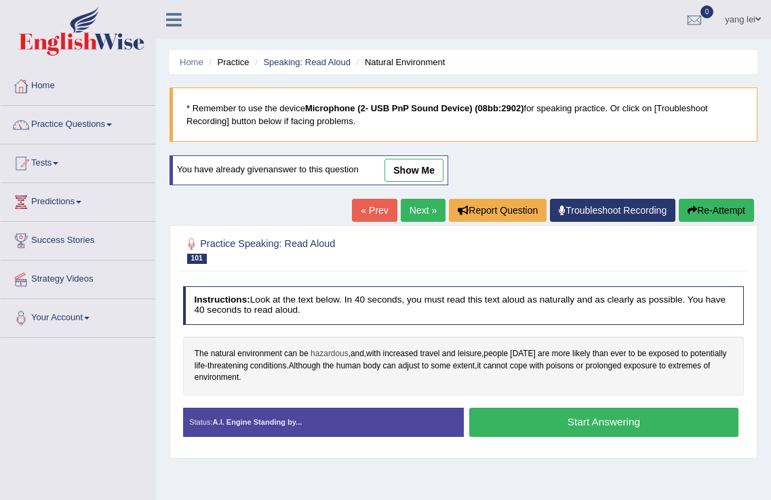
click at [332, 356] on span "hazardous" at bounding box center [330, 354] width 38 height 12
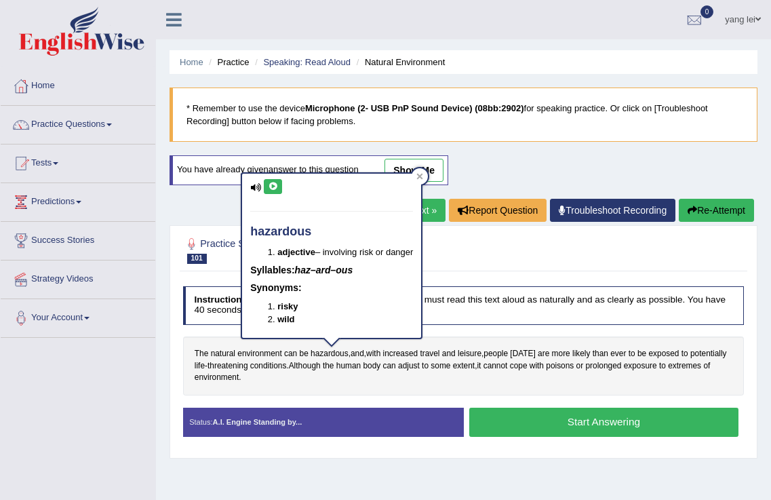
click at [266, 178] on div "hazardous adjective – involving risk or danger Syllables: haz–ard–ous Synonyms:…" at bounding box center [331, 256] width 179 height 164
click at [275, 188] on icon at bounding box center [273, 186] width 10 height 8
click at [62, 123] on link "Practice Questions" at bounding box center [78, 123] width 155 height 34
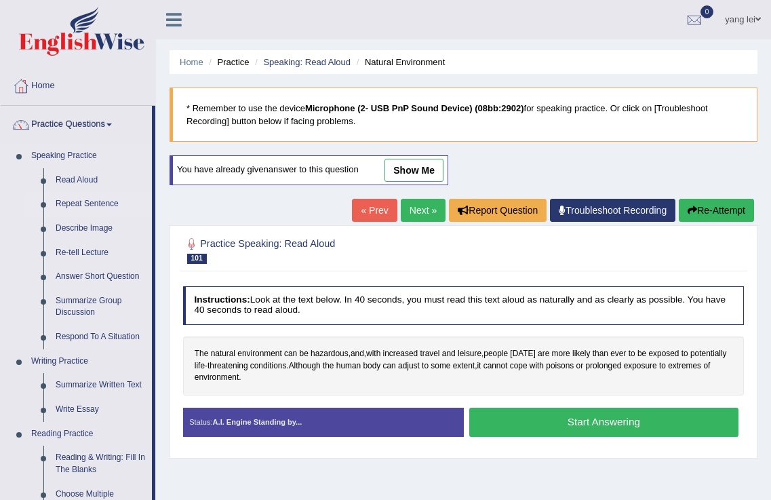
click at [83, 203] on link "Repeat Sentence" at bounding box center [100, 204] width 102 height 24
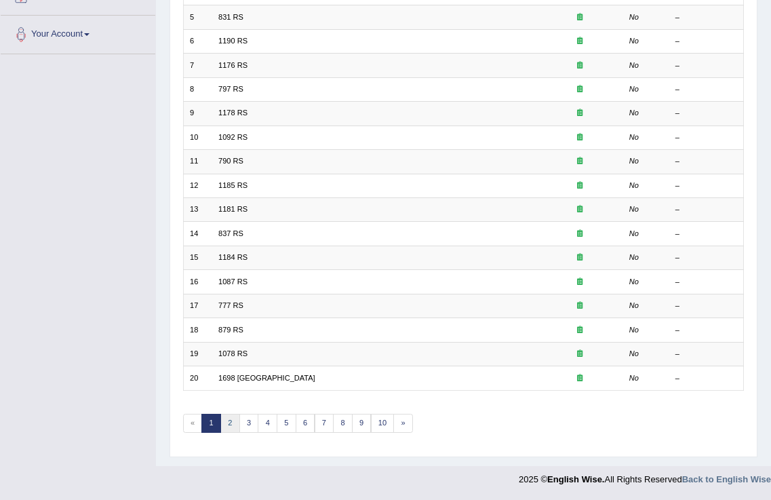
click at [223, 422] on link "2" at bounding box center [230, 423] width 20 height 19
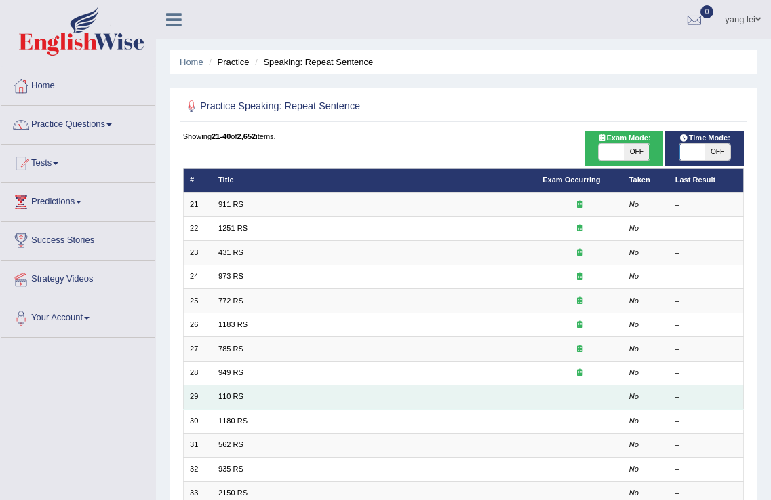
click at [234, 399] on link "110 RS" at bounding box center [230, 396] width 25 height 8
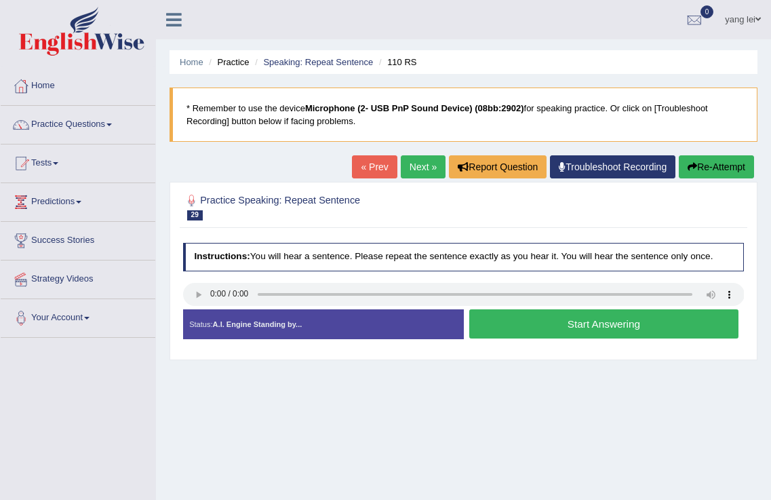
click at [260, 326] on strong "A.I. Engine Standing by..." at bounding box center [257, 324] width 89 height 8
click at [608, 323] on button "Start Answering" at bounding box center [603, 323] width 269 height 29
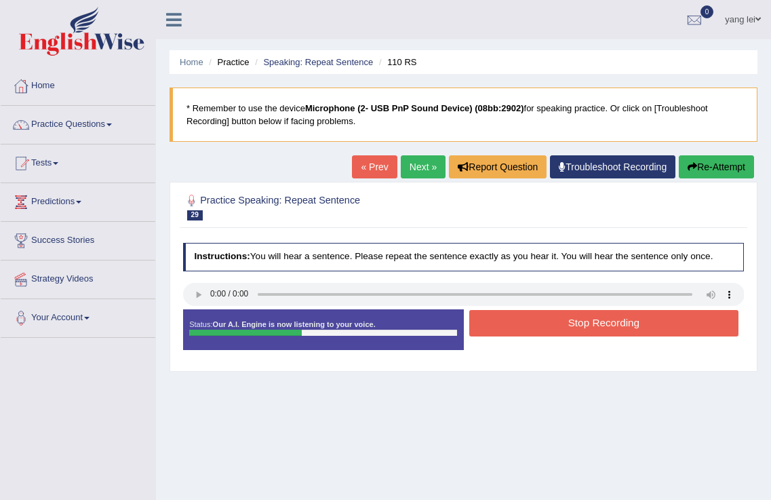
click at [608, 323] on button "Stop Recording" at bounding box center [603, 323] width 269 height 26
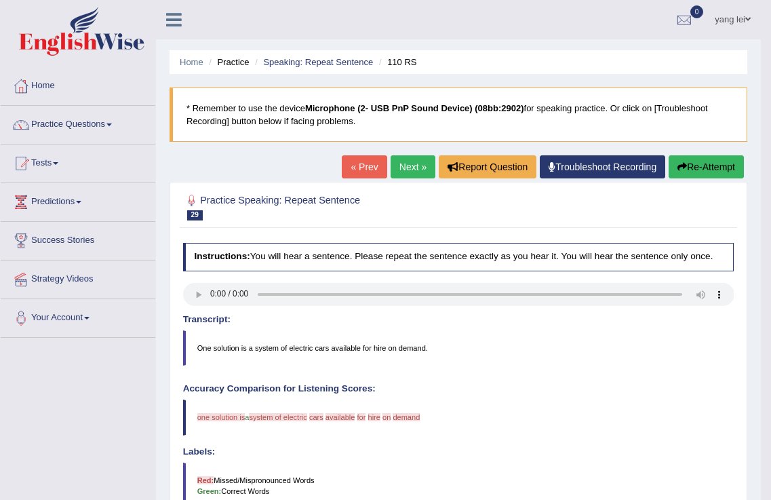
click at [711, 167] on button "Re-Attempt" at bounding box center [706, 166] width 75 height 23
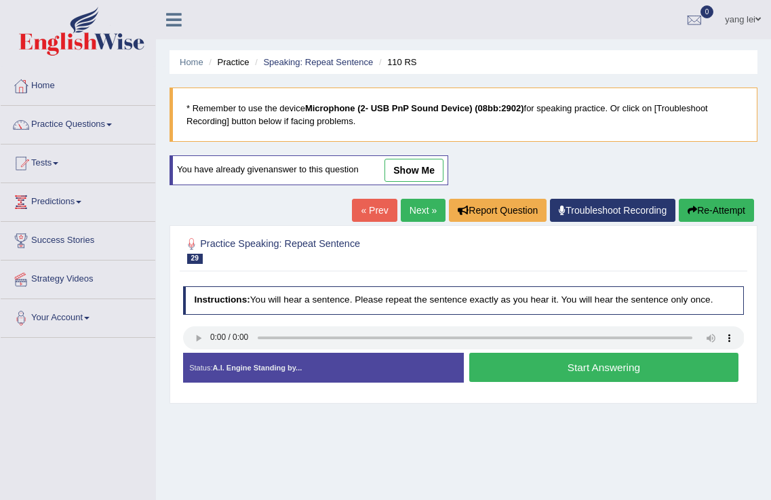
click at [528, 365] on button "Start Answering" at bounding box center [603, 367] width 269 height 29
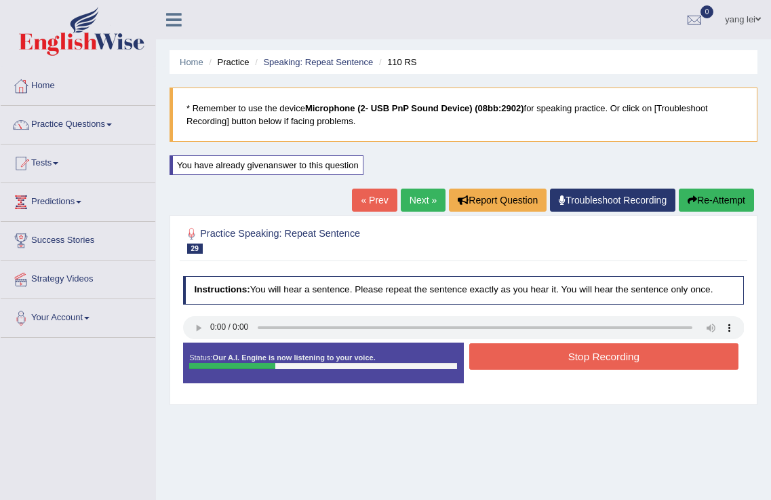
click at [599, 353] on button "Stop Recording" at bounding box center [603, 356] width 269 height 26
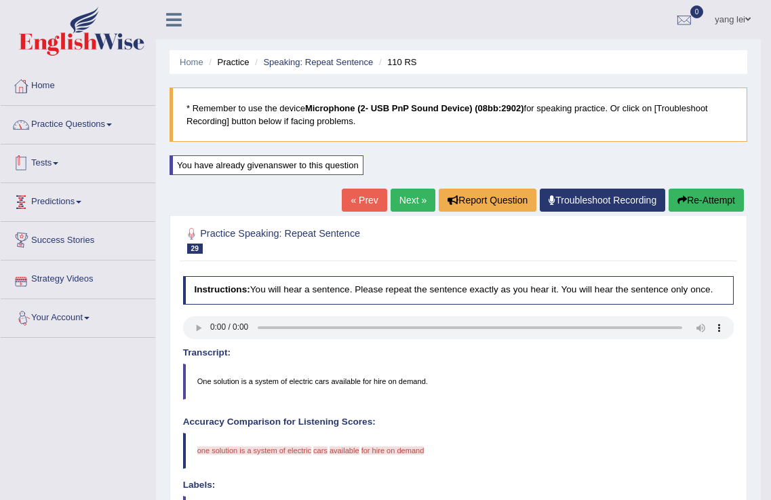
click at [83, 133] on link "Practice Questions" at bounding box center [78, 123] width 155 height 34
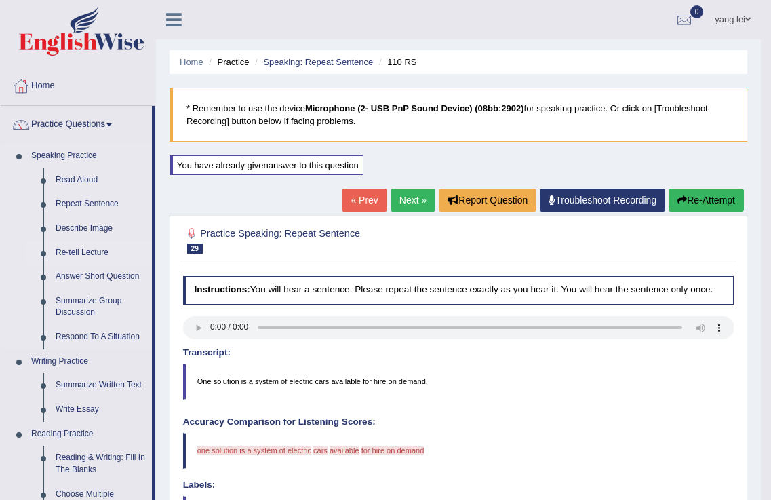
click at [100, 251] on link "Re-tell Lecture" at bounding box center [100, 253] width 102 height 24
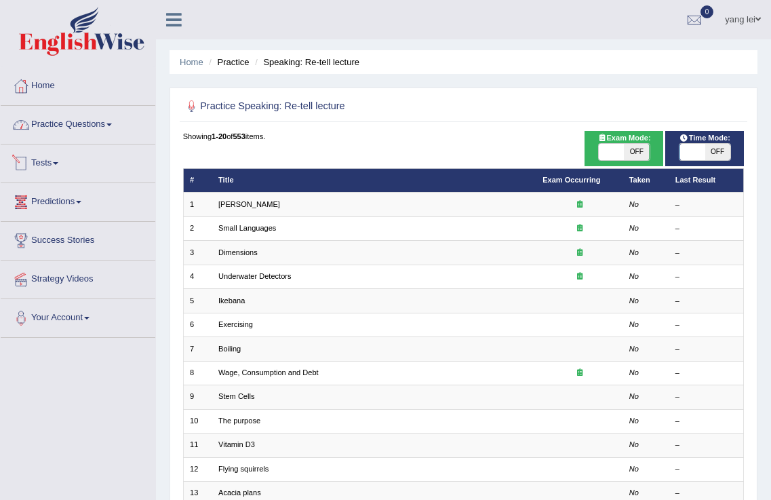
click at [75, 129] on link "Practice Questions" at bounding box center [78, 123] width 155 height 34
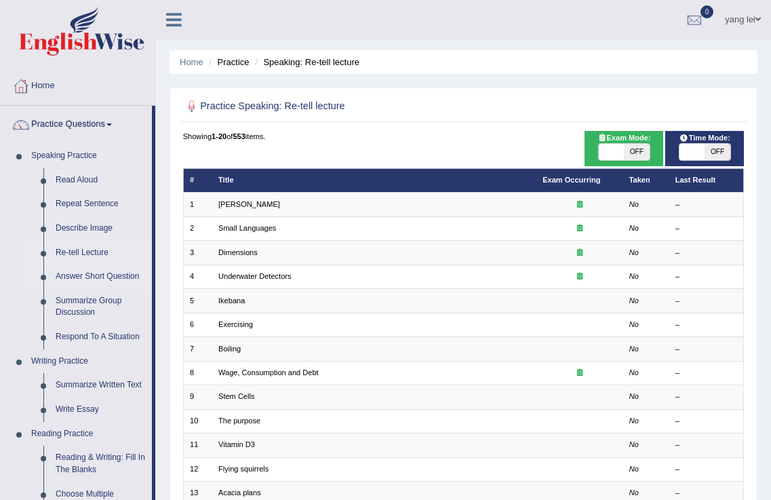
click at [117, 275] on link "Answer Short Question" at bounding box center [100, 276] width 102 height 24
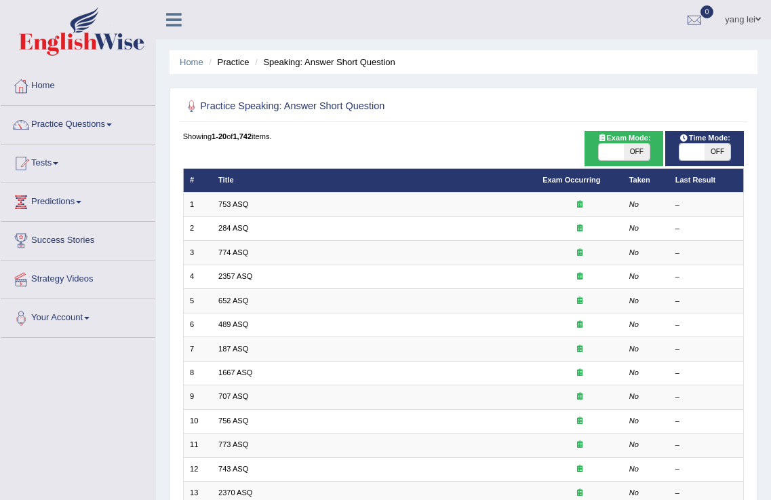
scroll to position [283, 0]
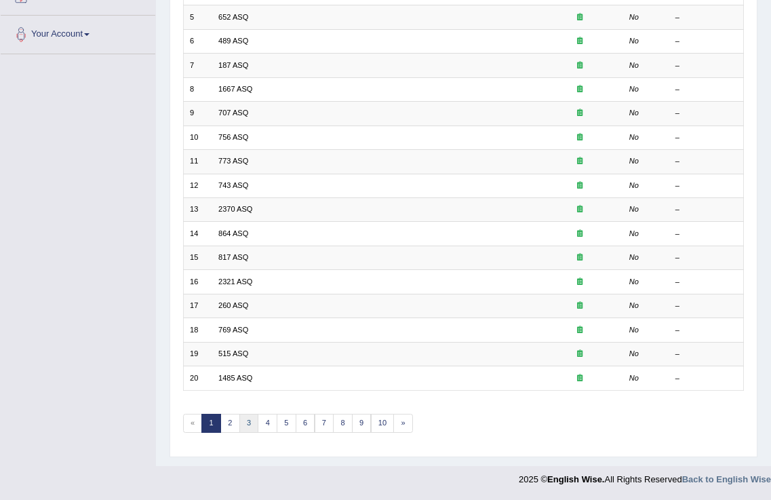
click at [245, 425] on link "3" at bounding box center [249, 423] width 20 height 19
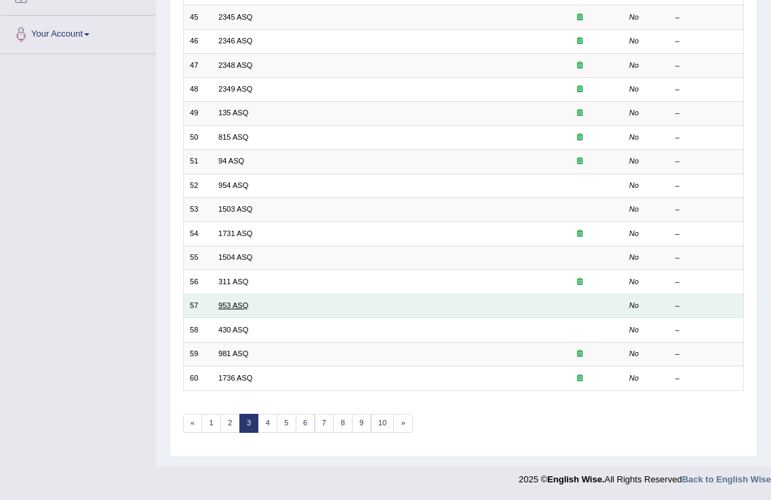
click at [232, 309] on link "953 ASQ" at bounding box center [233, 305] width 30 height 8
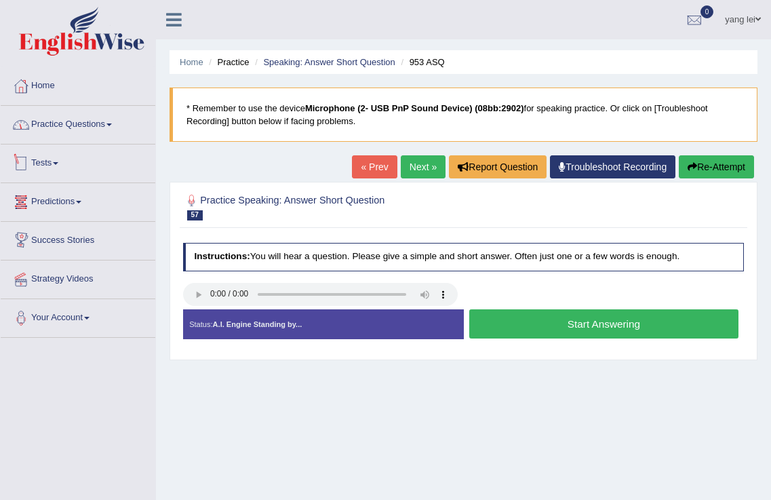
click at [96, 126] on link "Practice Questions" at bounding box center [78, 123] width 155 height 34
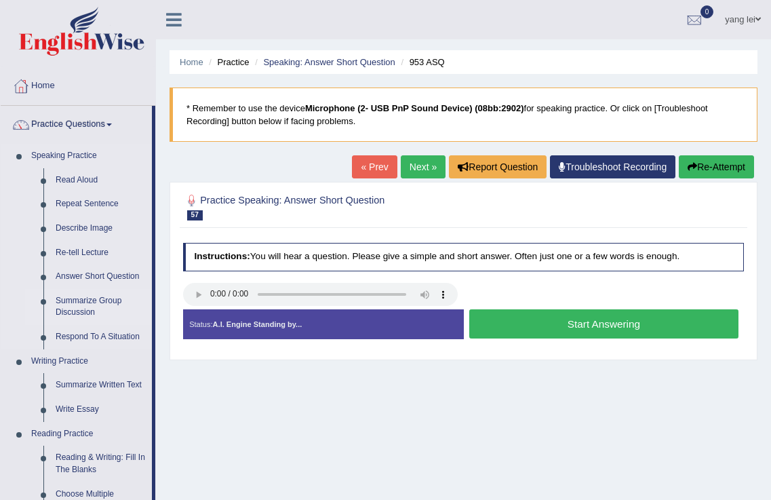
click at [116, 298] on link "Summarize Group Discussion" at bounding box center [100, 307] width 102 height 36
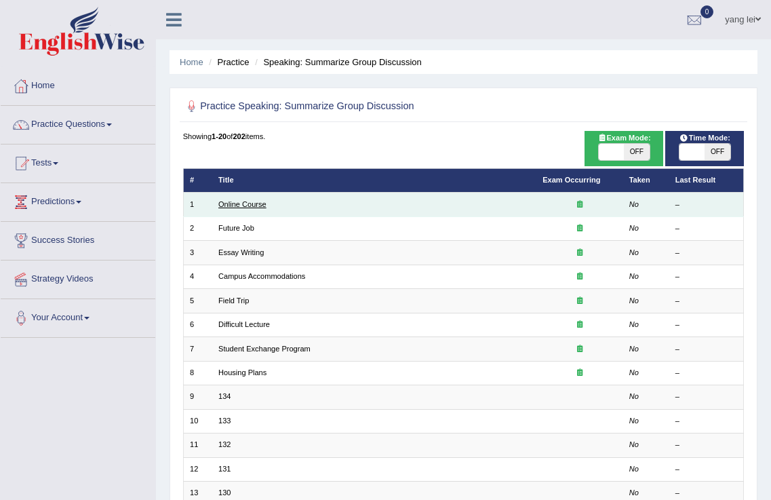
click at [257, 203] on link "Online Course" at bounding box center [242, 204] width 48 height 8
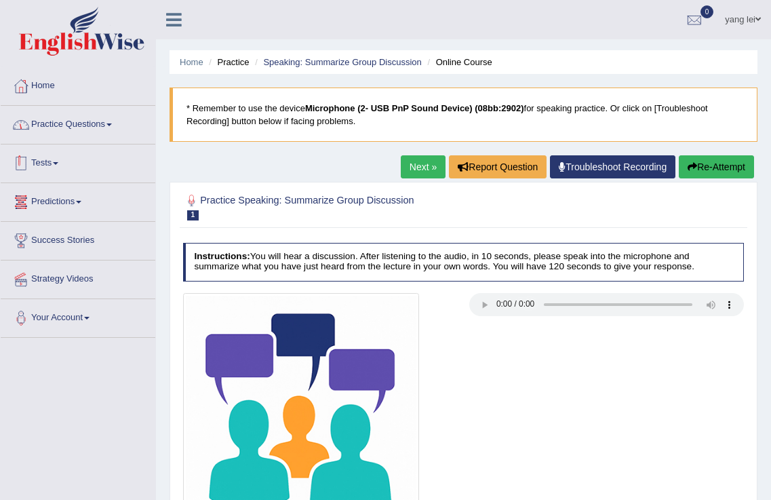
click at [60, 115] on link "Practice Questions" at bounding box center [78, 123] width 155 height 34
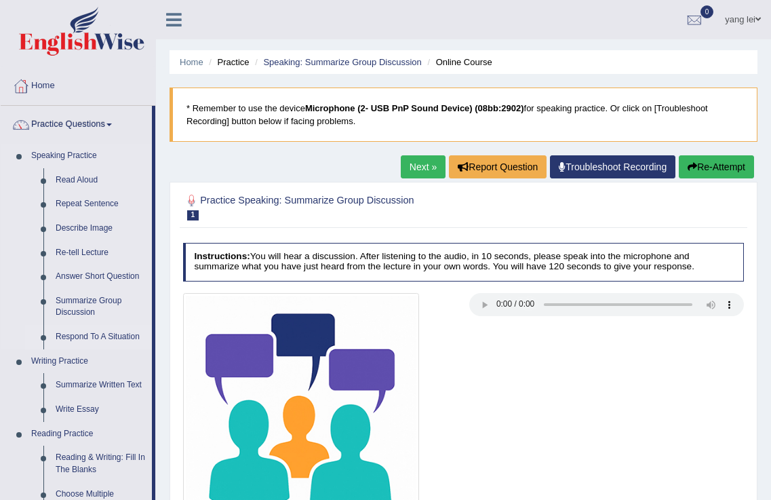
click at [103, 334] on link "Respond To A Situation" at bounding box center [100, 337] width 102 height 24
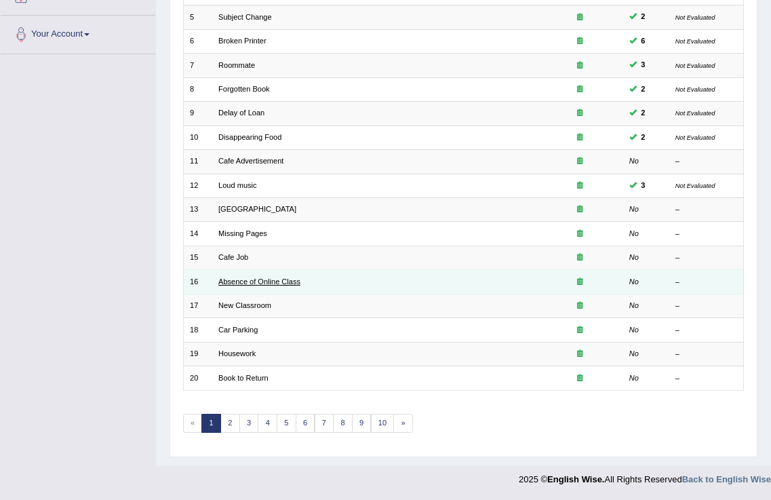
click at [237, 282] on link "Absence of Online Class" at bounding box center [259, 281] width 82 height 8
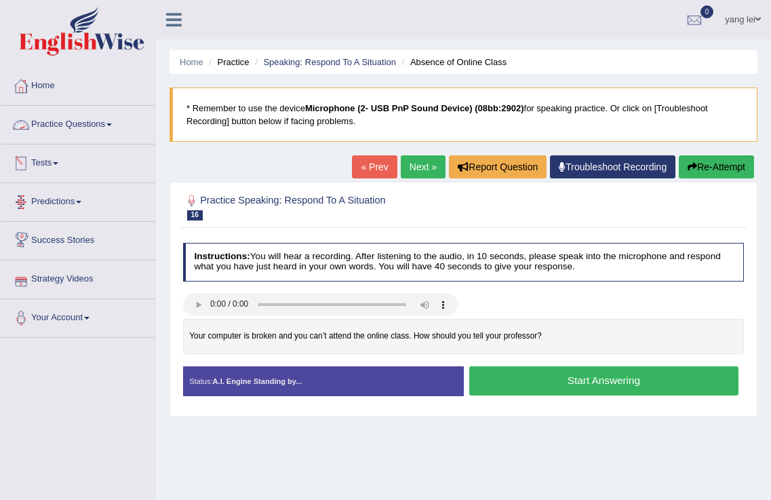
click at [75, 124] on link "Practice Questions" at bounding box center [78, 123] width 155 height 34
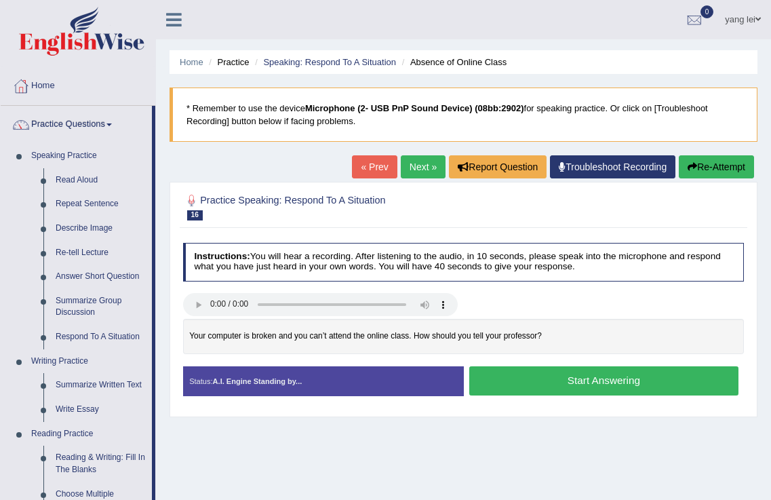
click at [75, 124] on link "Practice Questions" at bounding box center [76, 123] width 151 height 34
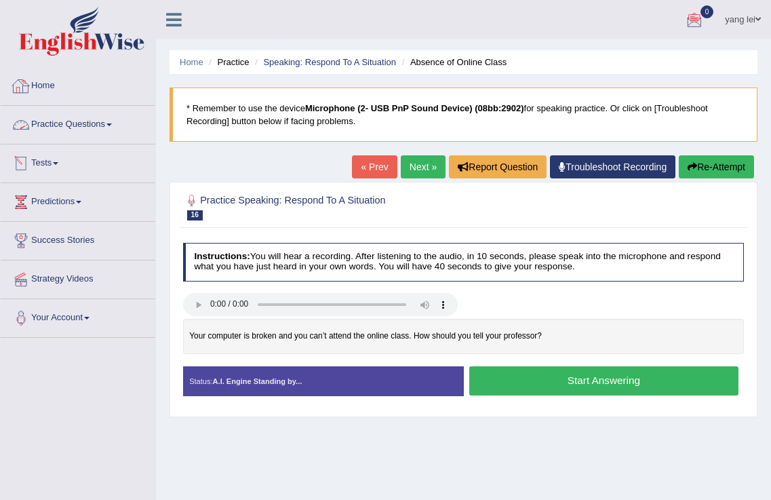
click at [77, 125] on link "Practice Questions" at bounding box center [78, 123] width 155 height 34
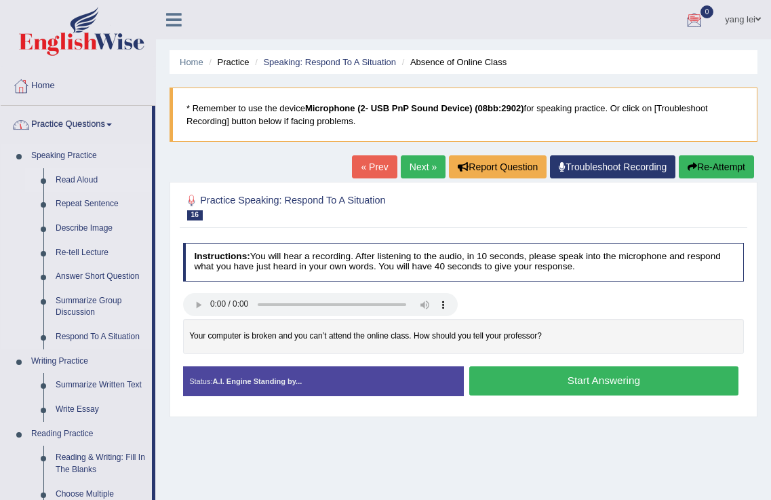
click at [70, 180] on link "Read Aloud" at bounding box center [100, 180] width 102 height 24
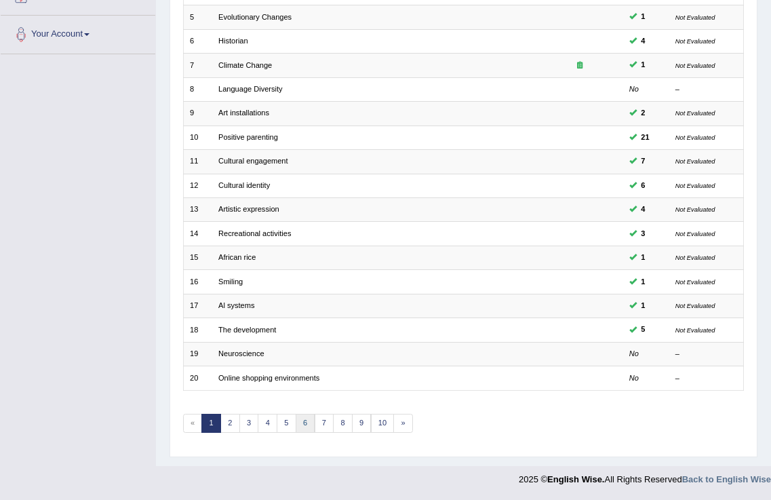
scroll to position [283, 0]
click at [338, 426] on link "8" at bounding box center [343, 423] width 20 height 19
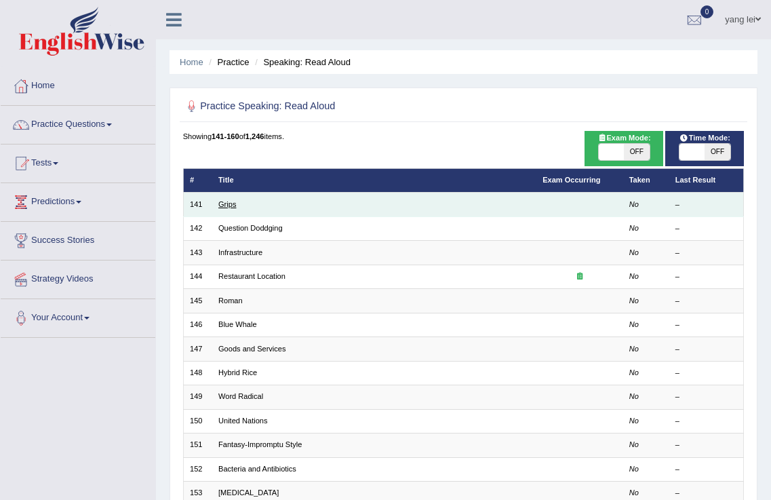
click at [226, 207] on link "Grips" at bounding box center [227, 204] width 18 height 8
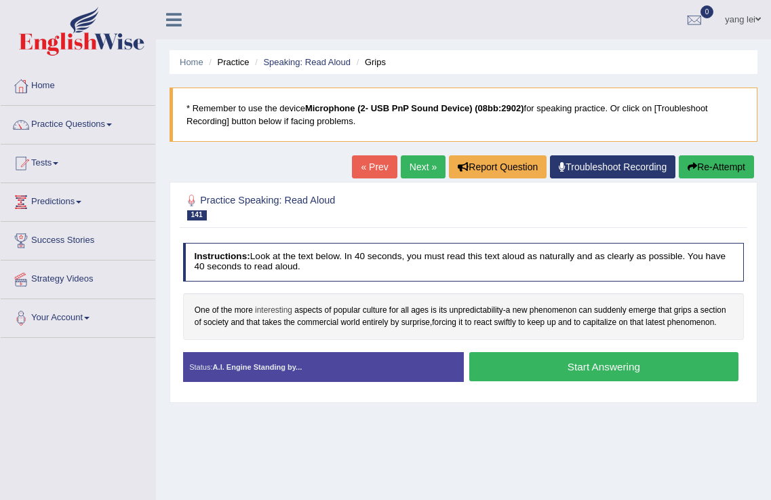
click at [265, 311] on span "interesting" at bounding box center [273, 310] width 37 height 12
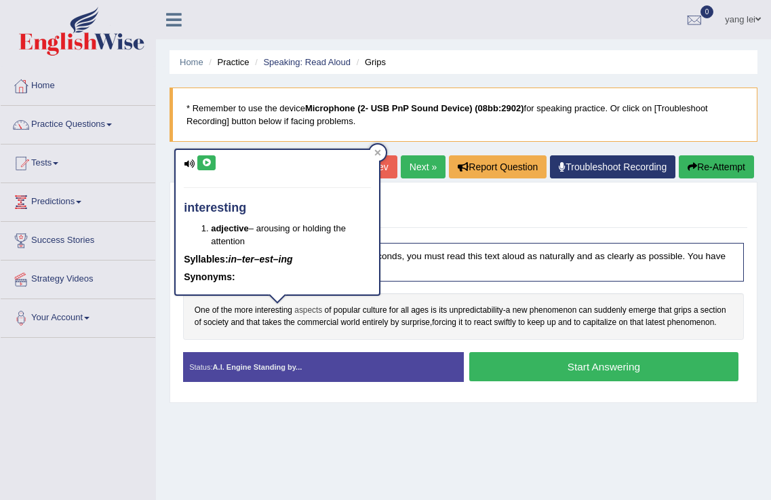
click at [302, 307] on span "aspects" at bounding box center [308, 310] width 28 height 12
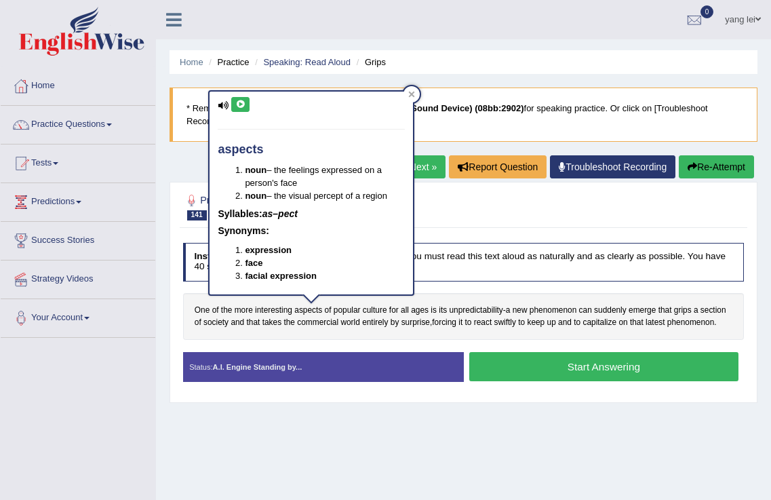
click at [245, 104] on icon at bounding box center [240, 104] width 10 height 8
click at [375, 309] on span "culture" at bounding box center [375, 310] width 24 height 12
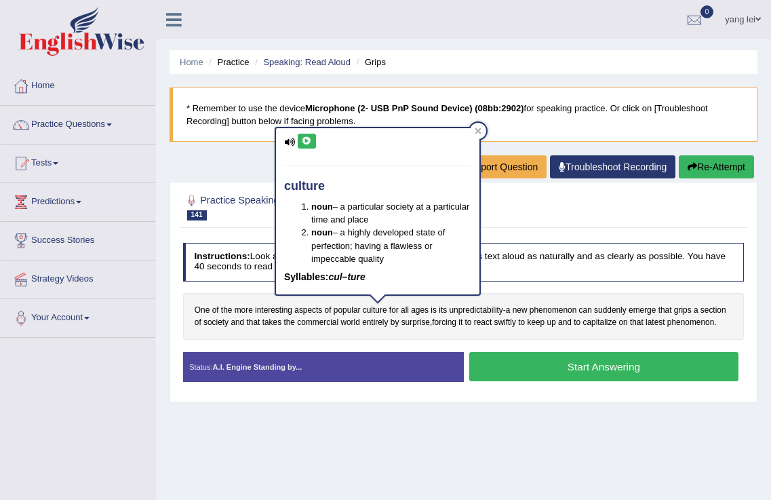
click at [306, 140] on icon at bounding box center [307, 141] width 10 height 8
click at [293, 422] on div "Home Practice Speaking: Read [PERSON_NAME] * Remember to use the device Microph…" at bounding box center [463, 339] width 615 height 678
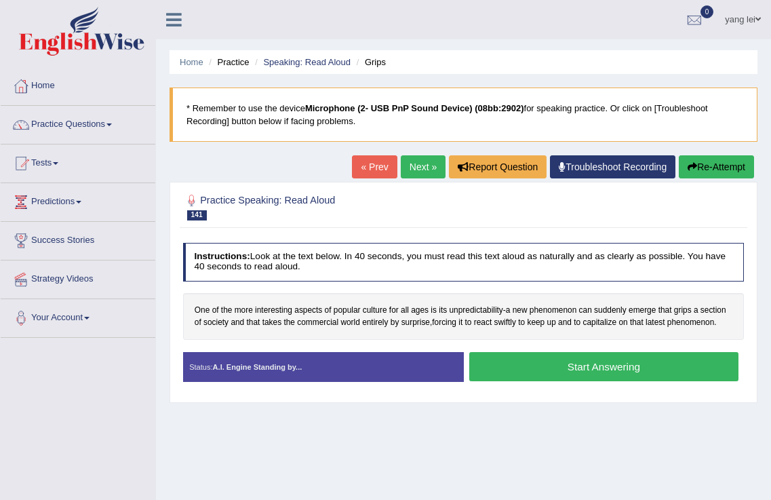
click at [418, 302] on div "One of the more interesting aspects of popular culture for all ages is its unpr…" at bounding box center [463, 316] width 561 height 47
click at [417, 311] on span "ages" at bounding box center [420, 310] width 18 height 12
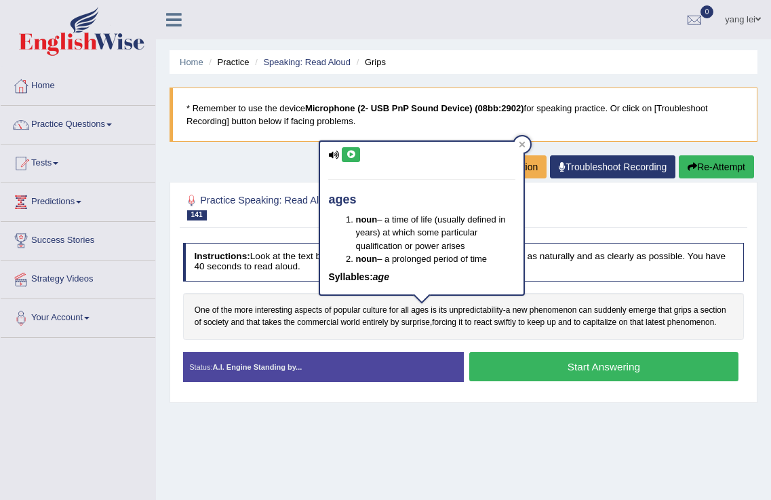
click at [357, 154] on button at bounding box center [351, 154] width 18 height 15
click at [405, 332] on div "One of the more interesting aspects of popular culture for all ages is its unpr…" at bounding box center [463, 316] width 561 height 47
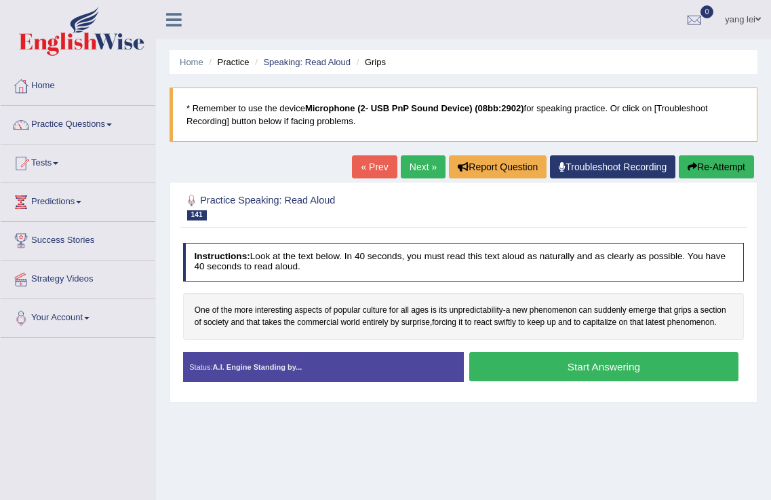
click at [551, 372] on button "Start Answering" at bounding box center [603, 366] width 269 height 29
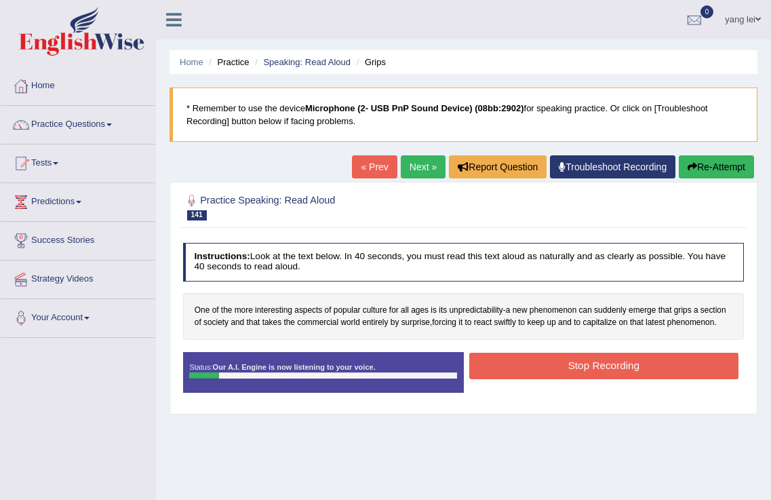
click at [744, 168] on button "Re-Attempt" at bounding box center [716, 166] width 75 height 23
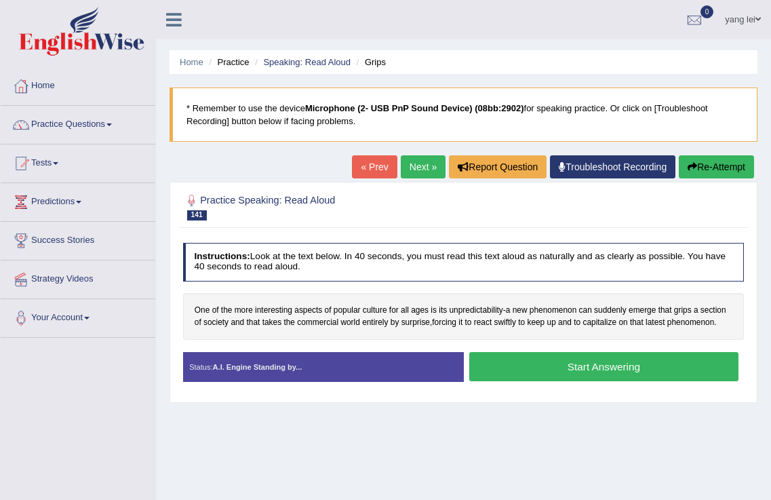
click at [302, 307] on span "aspects" at bounding box center [308, 310] width 28 height 12
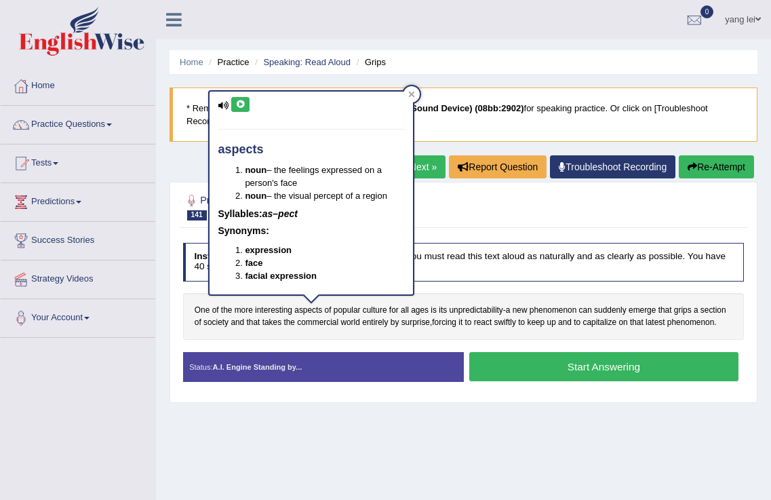
click at [249, 105] on button at bounding box center [240, 104] width 18 height 15
click at [246, 105] on button at bounding box center [240, 104] width 18 height 15
click at [591, 433] on div "Home Practice Speaking: Read [PERSON_NAME] * Remember to use the device Microph…" at bounding box center [463, 339] width 615 height 678
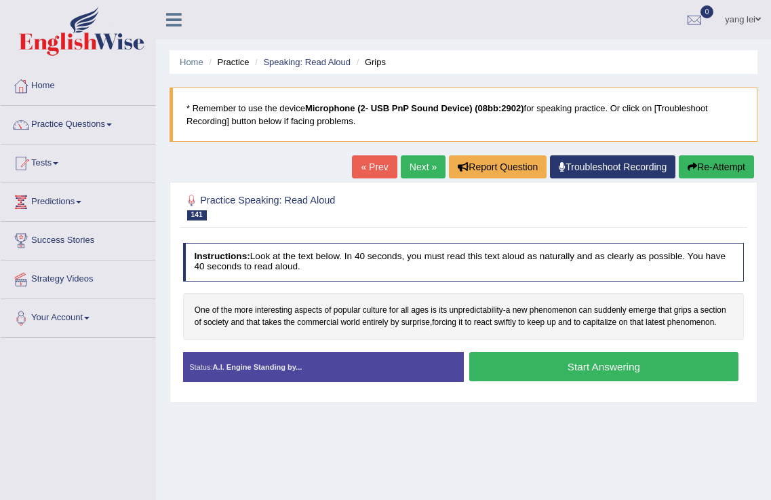
click at [595, 373] on button "Start Answering" at bounding box center [603, 366] width 269 height 29
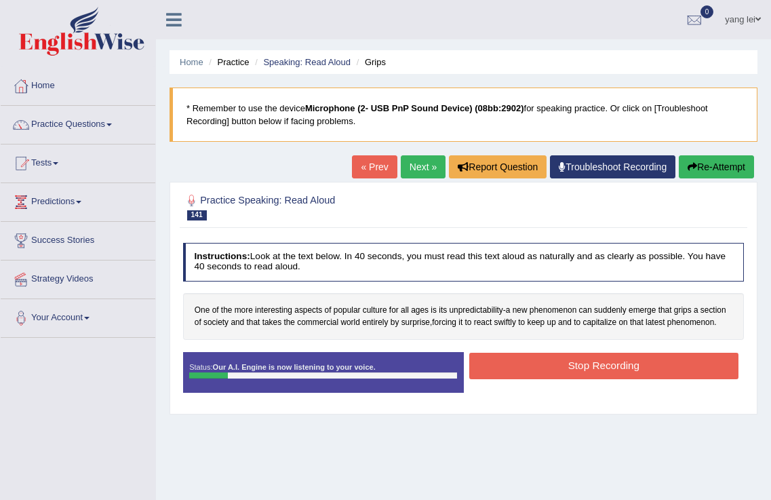
click at [589, 370] on button "Stop Recording" at bounding box center [603, 366] width 269 height 26
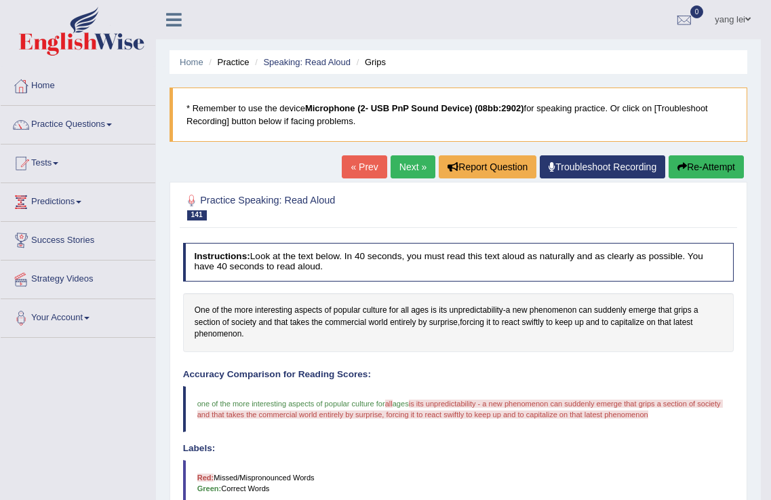
click at [401, 162] on link "Next »" at bounding box center [413, 166] width 45 height 23
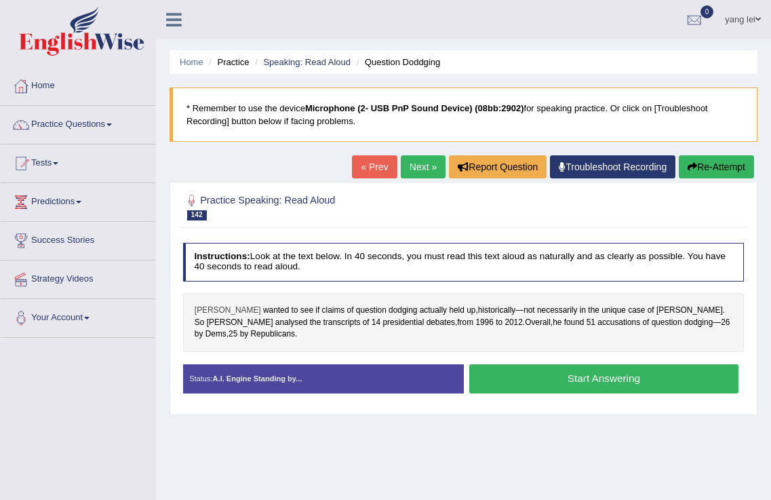
click at [209, 307] on span "[PERSON_NAME]" at bounding box center [228, 310] width 66 height 12
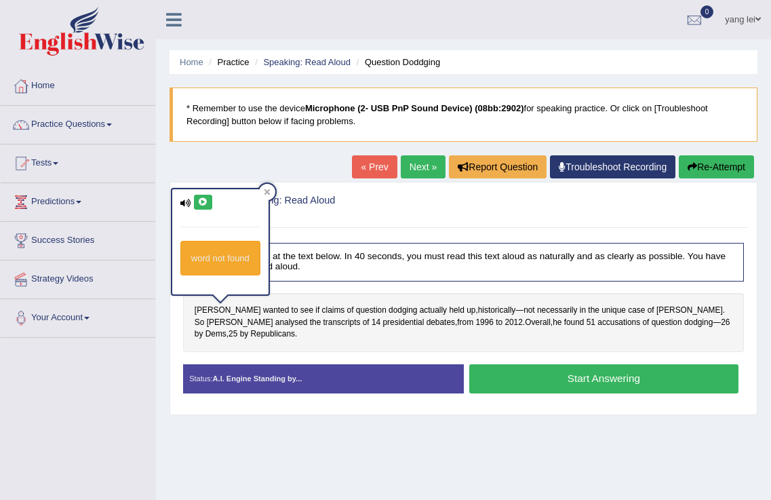
click at [207, 204] on icon at bounding box center [203, 202] width 10 height 8
click at [300, 341] on div "[PERSON_NAME] wanted to see if claims of question dodging actually held up , hi…" at bounding box center [463, 322] width 561 height 59
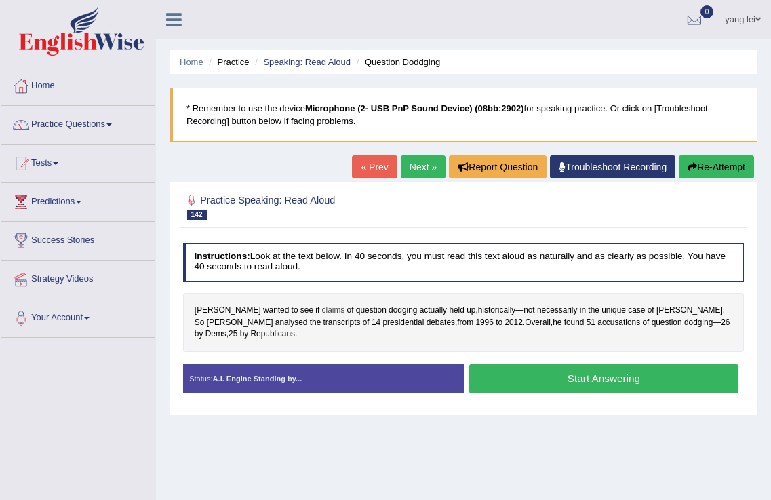
click at [322, 311] on span "claims" at bounding box center [333, 310] width 23 height 12
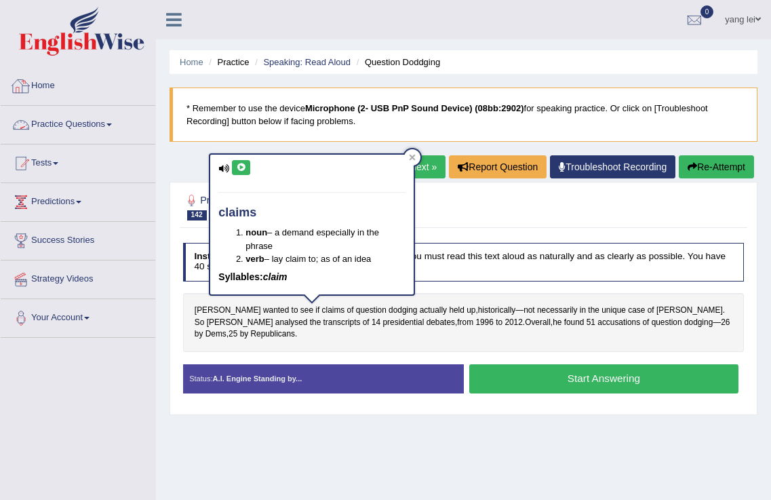
click at [239, 174] on button at bounding box center [241, 167] width 18 height 15
click at [246, 161] on button at bounding box center [241, 167] width 18 height 15
click at [389, 310] on span "dodging" at bounding box center [403, 310] width 28 height 12
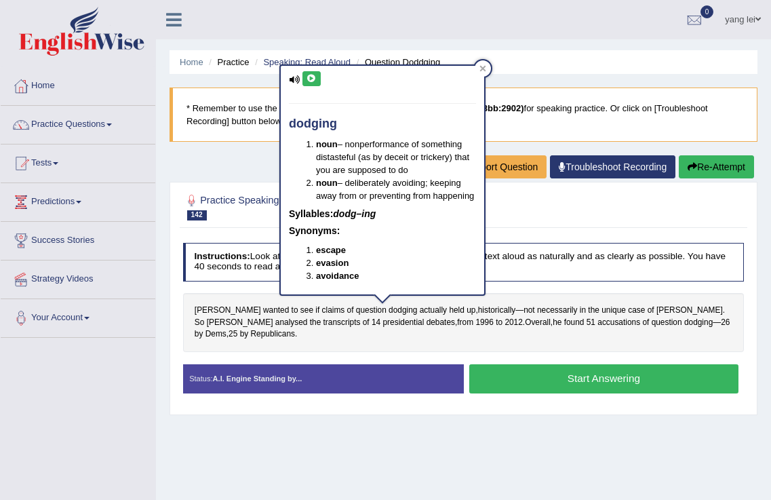
click at [307, 79] on icon at bounding box center [311, 79] width 10 height 8
click at [312, 79] on icon at bounding box center [311, 79] width 10 height 8
click at [548, 212] on div at bounding box center [463, 206] width 561 height 35
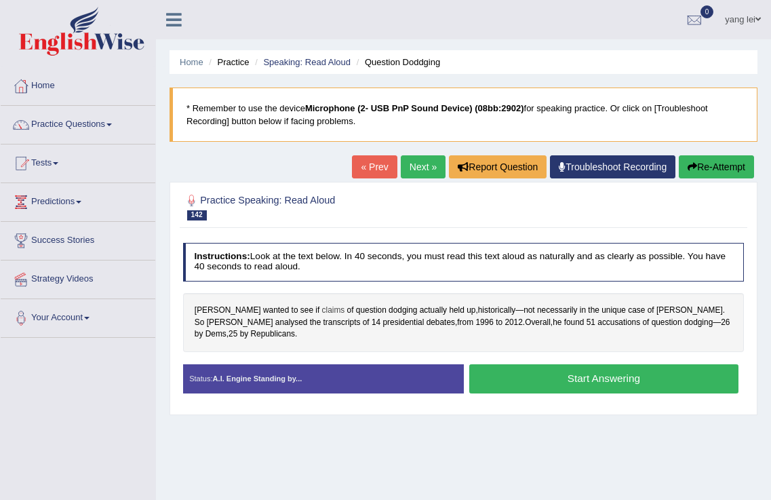
click at [322, 310] on span "claims" at bounding box center [333, 310] width 23 height 12
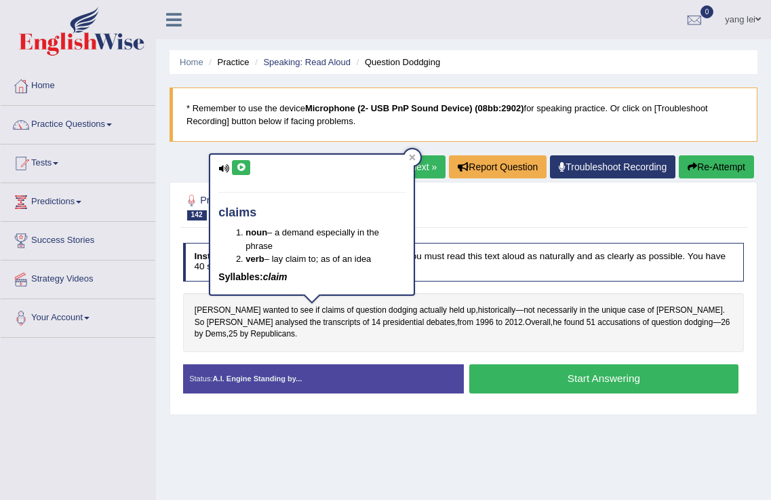
click at [249, 173] on button at bounding box center [241, 167] width 18 height 15
click at [336, 342] on div "[PERSON_NAME] wanted to see if claims of question dodging actually held up , hi…" at bounding box center [463, 322] width 561 height 59
